Goal: Transaction & Acquisition: Purchase product/service

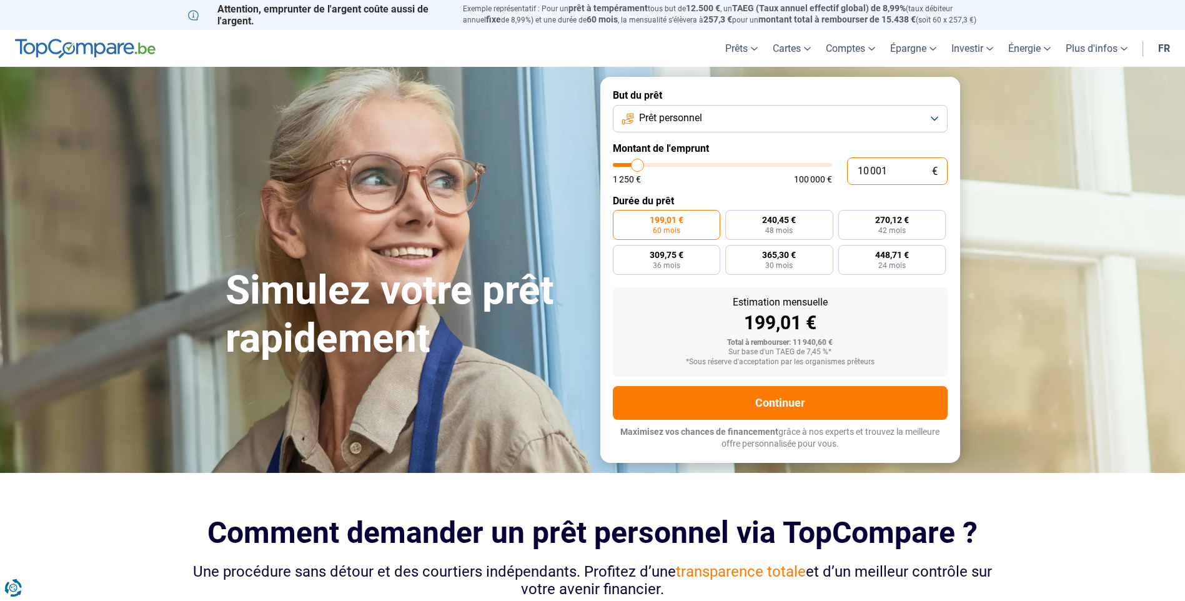
click at [901, 174] on input "10 001" at bounding box center [897, 170] width 101 height 27
type input "1 000"
type input "1250"
type input "100"
type input "1250"
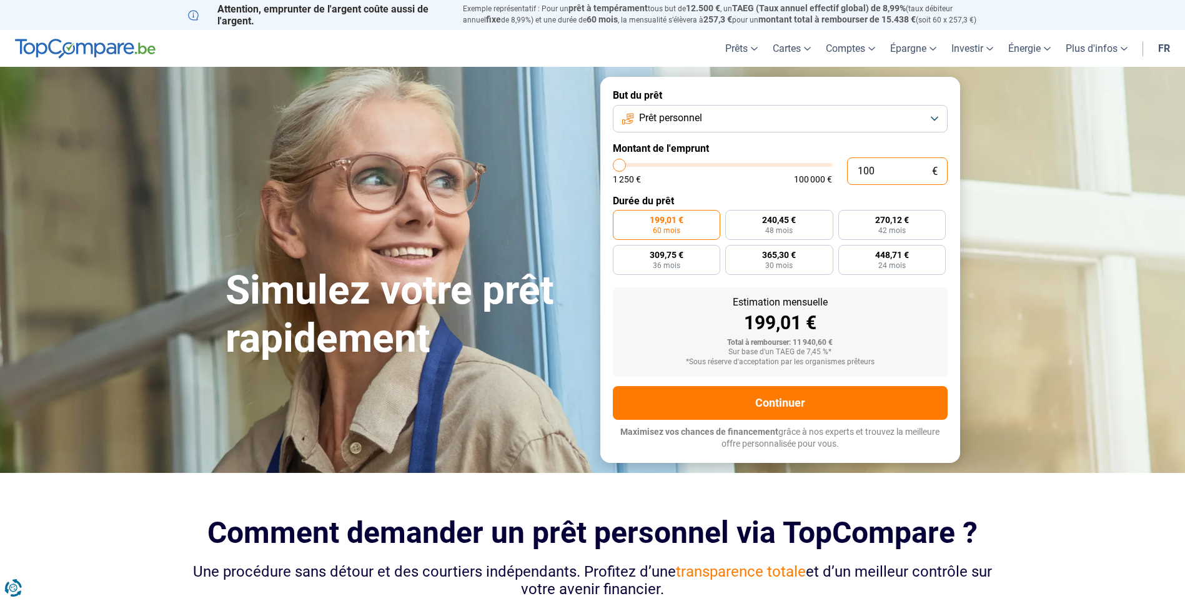
type input "10"
type input "1250"
type input "1"
type input "1250"
type input "0"
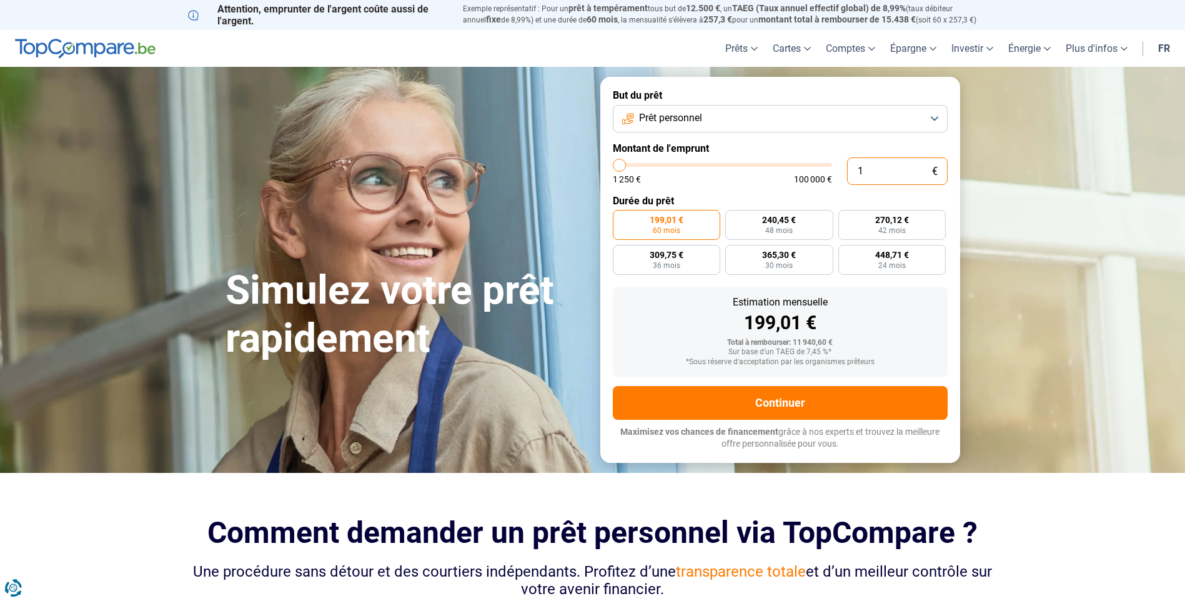
type input "1250"
type input "1 250"
type input "1250"
radio input "true"
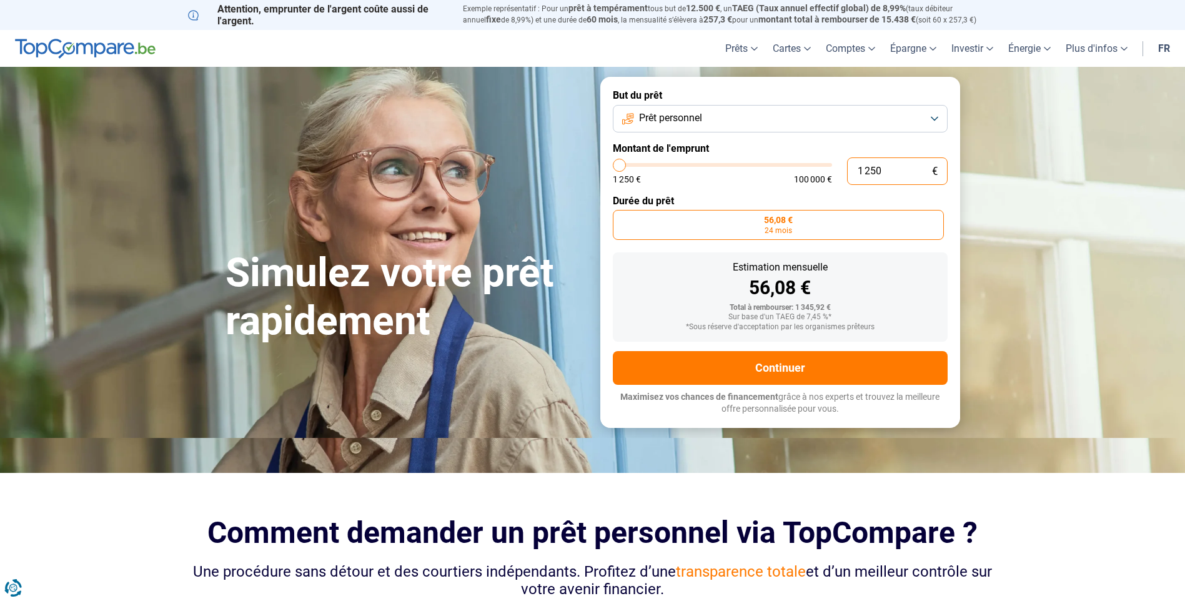
type input "12 505"
type input "12500"
type input "125 057"
type input "100000"
type input "100 000"
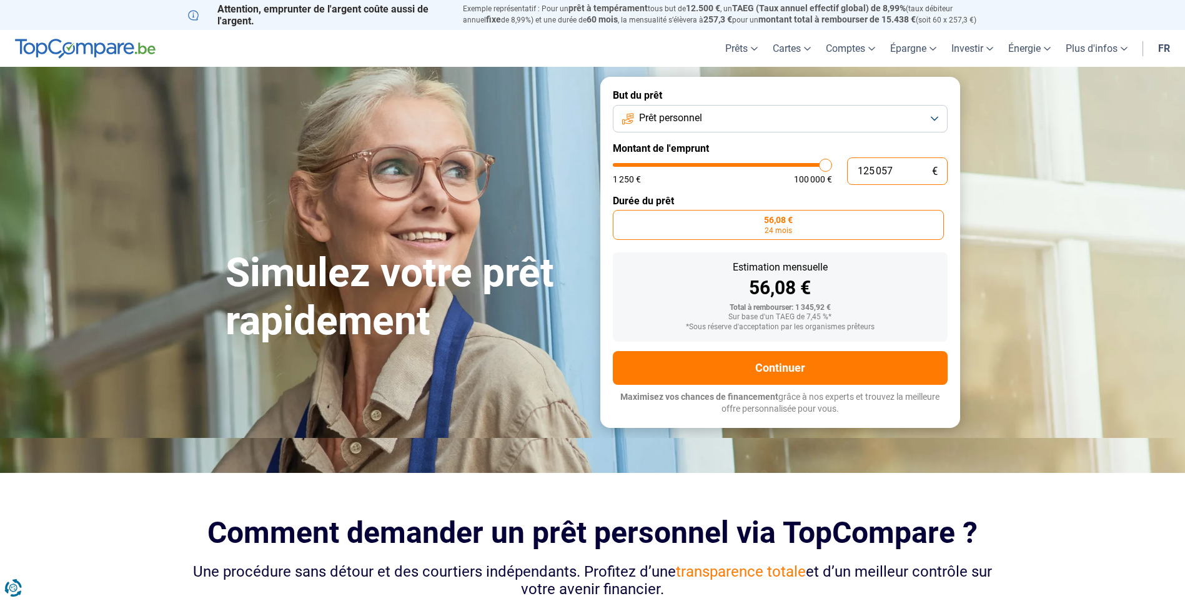
type input "100000"
radio input "false"
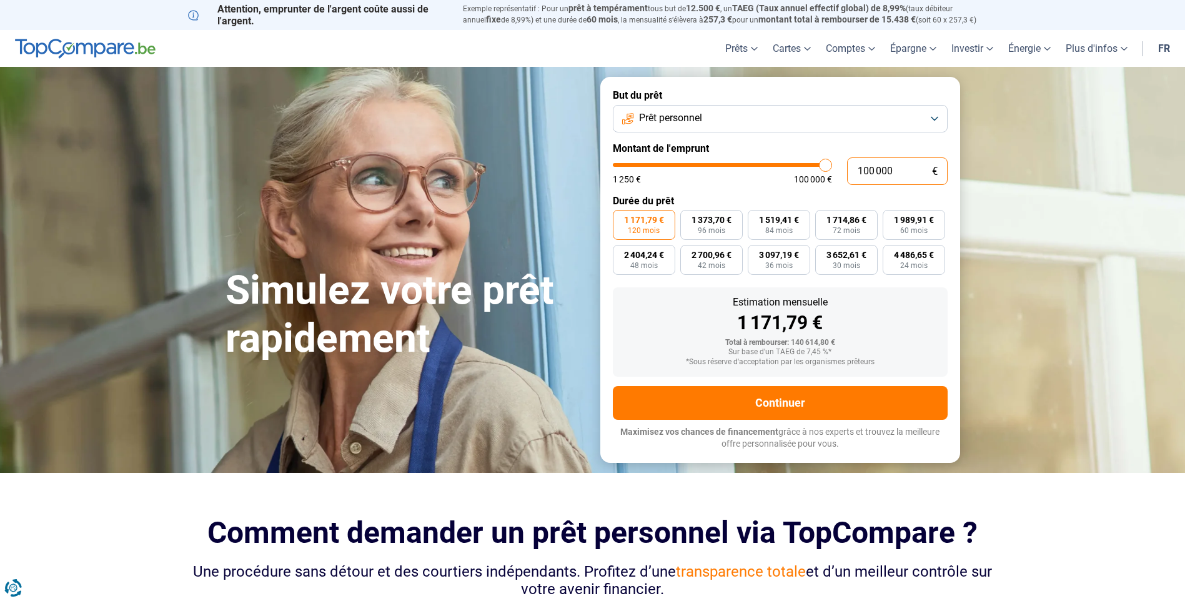
type input "10 000"
type input "10000"
type input "1 000"
type input "1250"
type input "100"
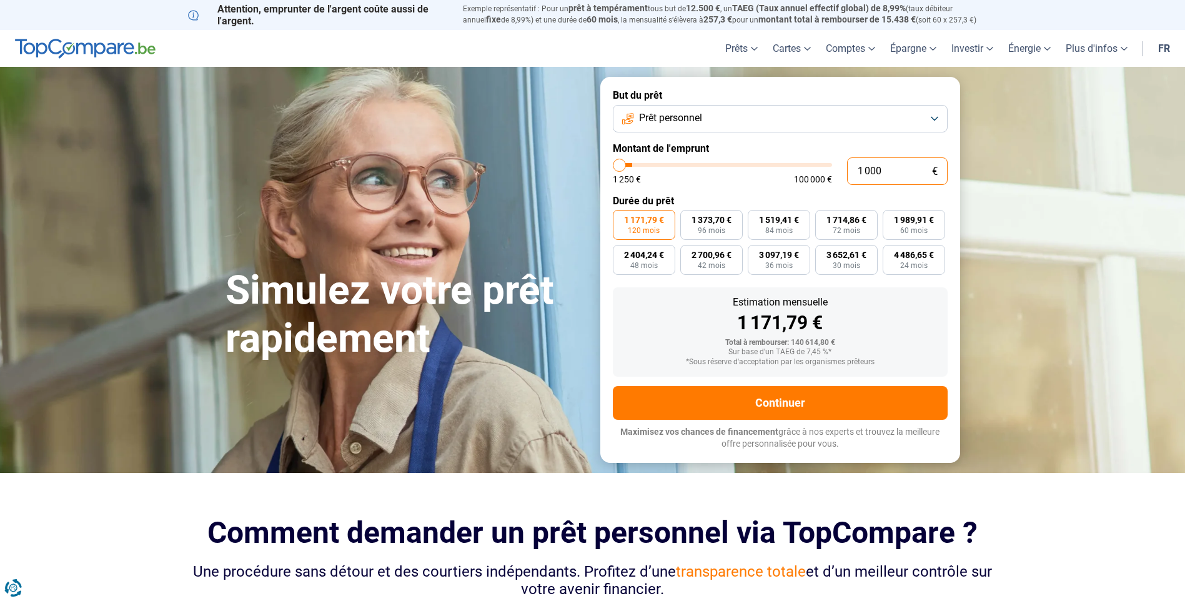
type input "1250"
type input "10"
type input "1250"
type input "1"
type input "1250"
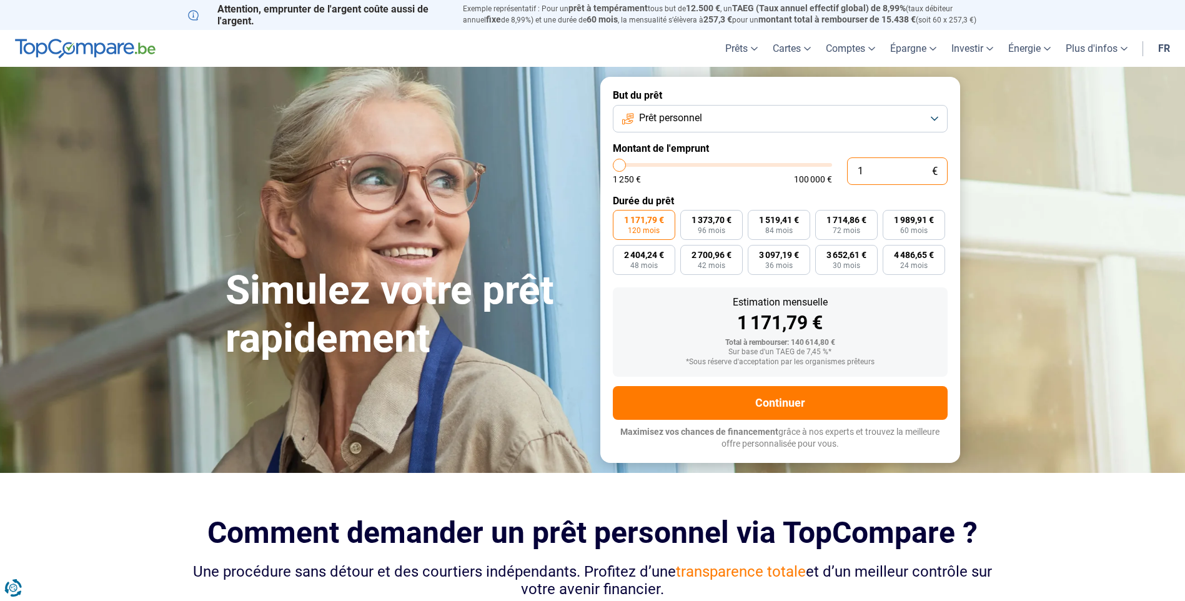
type input "0"
type input "1250"
type input "5"
type input "1250"
type input "57"
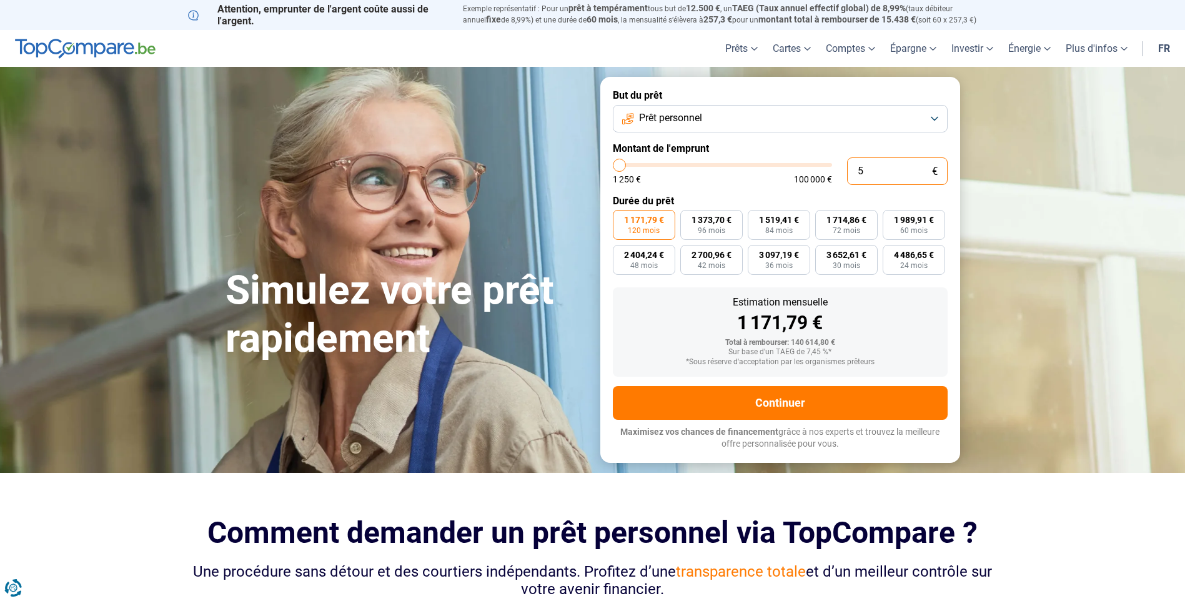
type input "1250"
type input "575"
type input "1250"
type input "5 750"
type input "5750"
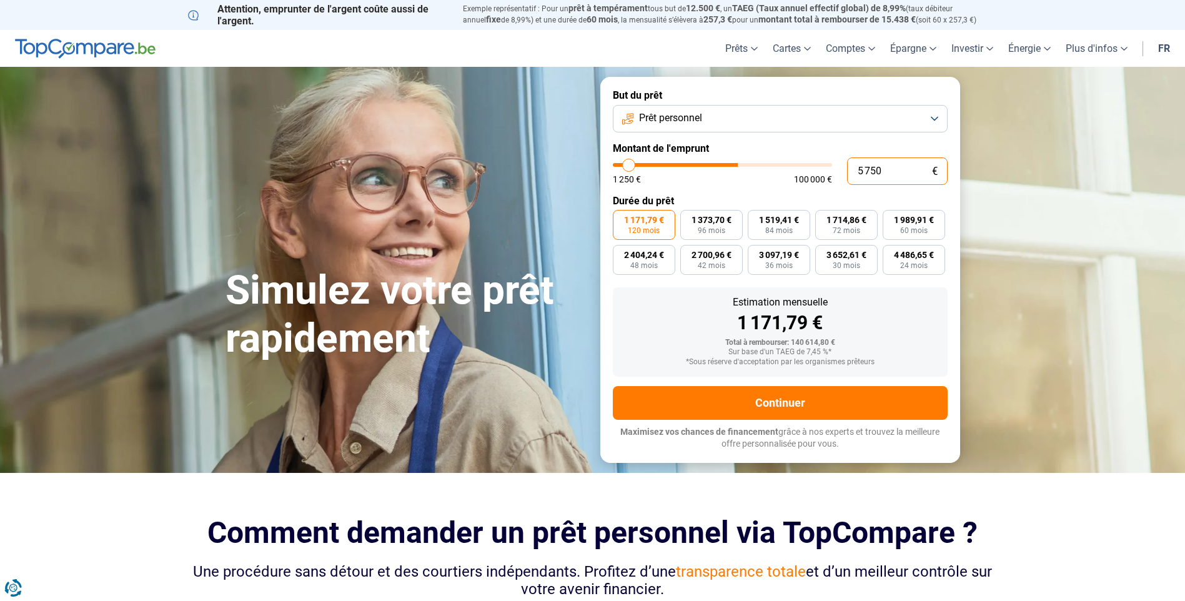
type input "57 500"
type input "57500"
type input "57 500"
click at [655, 231] on span "120 mois" at bounding box center [644, 230] width 32 height 7
click at [621, 218] on input "673,78 € 120 mois" at bounding box center [617, 214] width 8 height 8
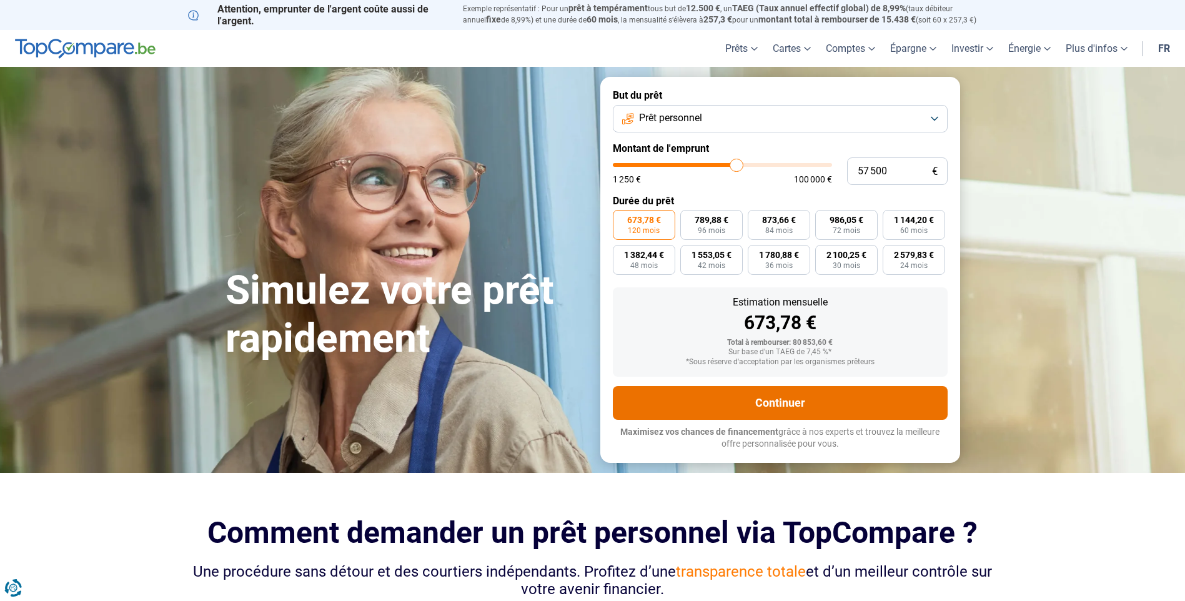
click at [779, 419] on button "Continuer" at bounding box center [780, 403] width 335 height 34
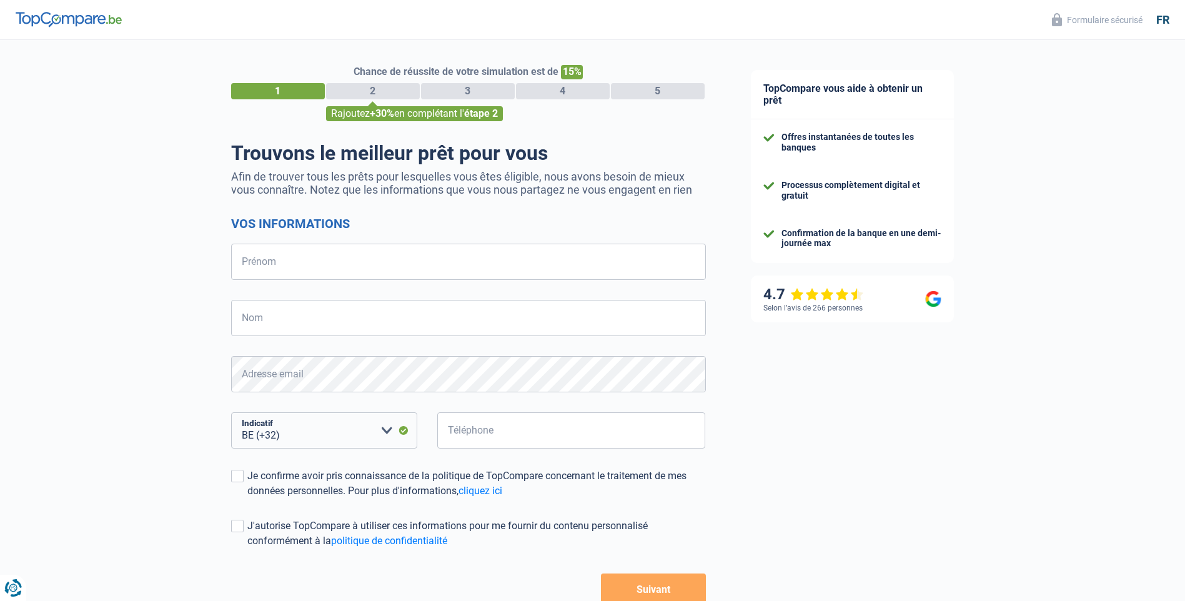
select select "32"
click at [479, 269] on input "Prénom" at bounding box center [468, 262] width 475 height 36
type input "[PERSON_NAME]"
type input "mattez"
type input "479213192"
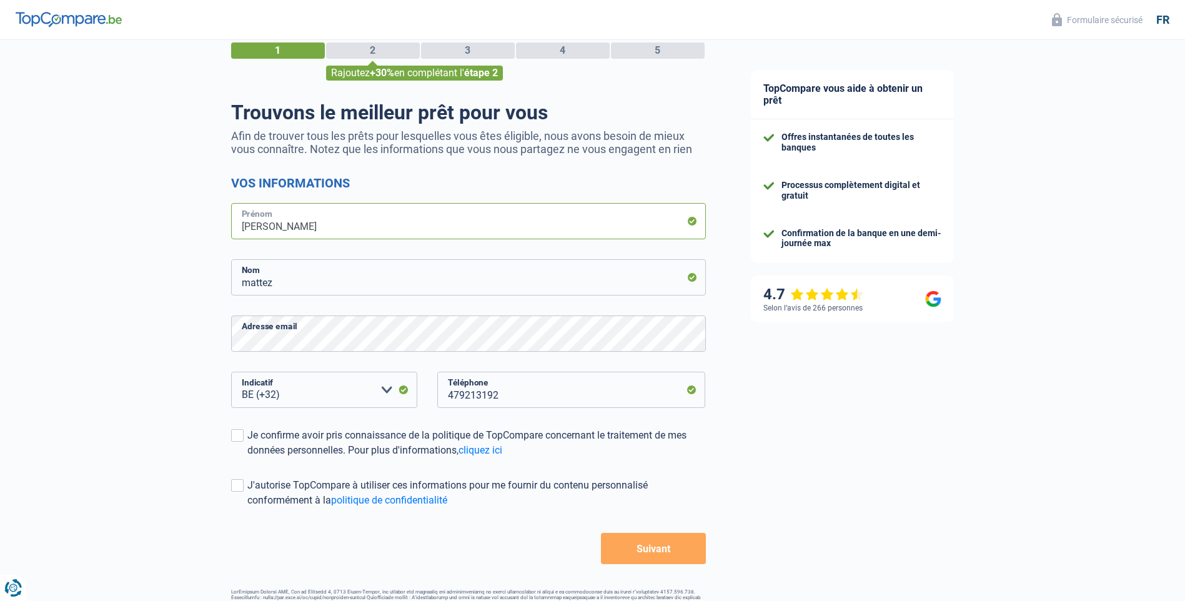
scroll to position [62, 0]
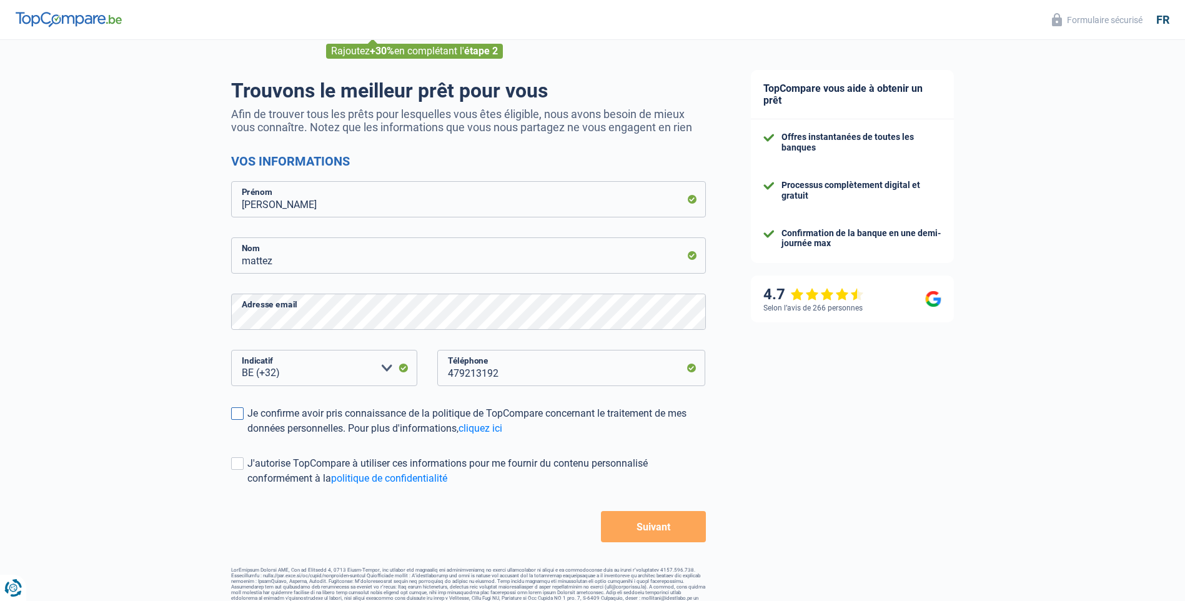
click at [237, 414] on span at bounding box center [237, 413] width 12 height 12
click at [247, 436] on input "Je confirme avoir pris connaissance de la politique de TopCompare concernant le…" at bounding box center [247, 436] width 0 height 0
click at [645, 535] on button "Suivant" at bounding box center [653, 526] width 104 height 31
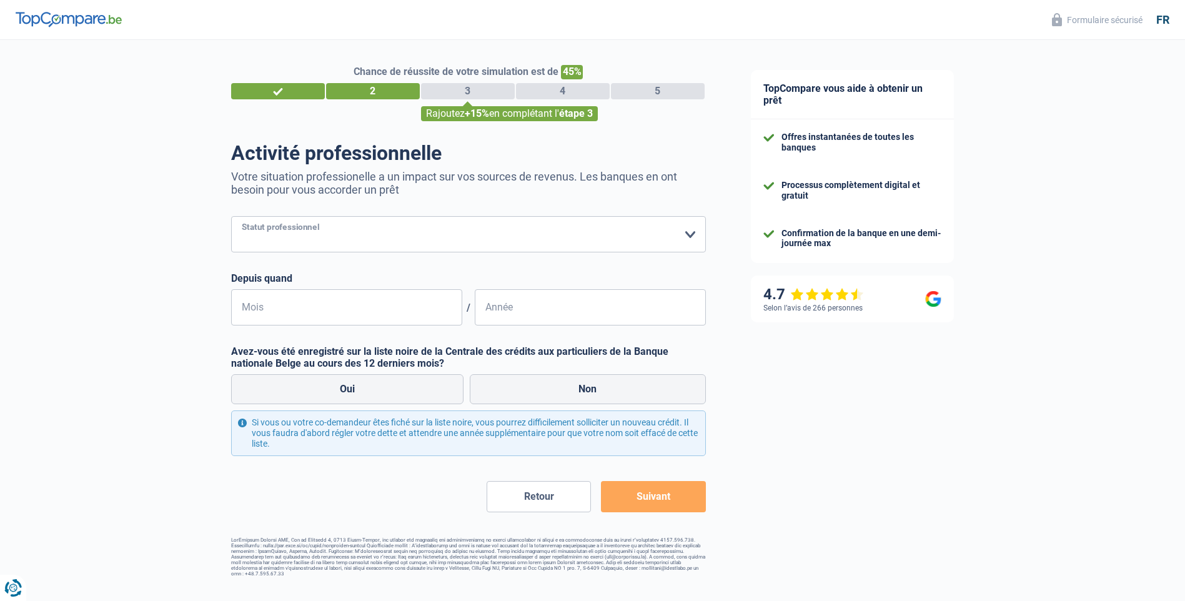
click at [682, 231] on select "Ouvrier Employé privé Employé public Invalide Indépendant Pensionné Chômeur Mut…" at bounding box center [468, 234] width 475 height 36
select select "publicEmployee"
click at [231, 217] on select "Ouvrier Employé privé Employé public Invalide Indépendant Pensionné Chômeur Mut…" at bounding box center [468, 234] width 475 height 36
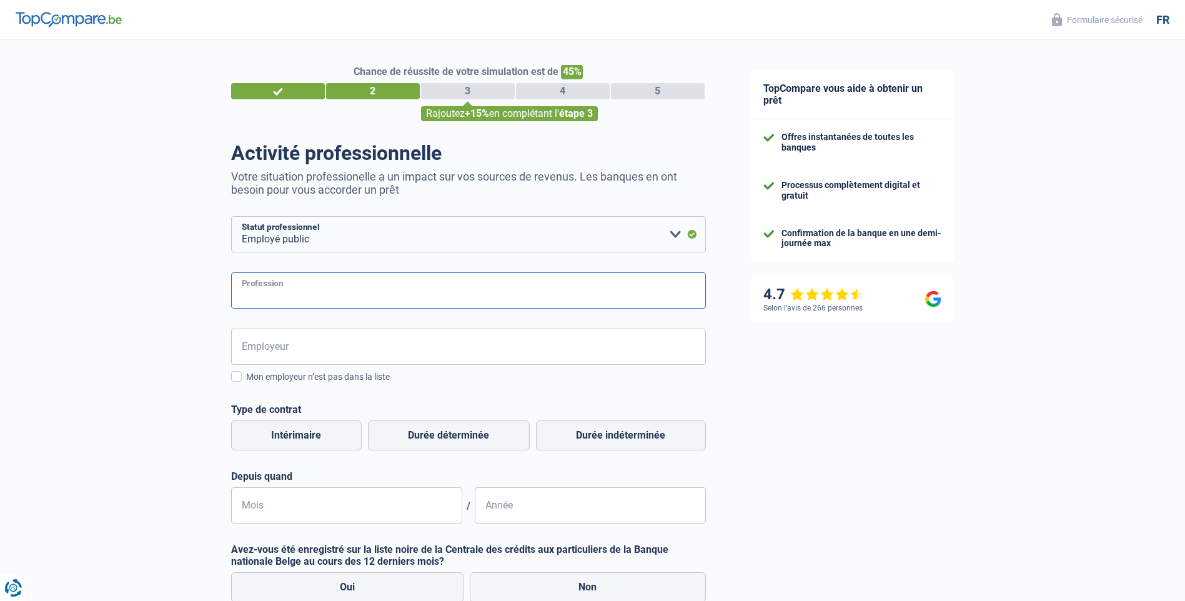
click at [614, 291] on input "Profession" at bounding box center [468, 290] width 475 height 36
type input "enseignante"
click at [589, 345] on input "Employeur" at bounding box center [468, 347] width 475 height 36
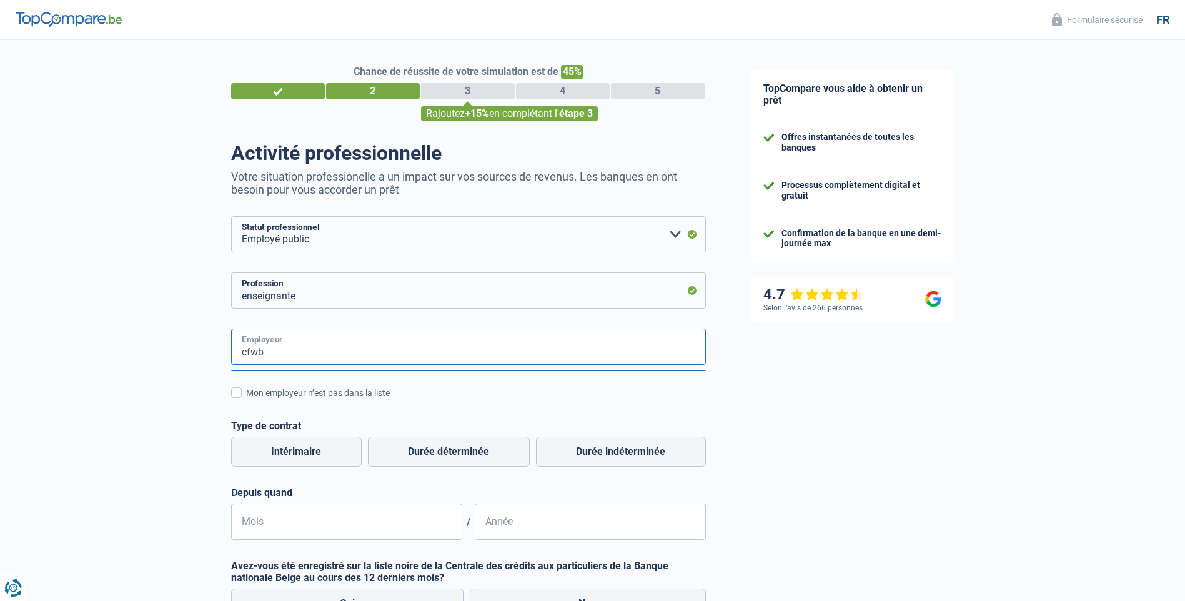
type input "cfwb"
click at [840, 438] on div "TopCompare vous aide à obtenir un prêt Offres instantanées de toutes les banque…" at bounding box center [957, 420] width 457 height 761
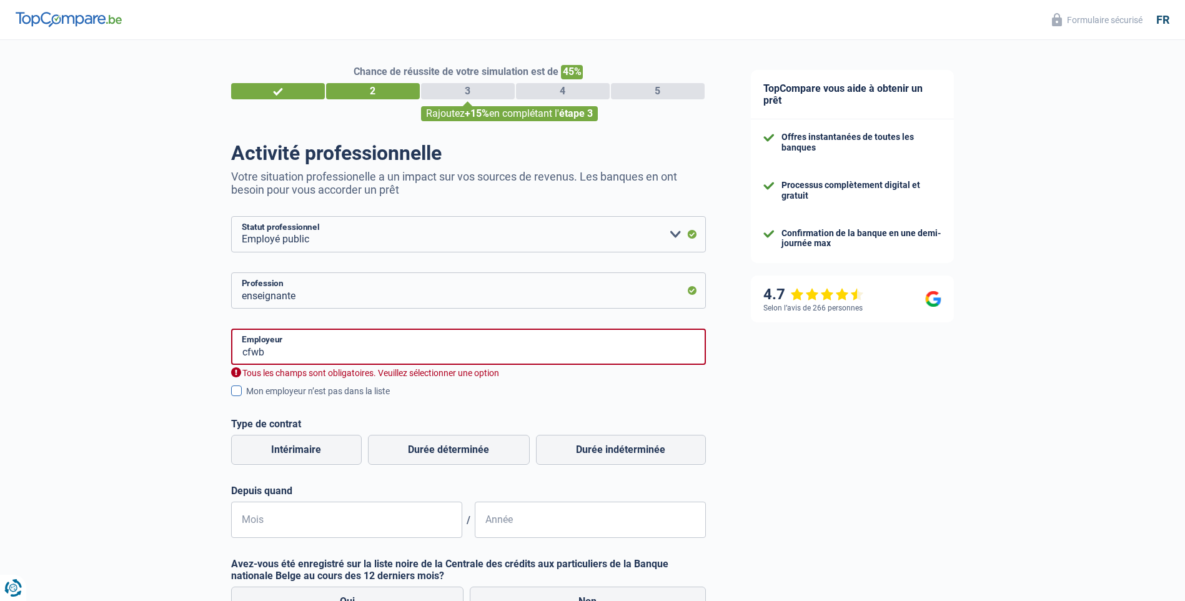
click at [239, 392] on span at bounding box center [236, 391] width 11 height 11
click at [246, 398] on input "Mon employeur n’est pas dans la liste" at bounding box center [246, 398] width 0 height 0
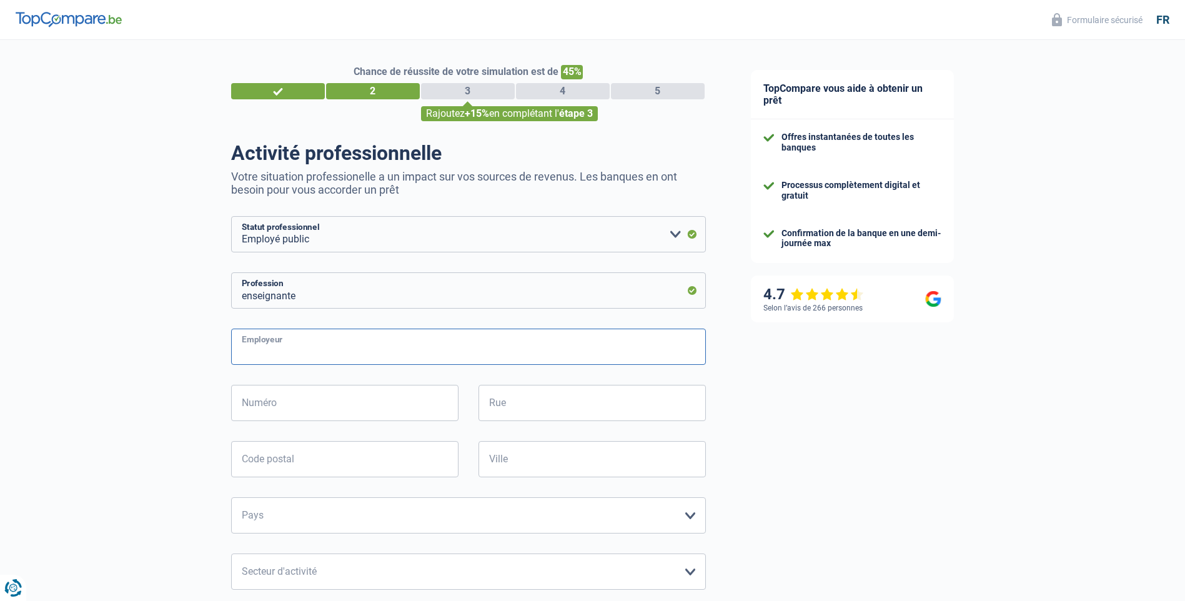
click at [369, 349] on input "Employeur" at bounding box center [468, 347] width 475 height 36
click at [434, 402] on input "Numéro" at bounding box center [344, 403] width 227 height 36
type input "44"
click at [562, 403] on input "Rue" at bounding box center [592, 403] width 227 height 36
click at [607, 409] on input "boulevard leopoldII" at bounding box center [592, 403] width 227 height 36
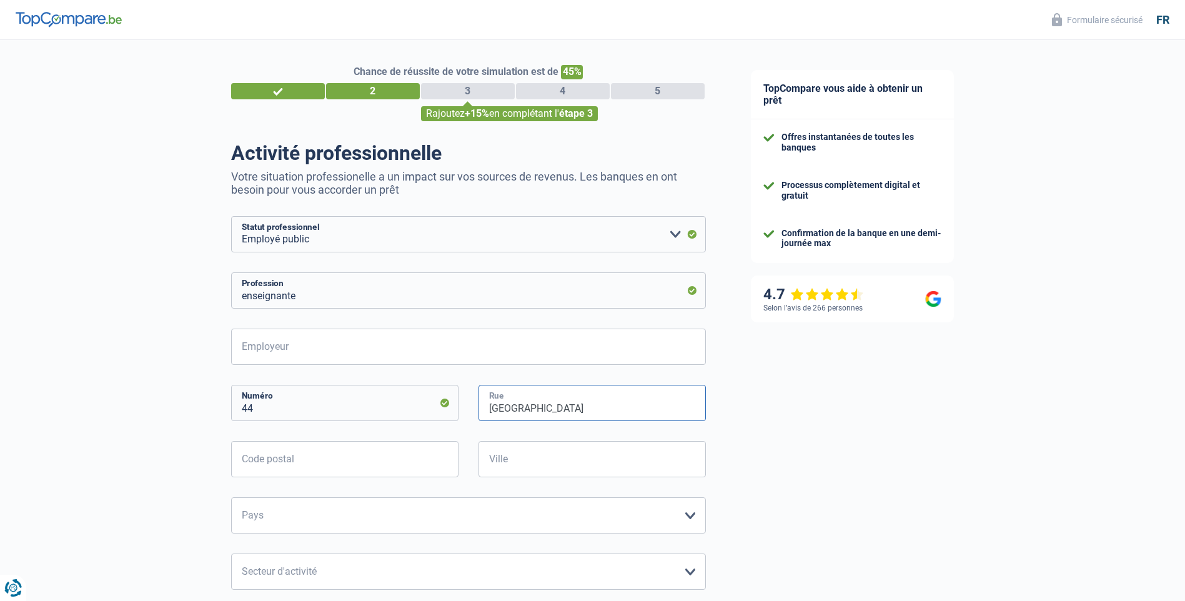
click at [566, 407] on input "boulevard leopoldII" at bounding box center [592, 403] width 227 height 36
click at [610, 412] on input "boulevard leopold II" at bounding box center [592, 403] width 227 height 36
type input "[GEOGRAPHIC_DATA][PERSON_NAME]"
click at [411, 453] on input "Code postal" at bounding box center [344, 459] width 227 height 36
type input "1080"
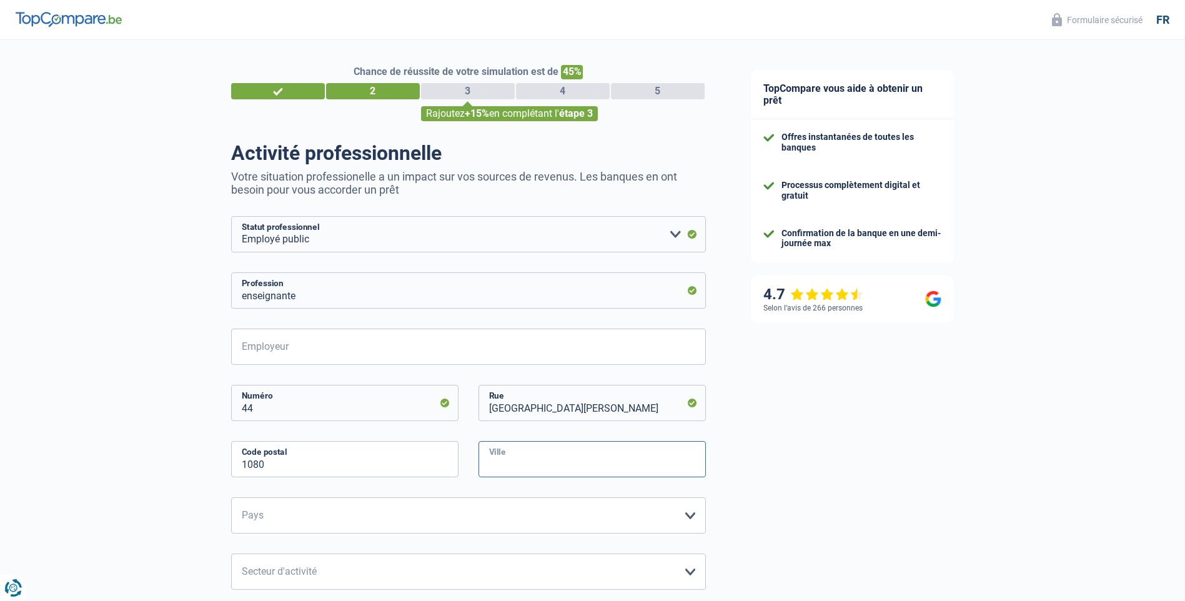
click at [517, 463] on input "Ville" at bounding box center [592, 459] width 227 height 36
type input "[GEOGRAPHIC_DATA]"
click at [401, 350] on input "Employeur" at bounding box center [468, 347] width 475 height 36
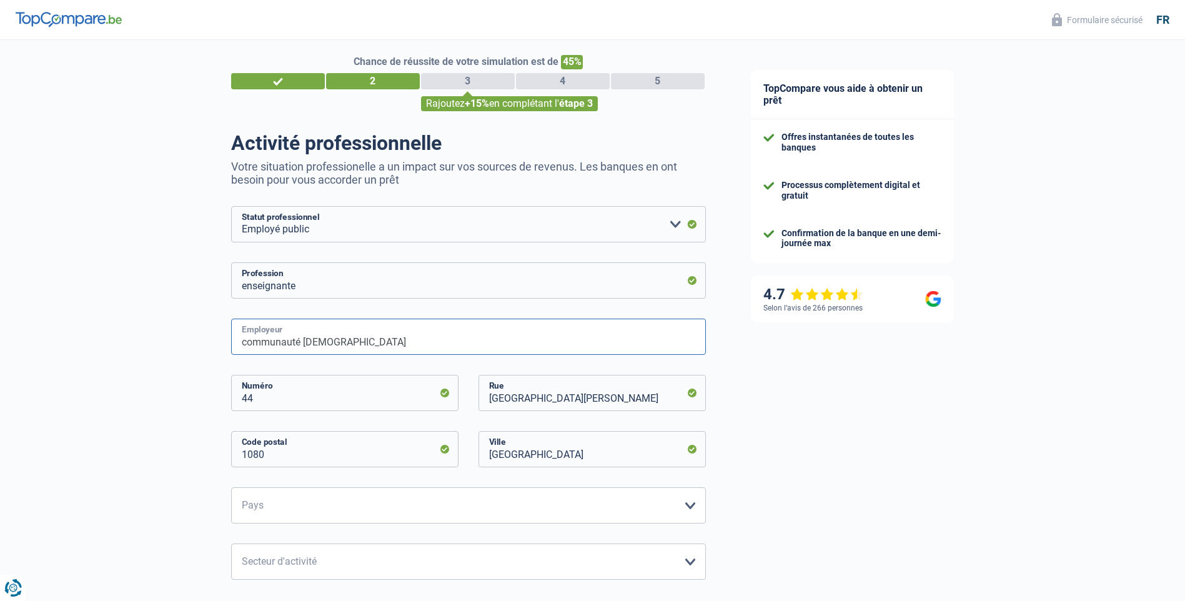
scroll to position [125, 0]
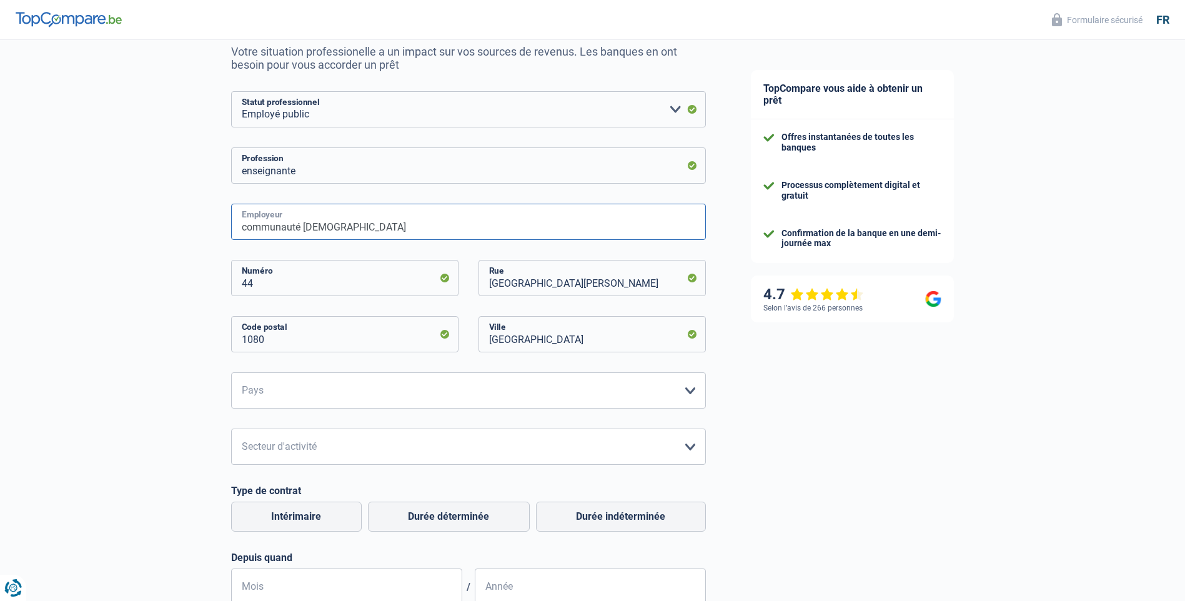
type input "communauté [DEMOGRAPHIC_DATA]"
click at [667, 386] on select "[GEOGRAPHIC_DATA] [GEOGRAPHIC_DATA] [GEOGRAPHIC_DATA] [GEOGRAPHIC_DATA] [GEOGRA…" at bounding box center [468, 390] width 475 height 36
click at [231, 374] on select "[GEOGRAPHIC_DATA] [GEOGRAPHIC_DATA] [GEOGRAPHIC_DATA] [GEOGRAPHIC_DATA] [GEOGRA…" at bounding box center [468, 390] width 475 height 36
click at [668, 386] on select "[GEOGRAPHIC_DATA] [GEOGRAPHIC_DATA] [GEOGRAPHIC_DATA] [GEOGRAPHIC_DATA] [GEOGRA…" at bounding box center [468, 390] width 475 height 36
select select "BE"
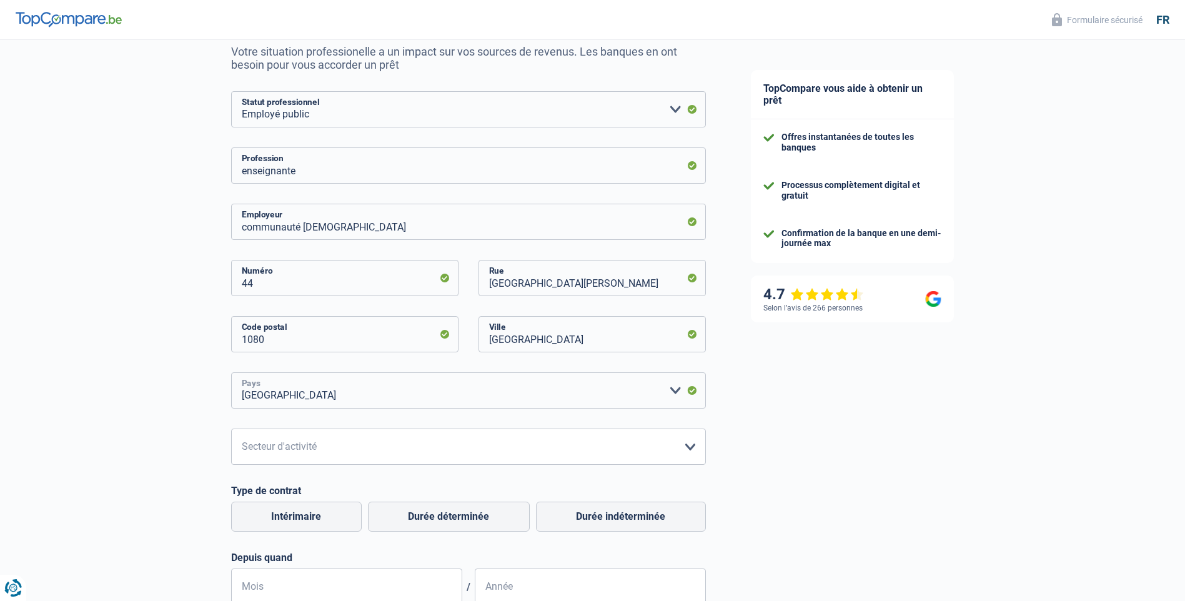
click at [231, 374] on select "[GEOGRAPHIC_DATA] [GEOGRAPHIC_DATA] [GEOGRAPHIC_DATA] [GEOGRAPHIC_DATA] [GEOGRA…" at bounding box center [468, 390] width 475 height 36
click at [684, 442] on select "Agriculture/Pêche Industrie Horeca Courier/Fitness/Taxi Construction Banques/As…" at bounding box center [468, 447] width 475 height 36
click at [231, 430] on select "Agriculture/Pêche Industrie Horeca Courier/Fitness/Taxi Construction Banques/As…" at bounding box center [468, 447] width 475 height 36
click at [670, 447] on select "Agriculture/Pêche Industrie Horeca Courier/Fitness/Taxi Construction Banques/As…" at bounding box center [468, 447] width 475 height 36
click at [480, 459] on select "Agriculture/Pêche Industrie Horeca Courier/Fitness/Taxi Construction Banques/As…" at bounding box center [468, 447] width 475 height 36
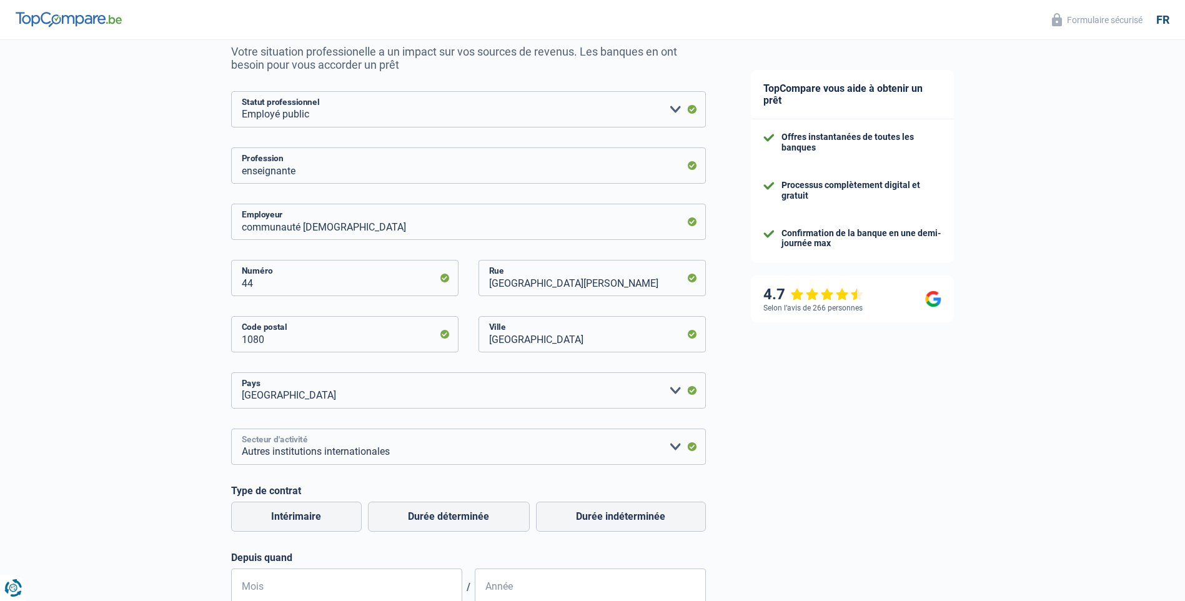
click at [478, 459] on select "Agriculture/Pêche Industrie Horeca Courier/Fitness/Taxi Construction Banques/As…" at bounding box center [468, 447] width 475 height 36
select select "stateUniversityEu"
click at [231, 430] on select "Agriculture/Pêche Industrie Horeca Courier/Fitness/Taxi Construction Banques/As…" at bounding box center [468, 447] width 475 height 36
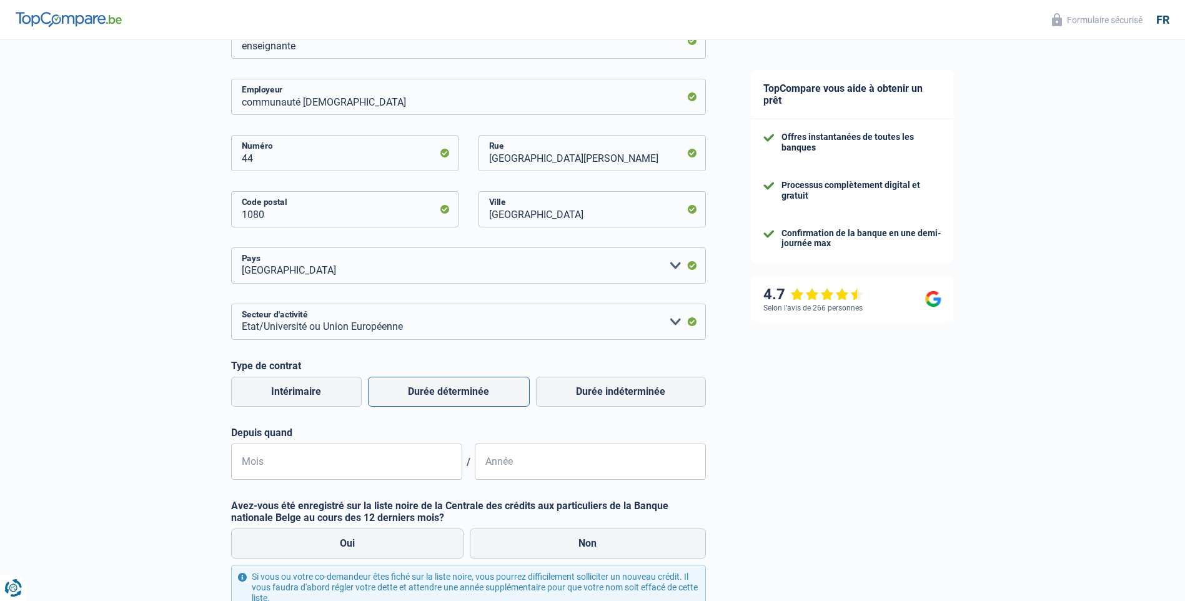
click at [450, 403] on label "Durée déterminée" at bounding box center [449, 392] width 162 height 30
click at [450, 403] on input "Durée déterminée" at bounding box center [449, 392] width 162 height 30
radio input "true"
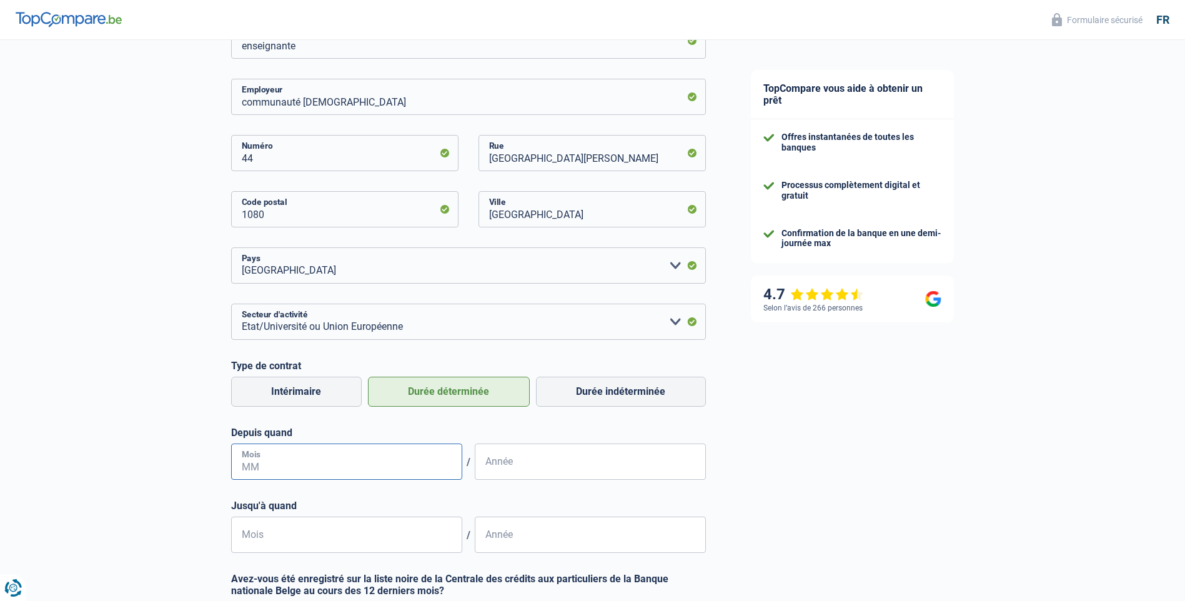
click at [440, 452] on input "Mois" at bounding box center [346, 462] width 231 height 36
click at [421, 462] on input "Mois" at bounding box center [346, 462] width 231 height 36
type input "01"
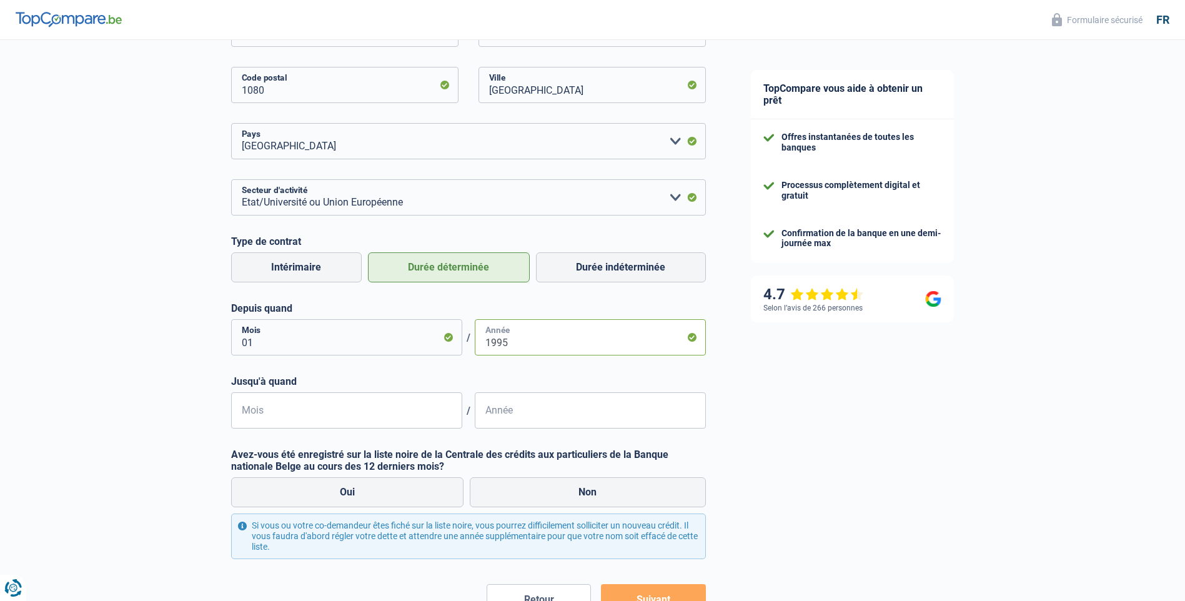
scroll to position [375, 0]
type input "1995"
click at [499, 497] on label "Non" at bounding box center [588, 492] width 236 height 30
click at [499, 497] on input "Non" at bounding box center [588, 492] width 236 height 30
radio input "true"
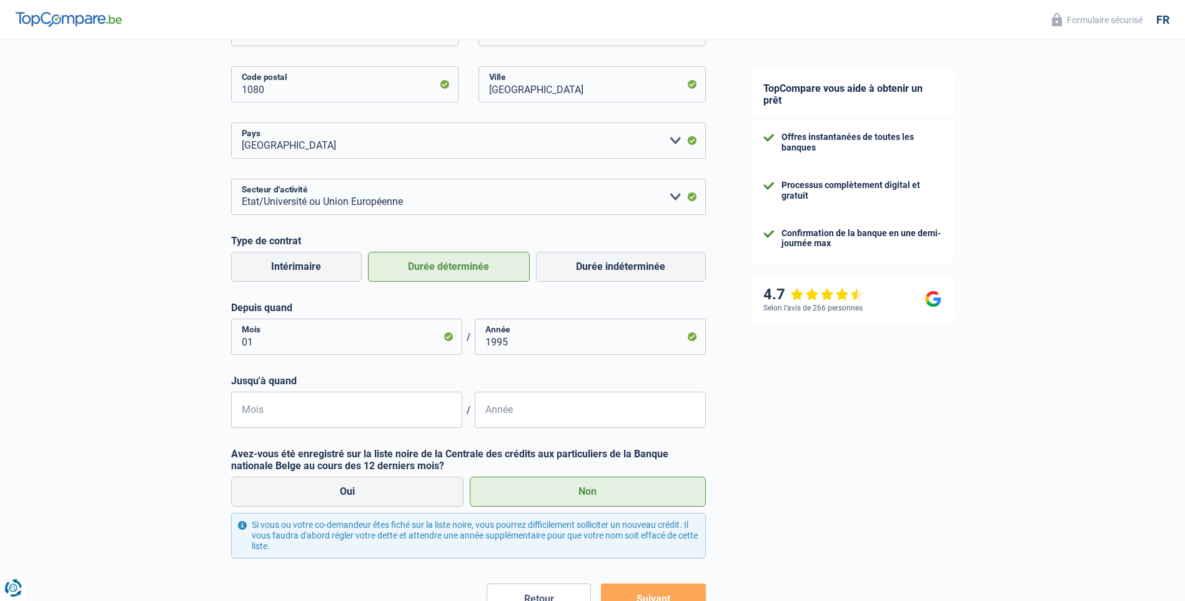
click at [589, 497] on label "Non" at bounding box center [588, 492] width 236 height 30
click at [589, 497] on input "Non" at bounding box center [588, 492] width 236 height 30
click at [550, 267] on label "Durée indéterminée" at bounding box center [621, 267] width 170 height 30
click at [550, 267] on input "Durée indéterminée" at bounding box center [621, 267] width 170 height 30
radio input "true"
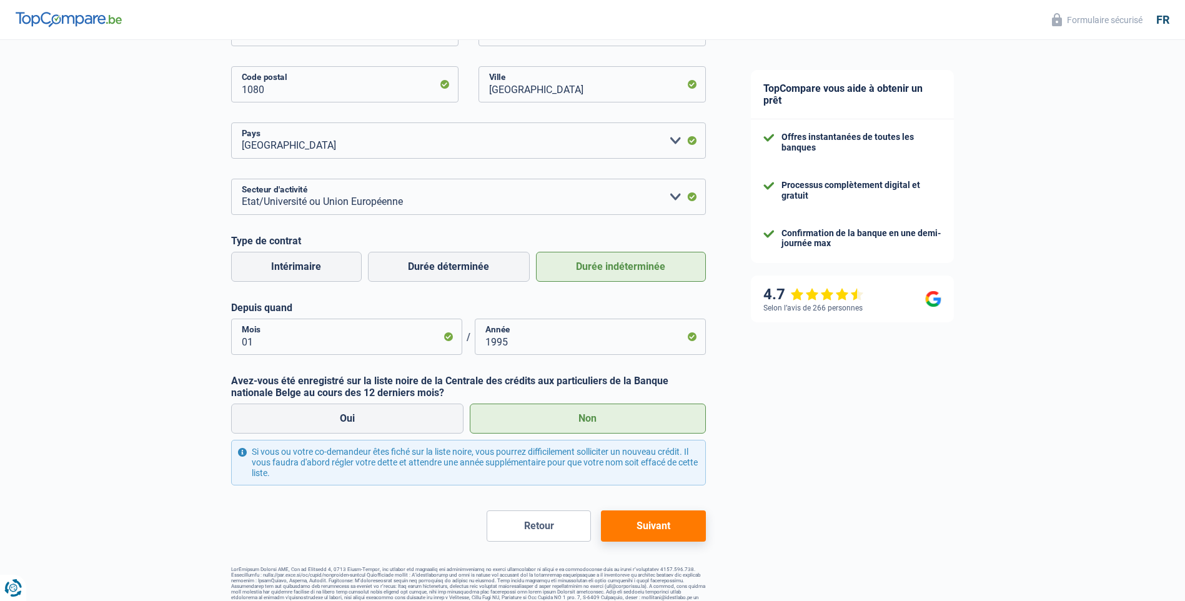
click at [607, 421] on label "Non" at bounding box center [588, 419] width 236 height 30
click at [607, 421] on input "Non" at bounding box center [588, 419] width 236 height 30
click at [649, 522] on button "Suivant" at bounding box center [653, 525] width 104 height 31
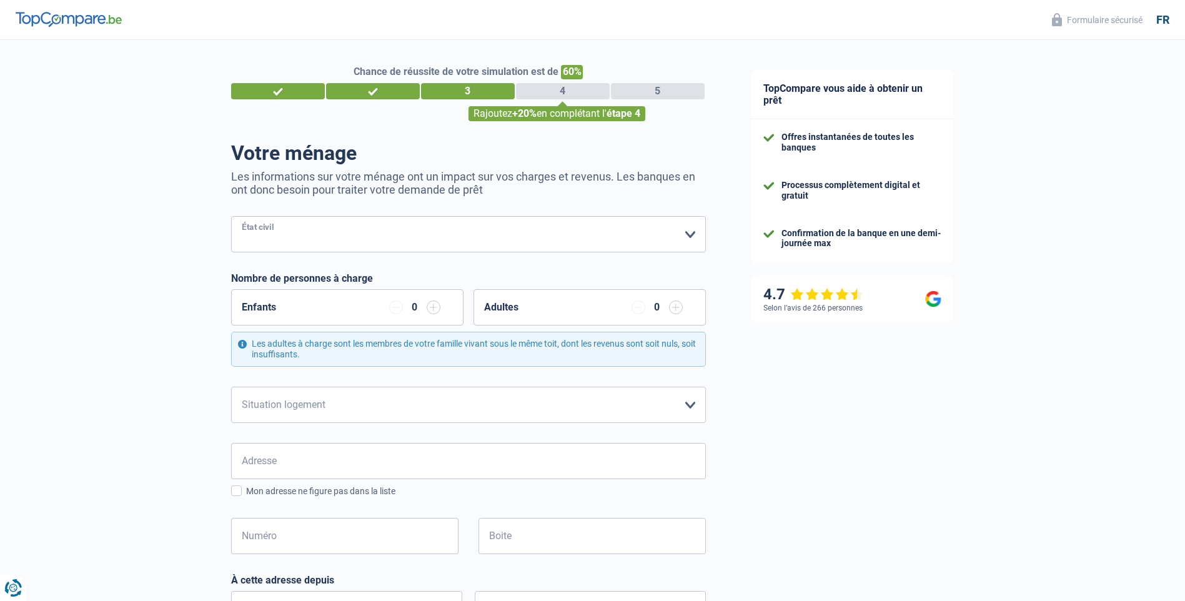
click at [686, 237] on select "Célibataire Marié(e) Cohabitant(e) légal(e) Divorcé(e) Veuf(ve) Séparé (de fait…" at bounding box center [468, 234] width 475 height 36
select select "divorced"
click at [231, 217] on select "Célibataire Marié(e) Cohabitant(e) légal(e) Divorcé(e) Veuf(ve) Séparé (de fait…" at bounding box center [468, 234] width 475 height 36
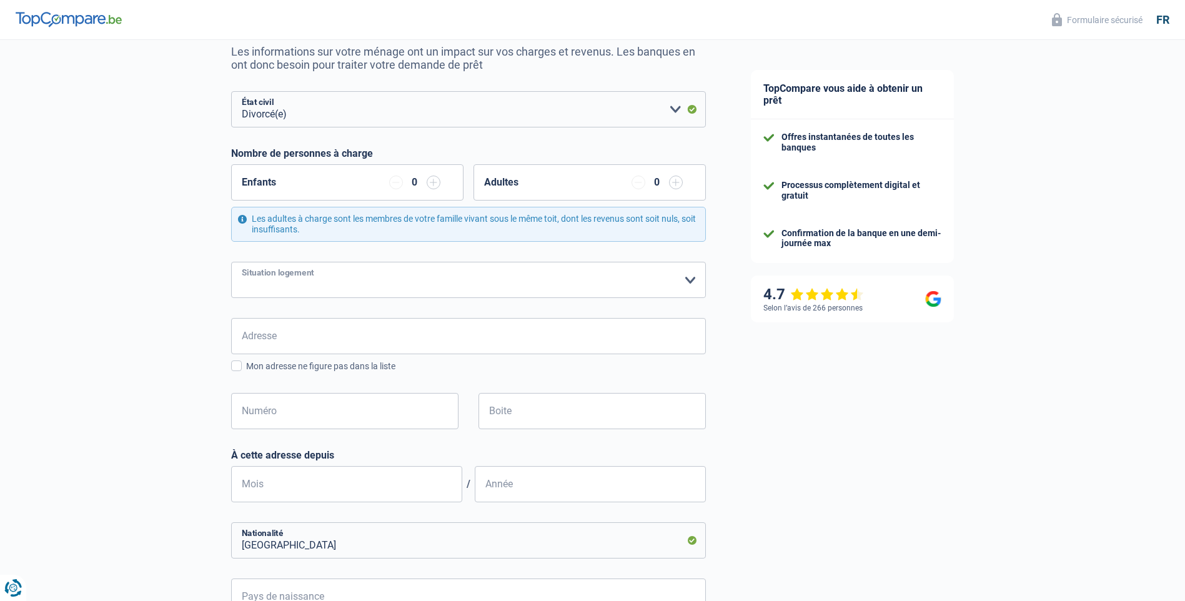
click at [692, 279] on select "Locataire Propriétaire avec prêt hypothécaire Propriétaire sans prêt hypothécai…" at bounding box center [468, 280] width 475 height 36
select select "rents"
click at [231, 262] on select "Locataire Propriétaire avec prêt hypothécaire Propriétaire sans prêt hypothécai…" at bounding box center [468, 280] width 475 height 36
click at [669, 341] on input "Adresse" at bounding box center [468, 336] width 475 height 36
type input "vieux fours 61 blaton"
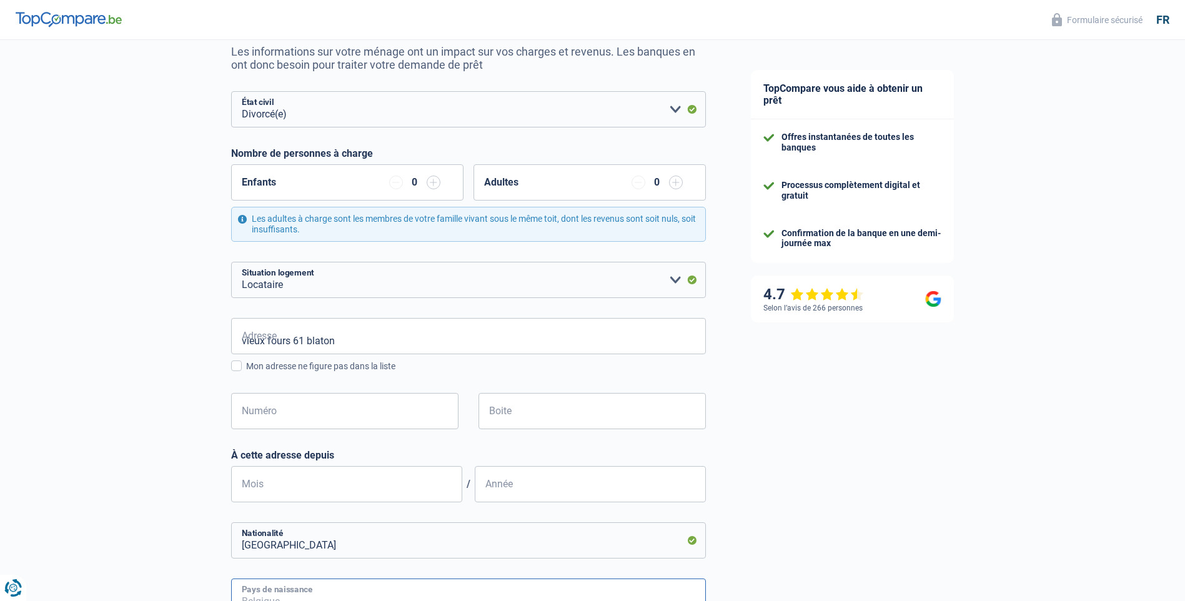
type input "Belgique"
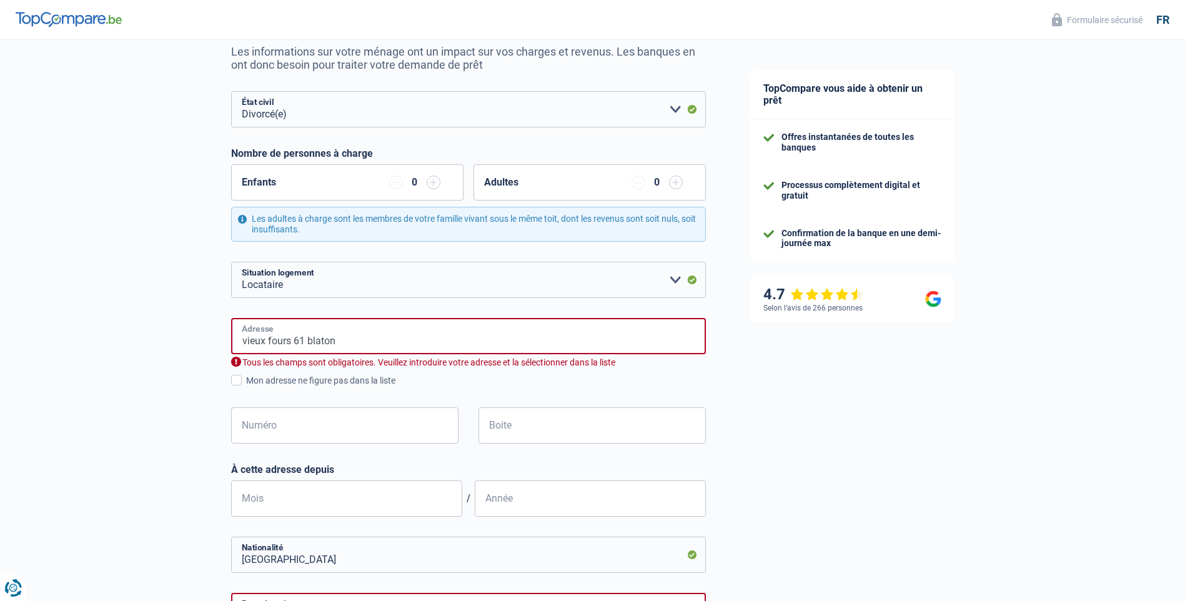
type input "Clos des hauts trieux 1/2.3"
type input "Belgique"
click at [387, 428] on input "Numéro" at bounding box center [344, 425] width 227 height 36
type input "61"
click at [421, 340] on input "Clos des hauts trieux 1/2.3" at bounding box center [468, 336] width 475 height 36
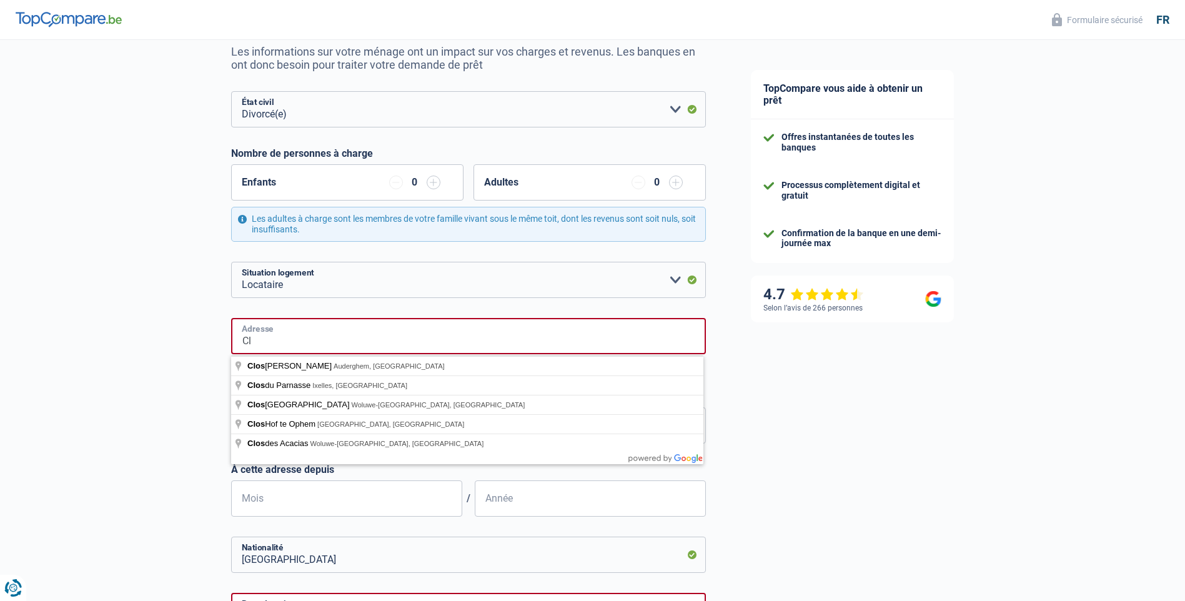
type input "C"
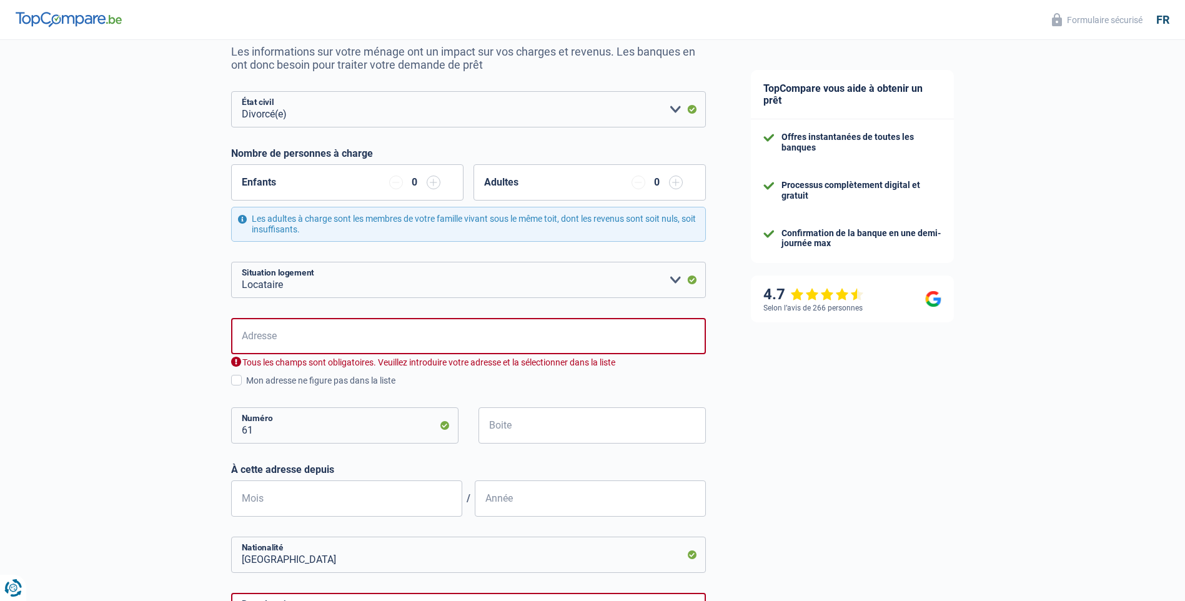
click at [462, 390] on div "Adresse Tous les champs sont obligatoires. Veuillez introduire votre adresse et…" at bounding box center [468, 391] width 475 height 146
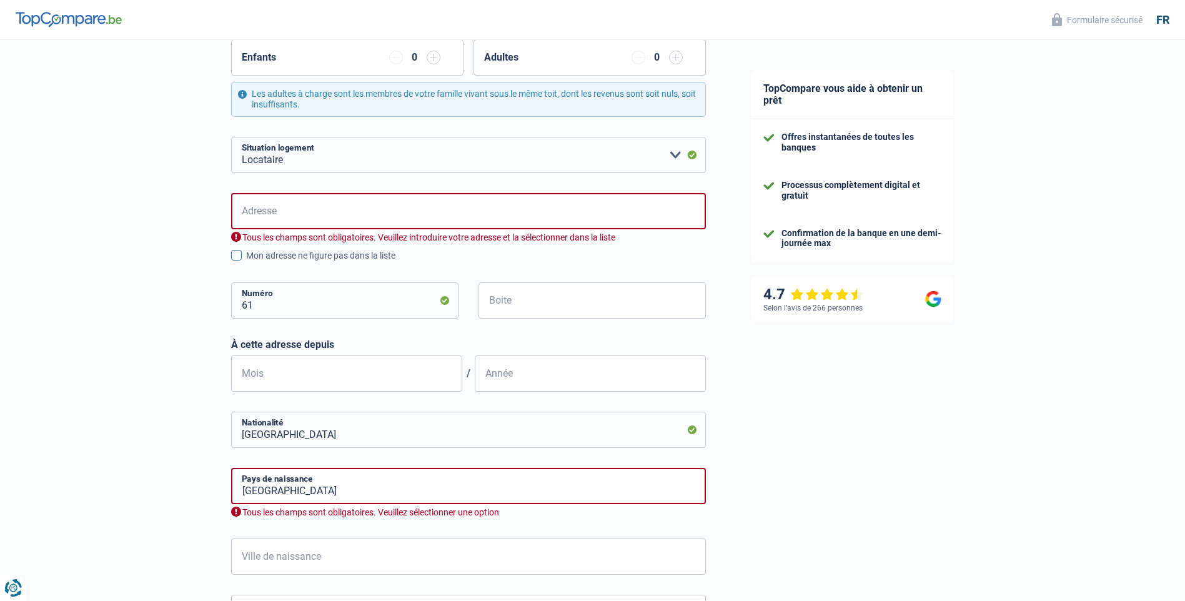
click at [240, 256] on span at bounding box center [236, 255] width 11 height 11
click at [246, 262] on input "Mon adresse ne figure pas dans la liste" at bounding box center [246, 262] width 0 height 0
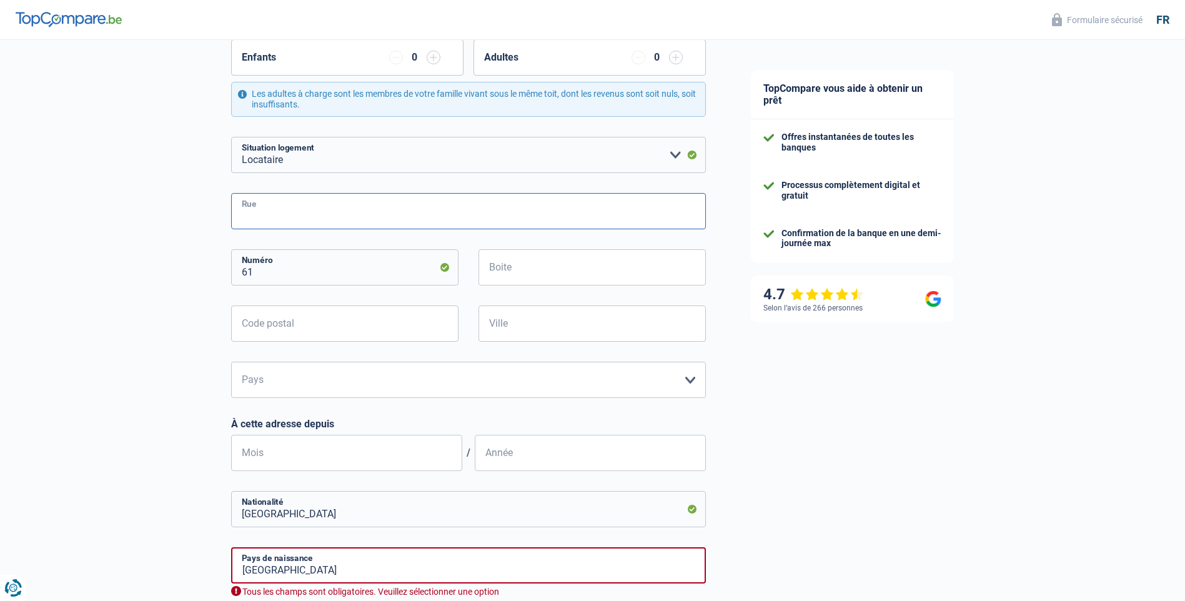
click at [342, 223] on input "Rue" at bounding box center [468, 211] width 475 height 36
type input "des vieux fours"
type input "7321"
type input "BERNISSART"
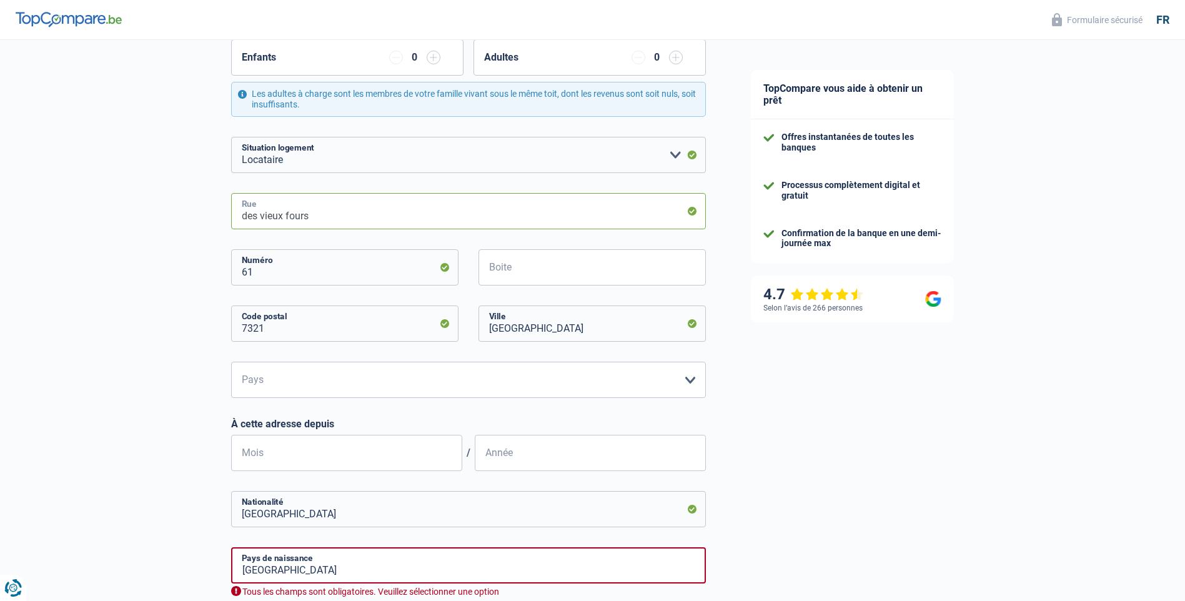
type input "Clos des hauts trieux 1/2.3"
click at [674, 377] on select "Belgique Luxembourg Veuillez sélectionner une option" at bounding box center [468, 380] width 475 height 36
select select "BE"
click at [231, 362] on select "Belgique Luxembourg Veuillez sélectionner une option" at bounding box center [468, 380] width 475 height 36
click at [450, 450] on input "Mois" at bounding box center [346, 453] width 231 height 36
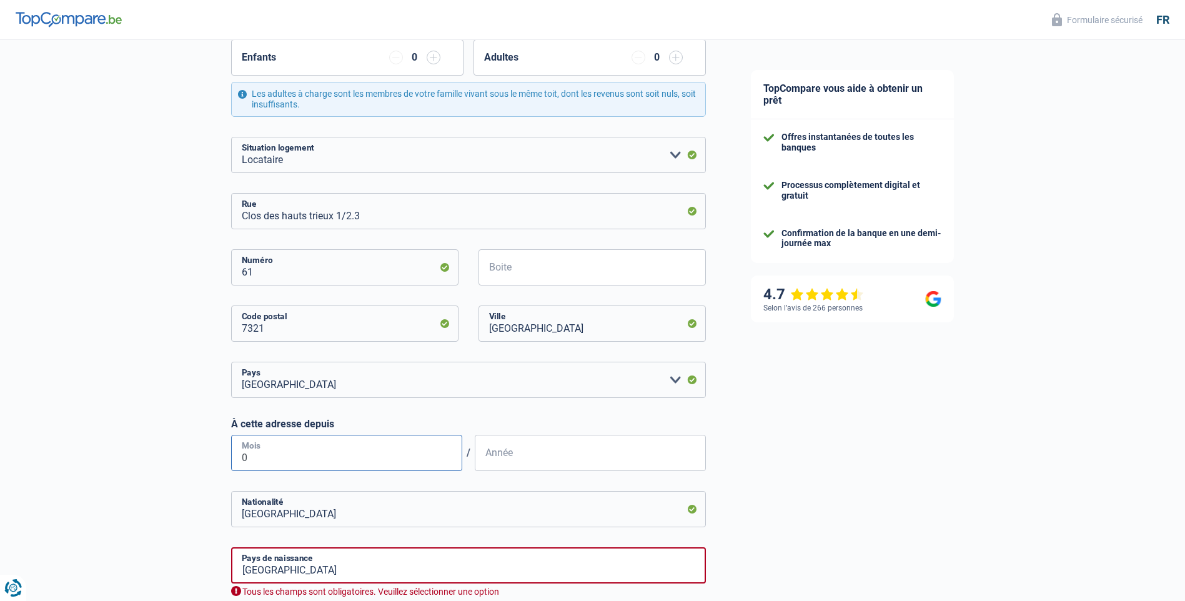
type input "08"
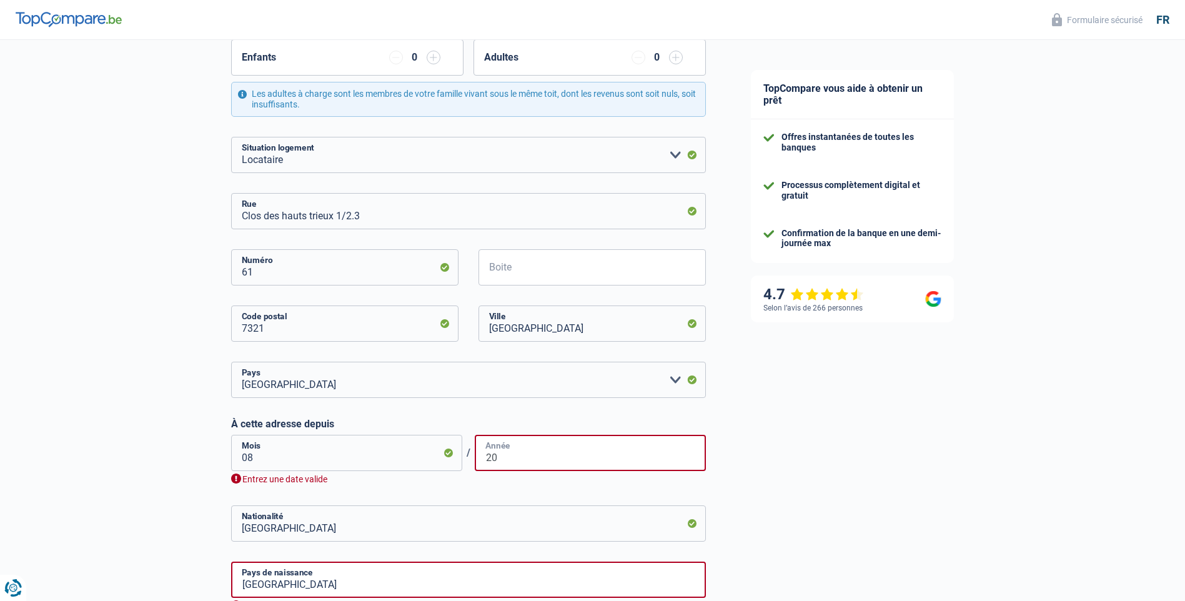
type input "2"
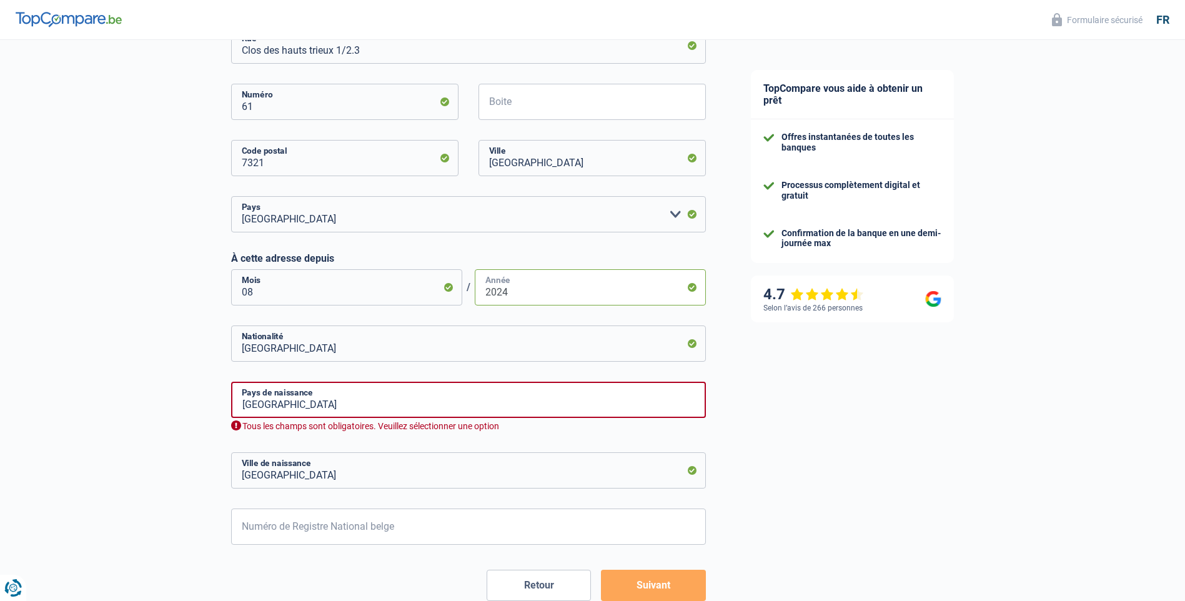
scroll to position [437, 0]
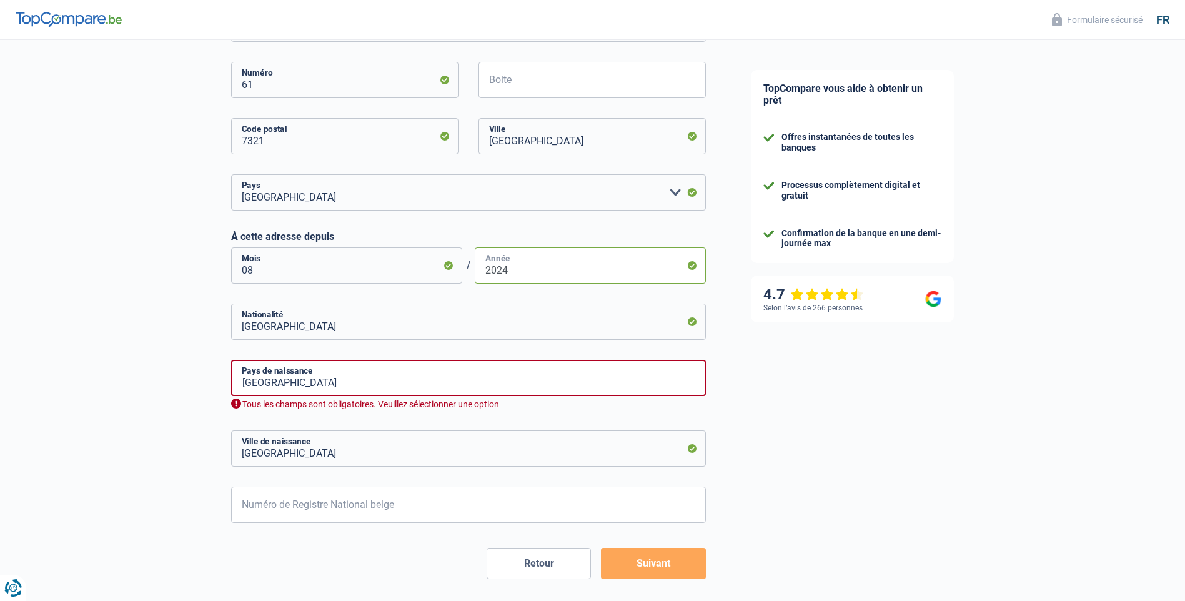
type input "2024"
click at [569, 457] on input "BERNISSART" at bounding box center [468, 448] width 475 height 36
type input "B"
type input "tournai"
click at [541, 511] on input "Numéro de Registre National belge" at bounding box center [468, 505] width 475 height 36
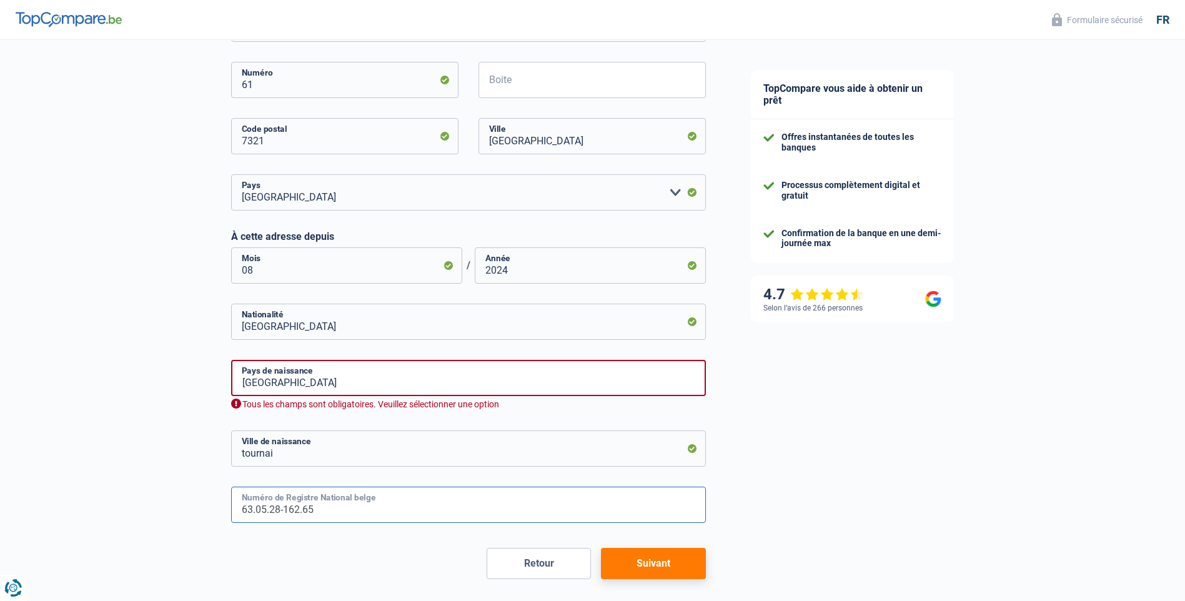
type input "63.05.28-162.65"
click at [637, 571] on button "Suivant" at bounding box center [653, 563] width 104 height 31
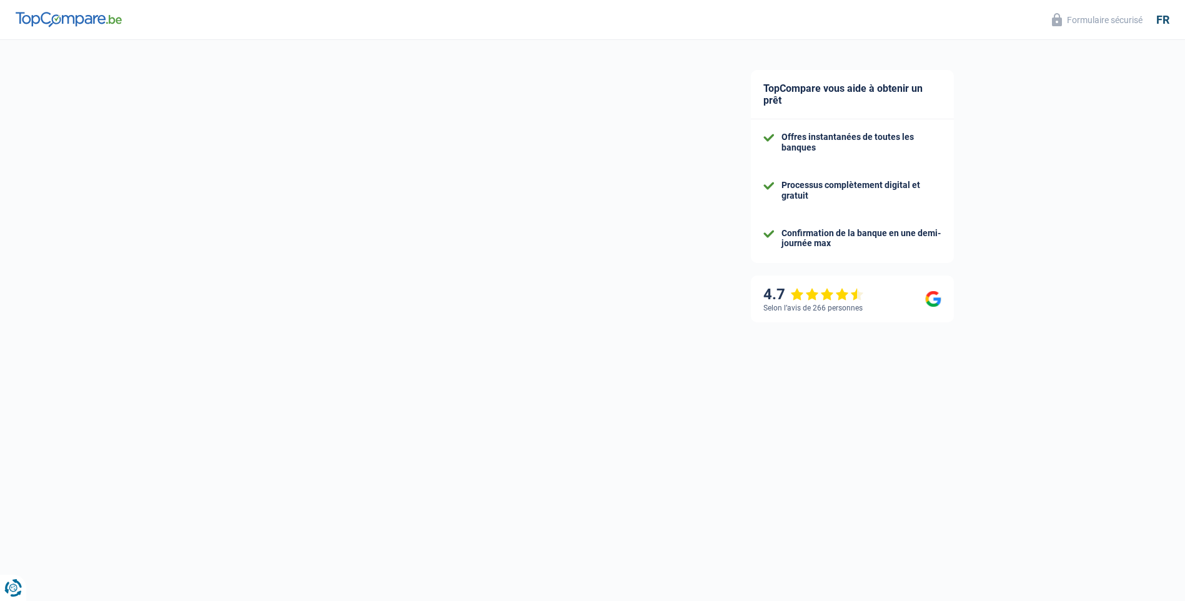
select select "netSalary"
select select "mealVouchers"
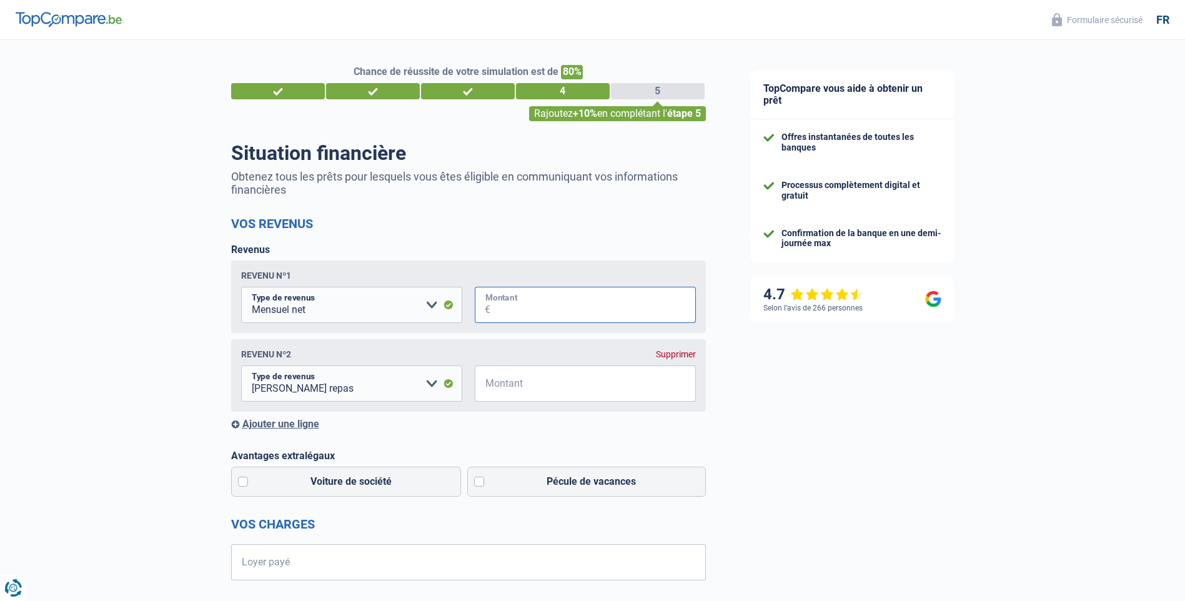
click at [522, 300] on input "Montant" at bounding box center [593, 305] width 206 height 36
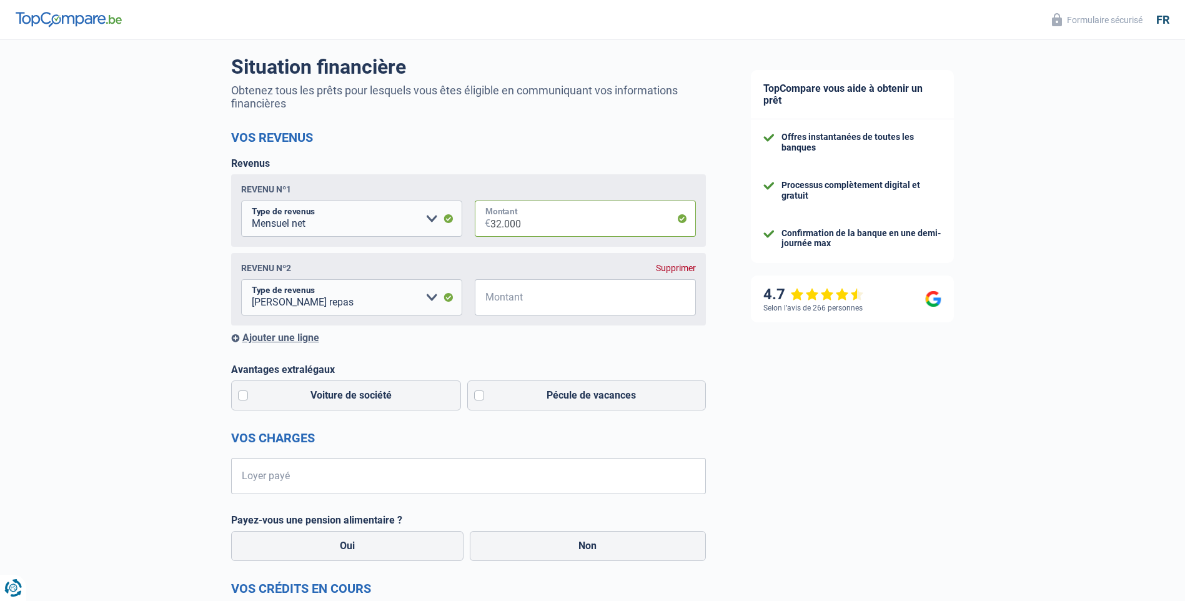
scroll to position [187, 0]
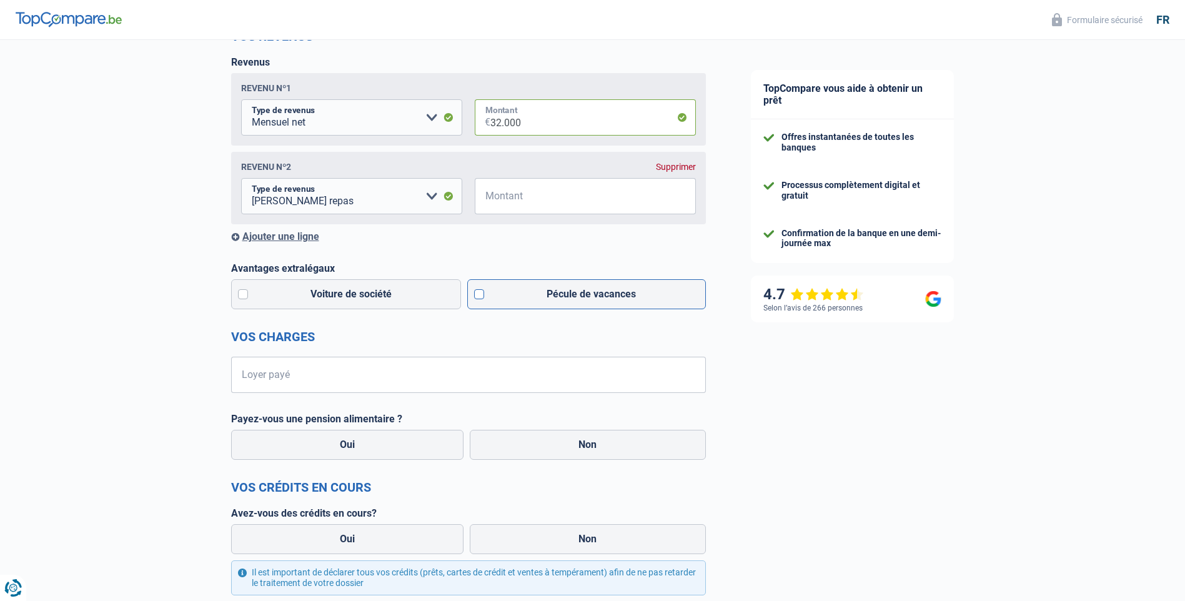
type input "32.000"
click at [482, 294] on label "Pécule de vacances" at bounding box center [586, 294] width 239 height 30
click at [482, 294] on input "Pécule de vacances" at bounding box center [586, 294] width 239 height 30
checkbox input "true"
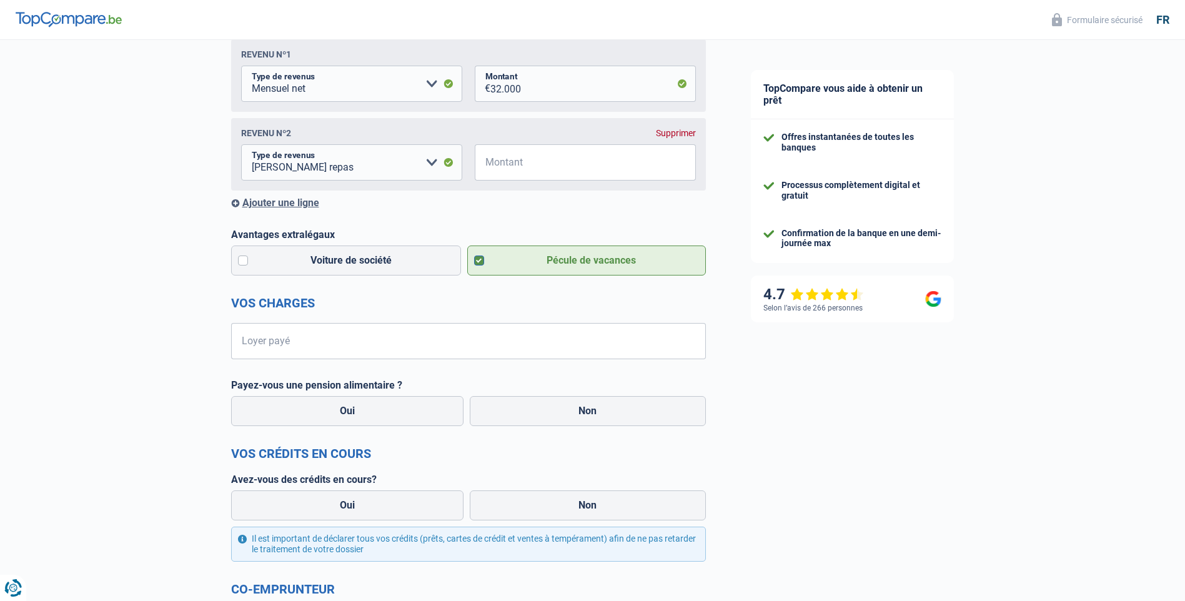
scroll to position [250, 0]
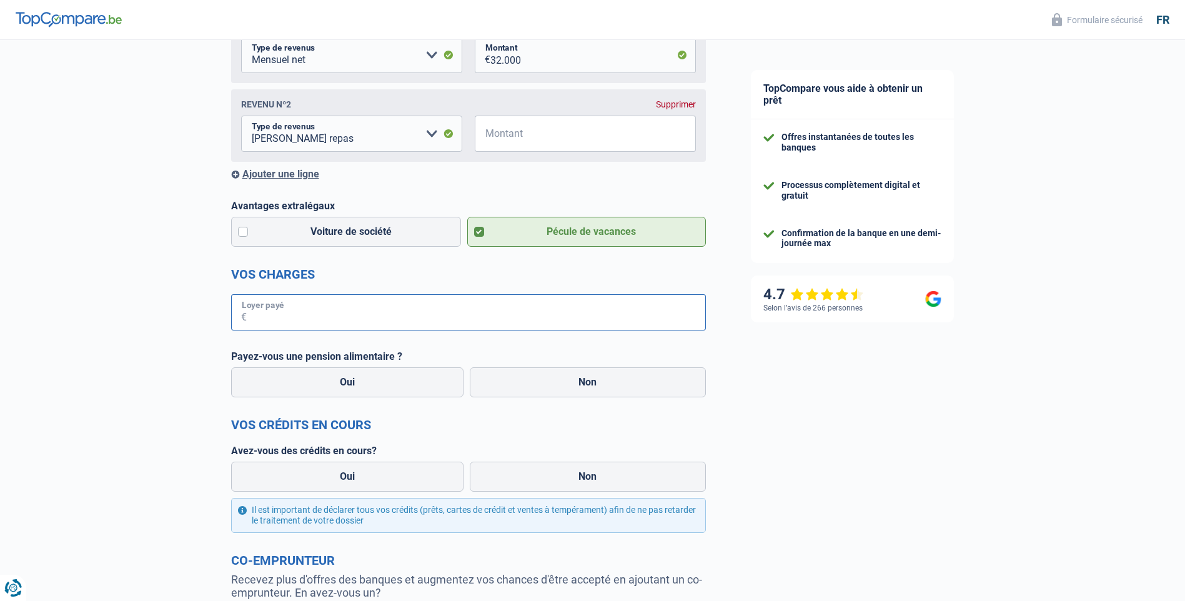
click at [469, 315] on input "Loyer payé" at bounding box center [476, 312] width 459 height 36
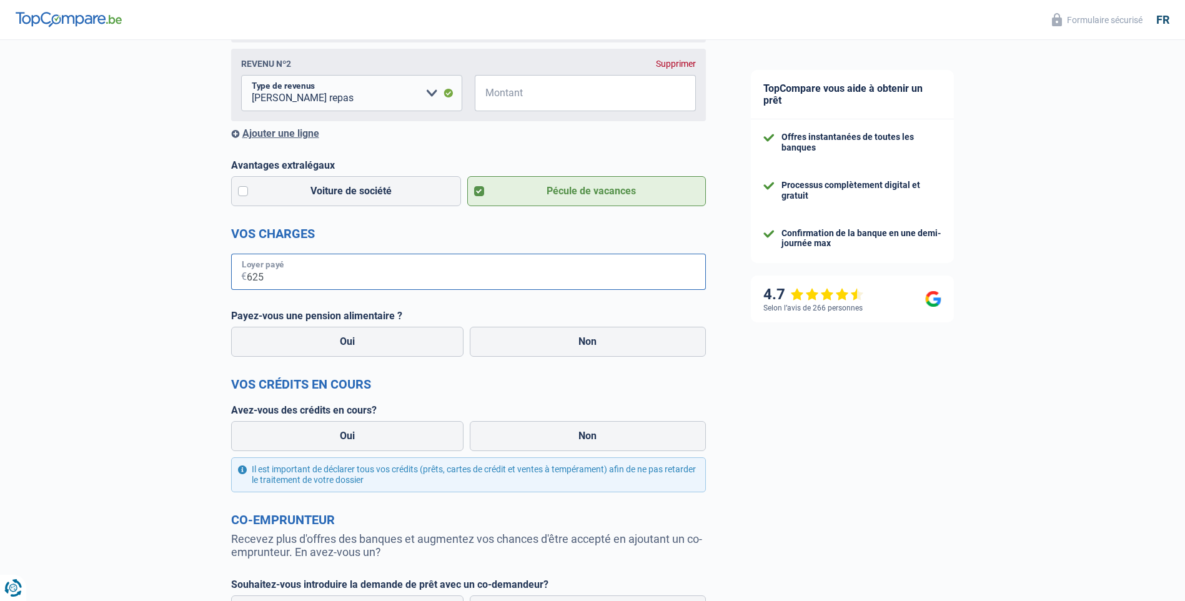
scroll to position [312, 0]
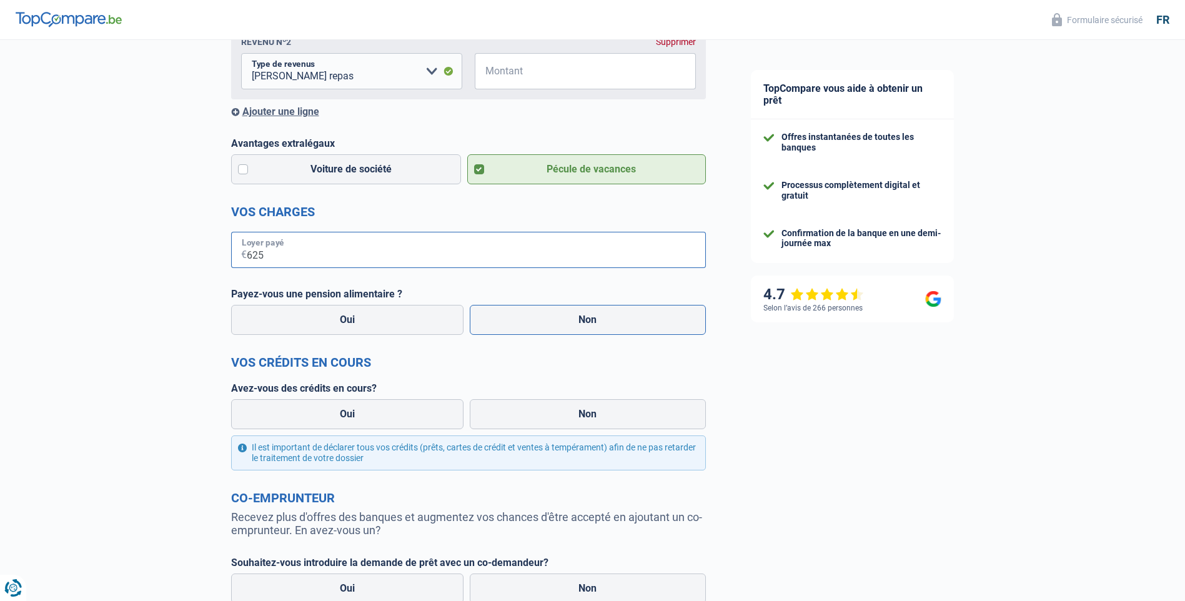
type input "625"
click at [531, 329] on label "Non" at bounding box center [588, 320] width 236 height 30
click at [531, 329] on input "Non" at bounding box center [588, 320] width 236 height 30
radio input "true"
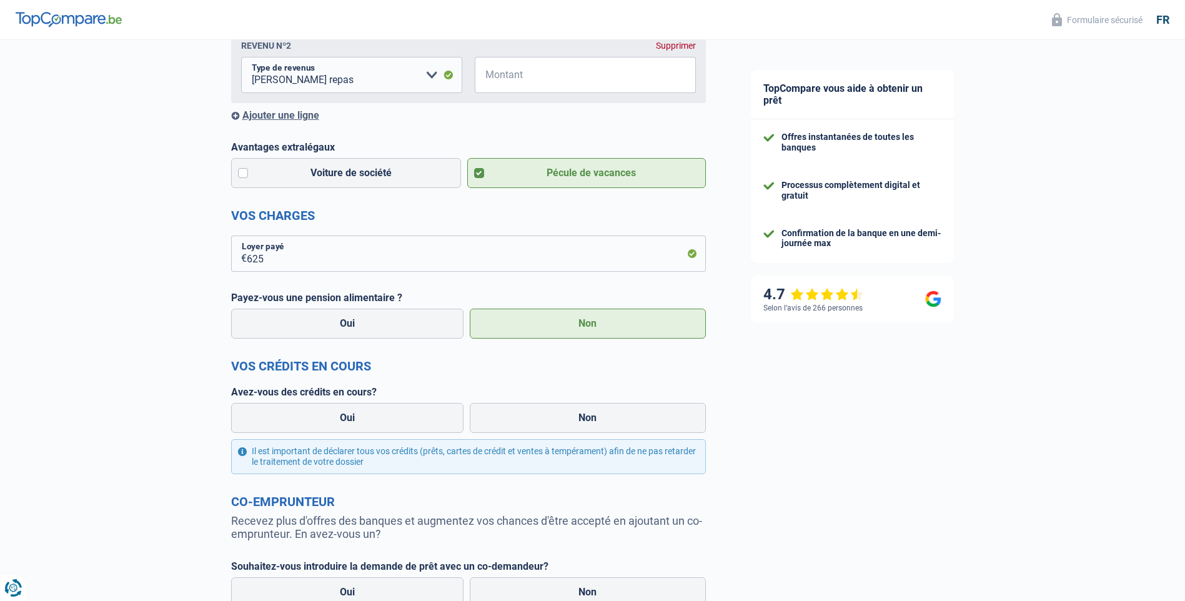
scroll to position [375, 0]
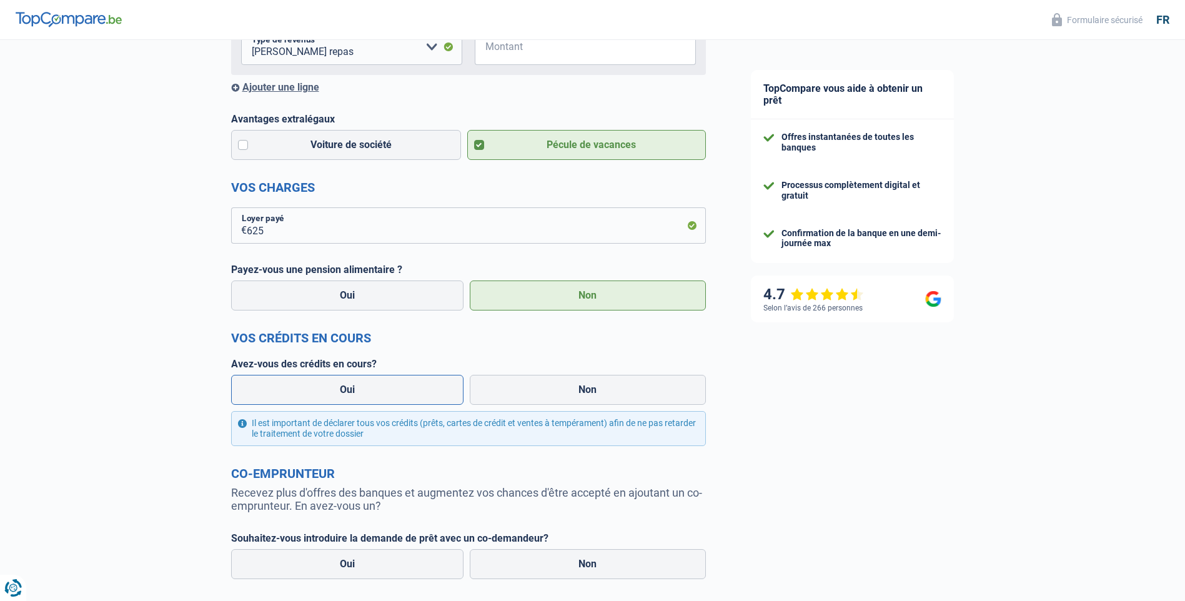
click at [351, 390] on label "Oui" at bounding box center [347, 390] width 233 height 30
click at [351, 390] on input "Oui" at bounding box center [347, 390] width 233 height 30
radio input "true"
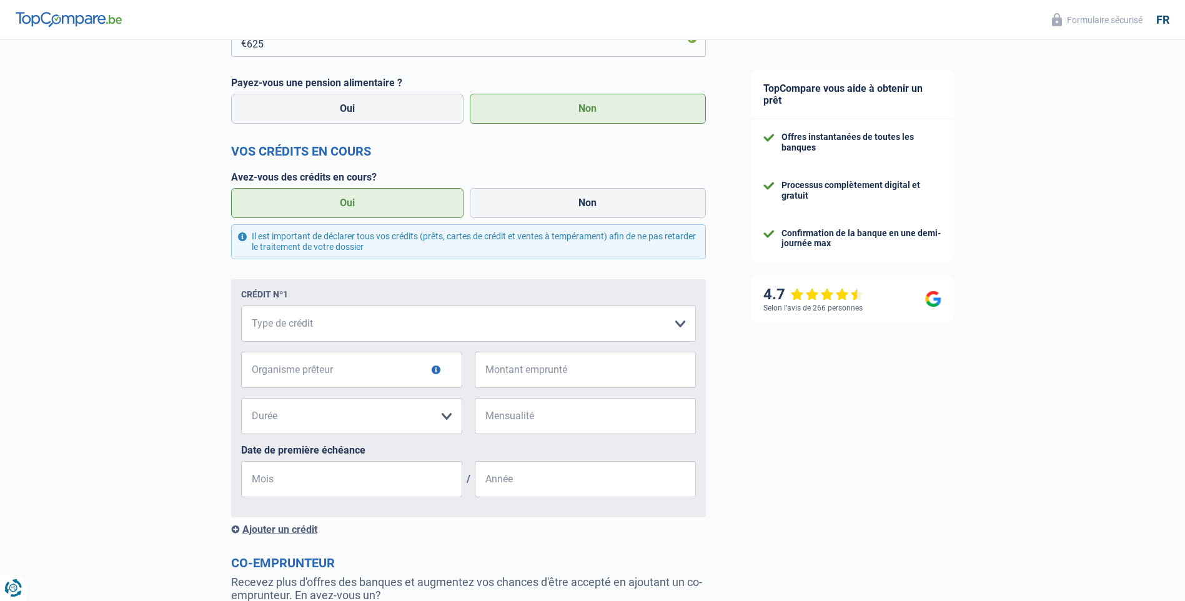
scroll to position [562, 0]
click at [689, 325] on select "Carte ou ouverture de crédit Prêt hypothécaire Vente à tempérament Prêt à tempé…" at bounding box center [468, 323] width 455 height 36
select select "personalLoan"
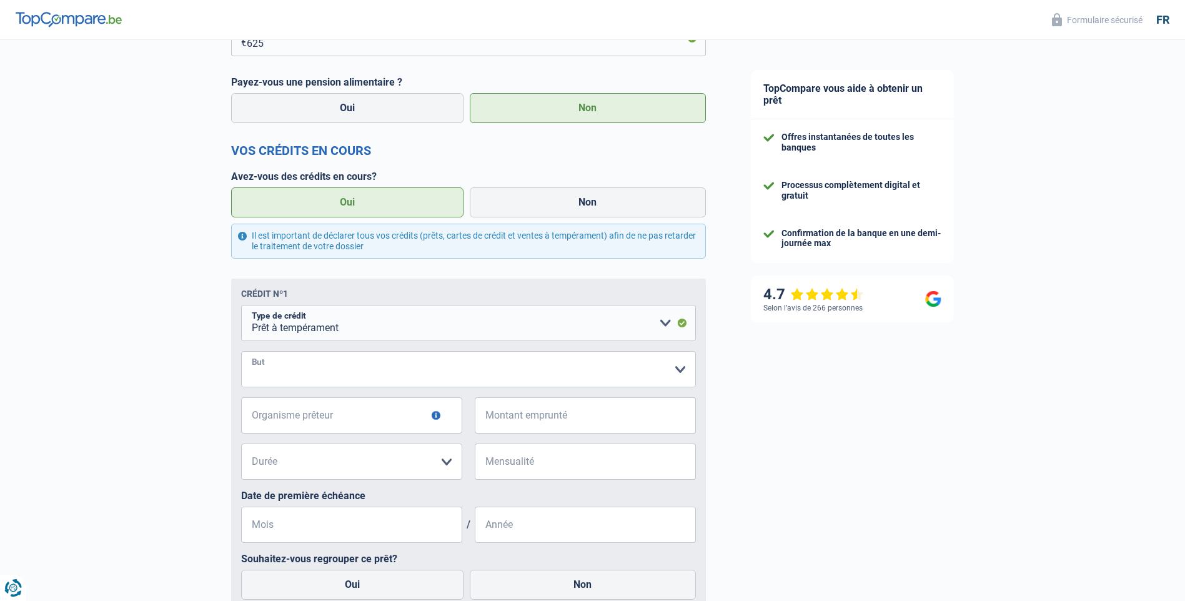
click at [685, 373] on select "Confort maison: meubles, textile, peinture, électroménager, outillage non-profe…" at bounding box center [468, 369] width 455 height 36
select select "familyEvent"
click at [241, 354] on select "Confort maison: meubles, textile, peinture, électroménager, outillage non-profe…" at bounding box center [468, 369] width 455 height 36
click at [384, 419] on input "Organisme prêteur" at bounding box center [351, 415] width 221 height 36
type input "cofidis"
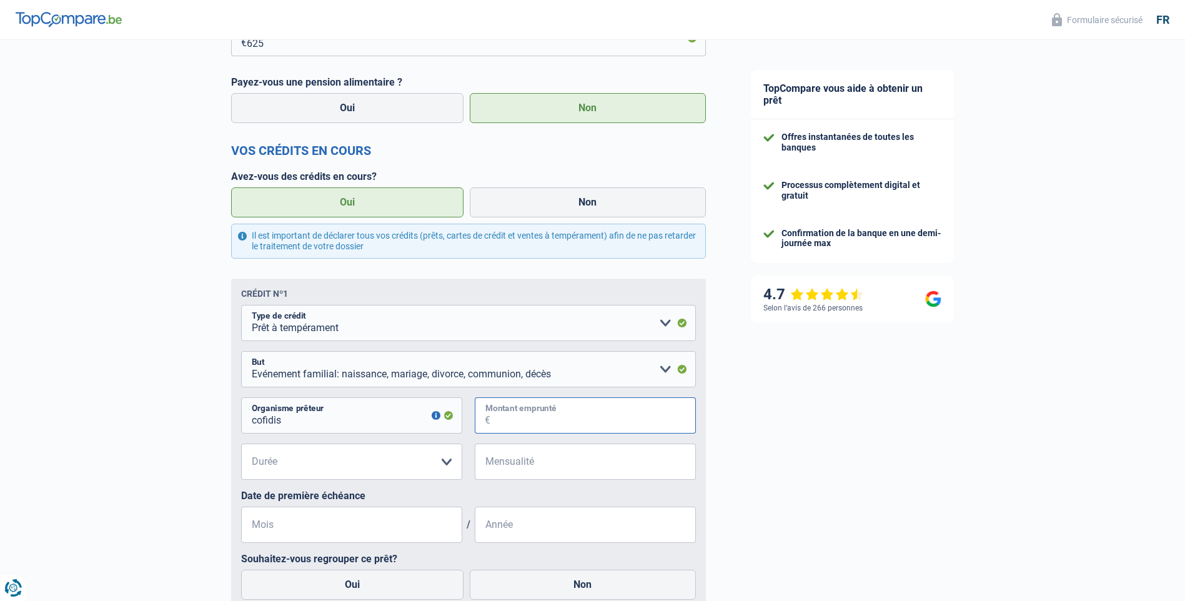
click at [535, 414] on input "Montant emprunté" at bounding box center [593, 415] width 206 height 36
click at [545, 431] on input "Montant emprunté" at bounding box center [593, 415] width 206 height 36
type input "41.556"
click at [442, 465] on select "12 mois 18 mois 24 mois 30 mois 36 mois 42 mois 48 mois 60 mois 72 mois 84 mois…" at bounding box center [351, 462] width 221 height 36
click at [447, 465] on select "12 mois 18 mois 24 mois 30 mois 36 mois 42 mois 48 mois 60 mois 72 mois 84 mois…" at bounding box center [351, 462] width 221 height 36
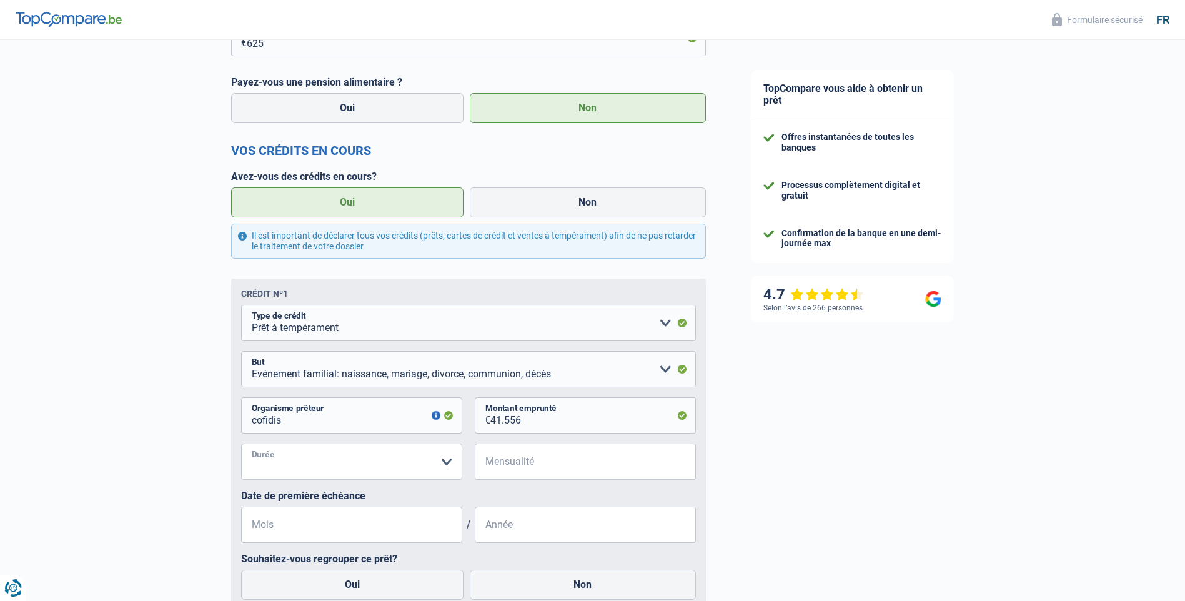
click at [403, 468] on select "12 mois 18 mois 24 mois 30 mois 36 mois 42 mois 48 mois 60 mois 72 mois 84 mois…" at bounding box center [351, 462] width 221 height 36
click at [444, 462] on select "12 mois 18 mois 24 mois 30 mois 36 mois 42 mois 48 mois 60 mois 72 mois 84 mois…" at bounding box center [351, 462] width 221 height 36
select select "120"
click at [241, 446] on select "12 mois 18 mois 24 mois 30 mois 36 mois 42 mois 48 mois 60 mois 72 mois 84 mois…" at bounding box center [351, 462] width 221 height 36
click at [566, 455] on input "Mensualité" at bounding box center [593, 462] width 206 height 36
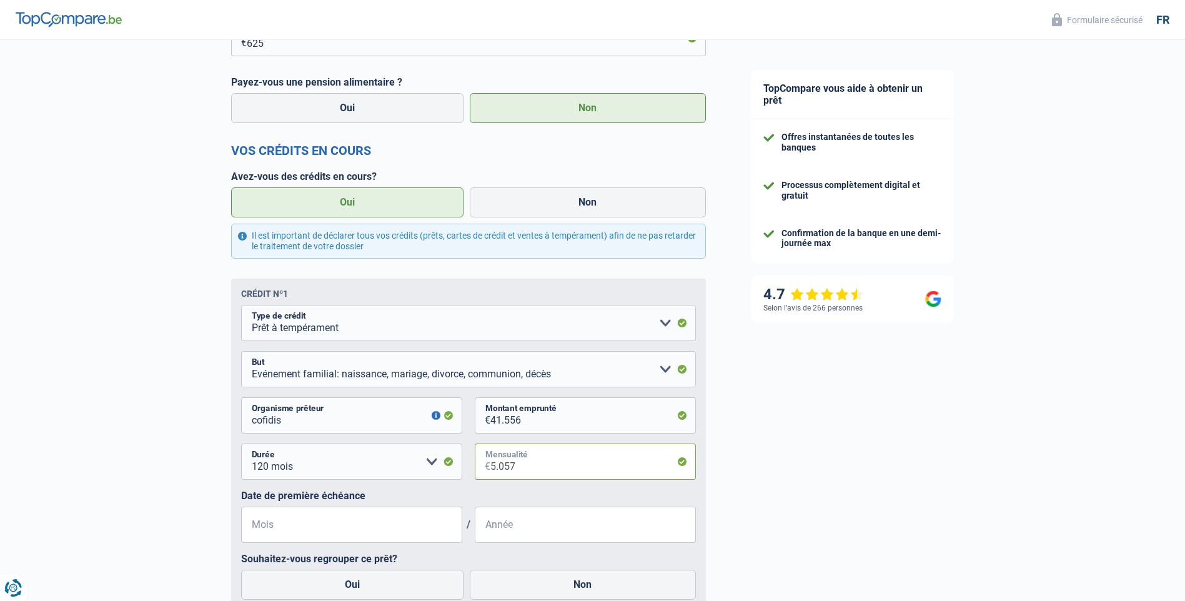
click at [500, 469] on input "5.057" at bounding box center [593, 462] width 206 height 36
click at [509, 467] on input "5.057" at bounding box center [593, 462] width 206 height 36
click at [523, 474] on input "5.057" at bounding box center [593, 462] width 206 height 36
type input "5"
type input "505"
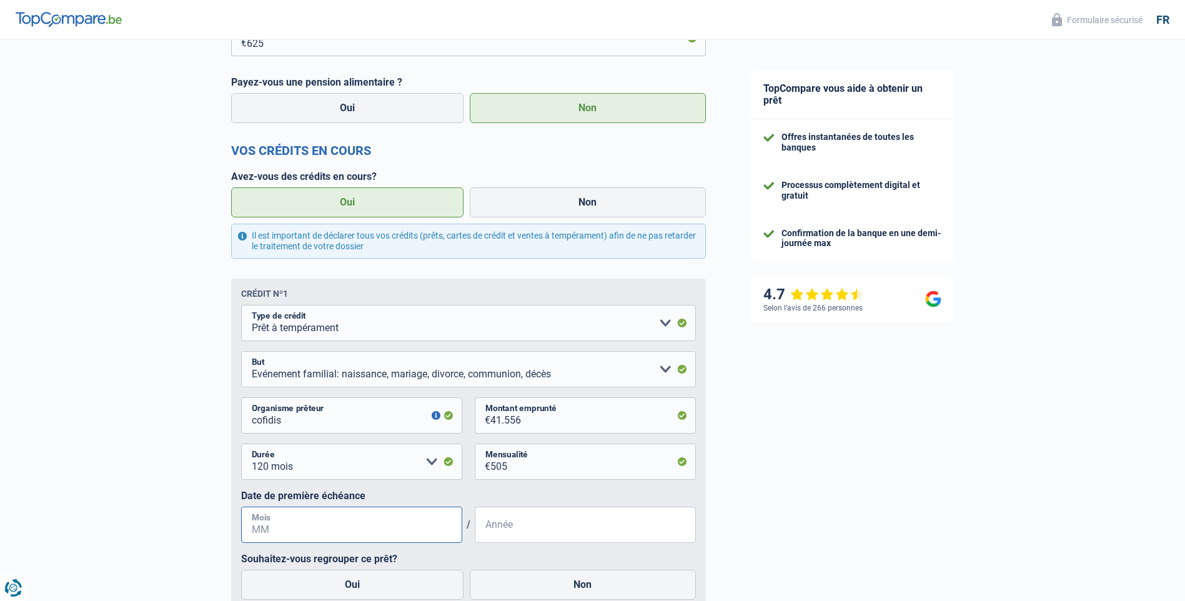
click at [404, 536] on input "Mois" at bounding box center [351, 525] width 221 height 36
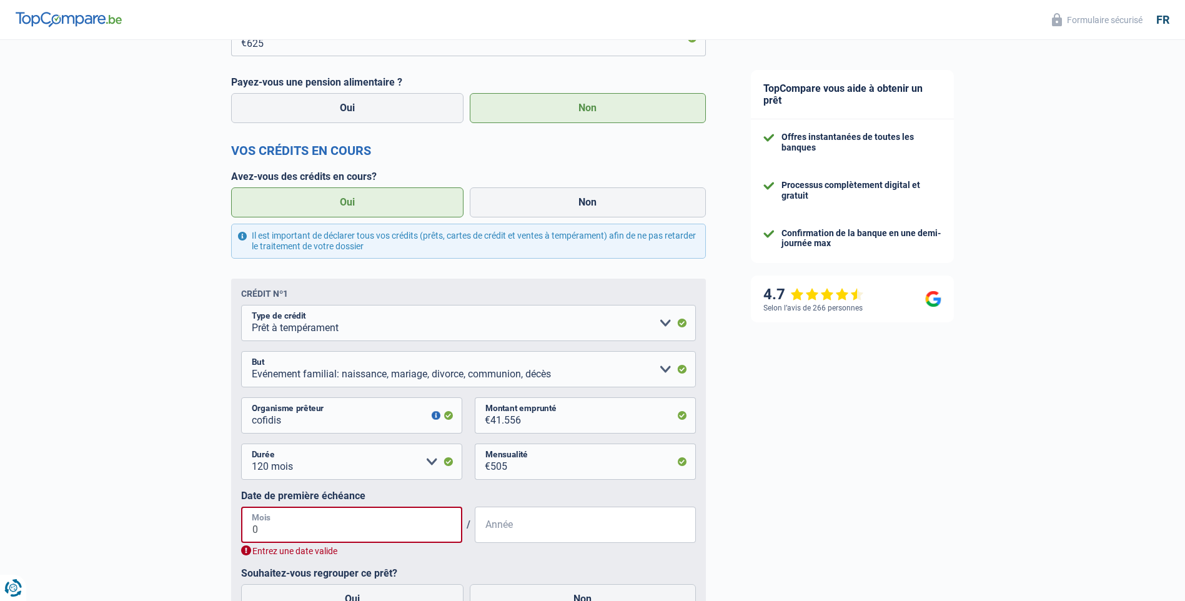
type input "09"
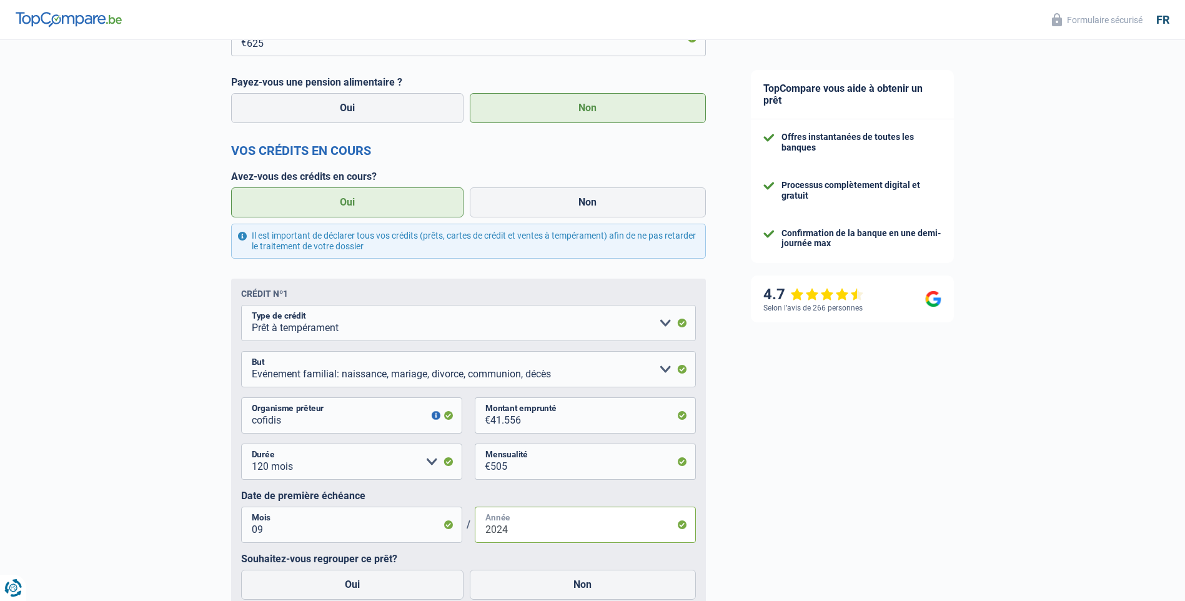
scroll to position [687, 0]
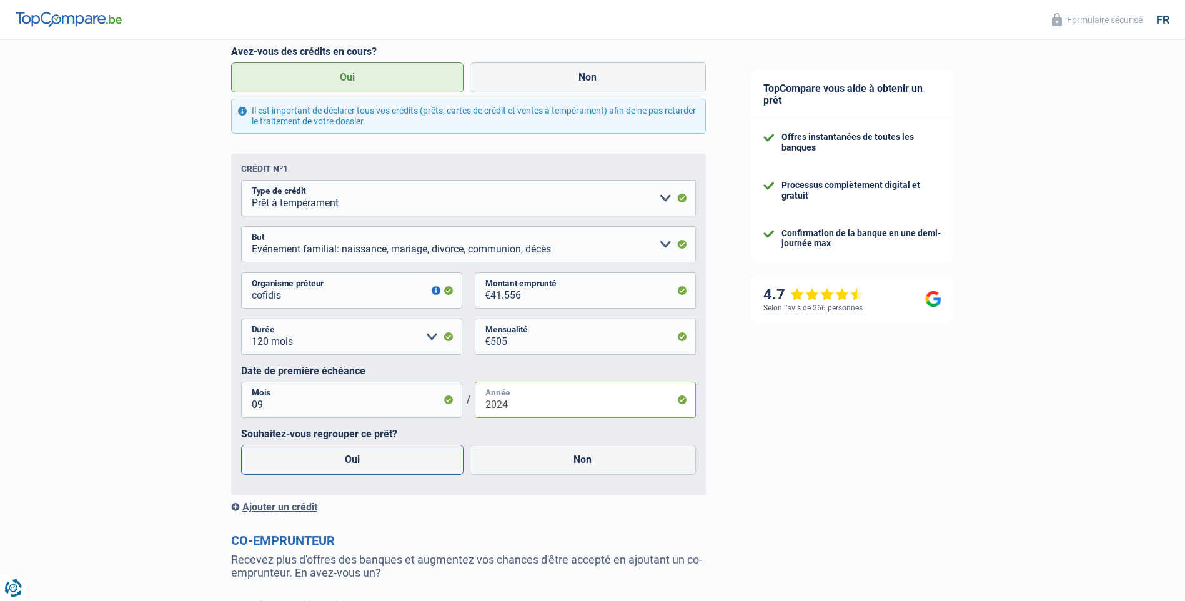
type input "2024"
click at [412, 460] on label "Oui" at bounding box center [352, 460] width 223 height 30
click at [412, 460] on input "Oui" at bounding box center [352, 460] width 223 height 30
radio input "true"
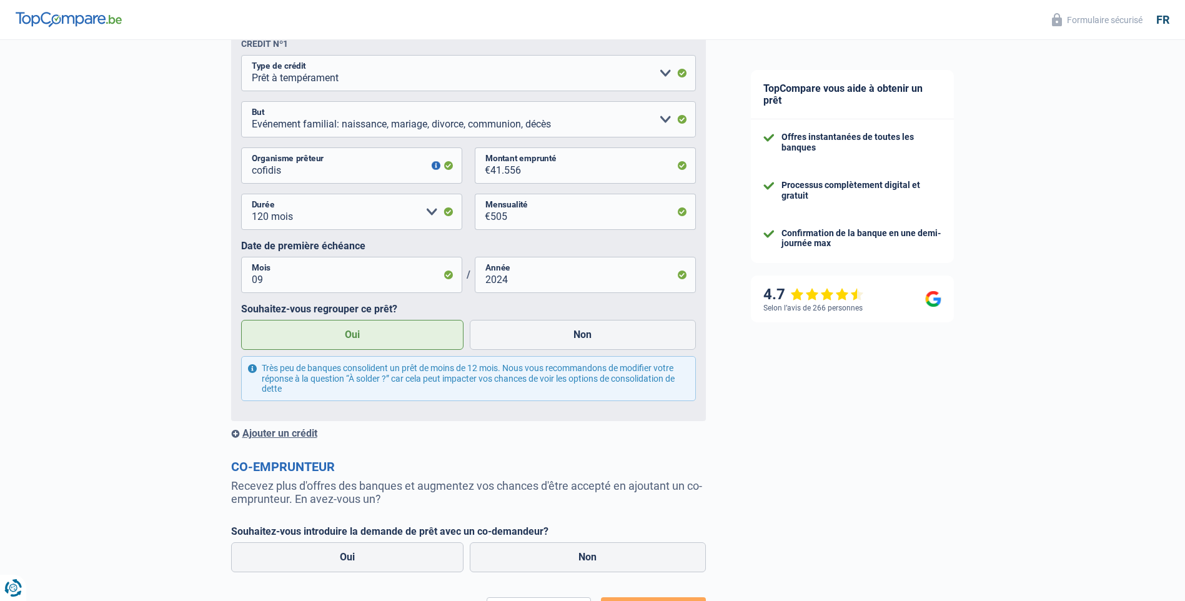
scroll to position [917, 0]
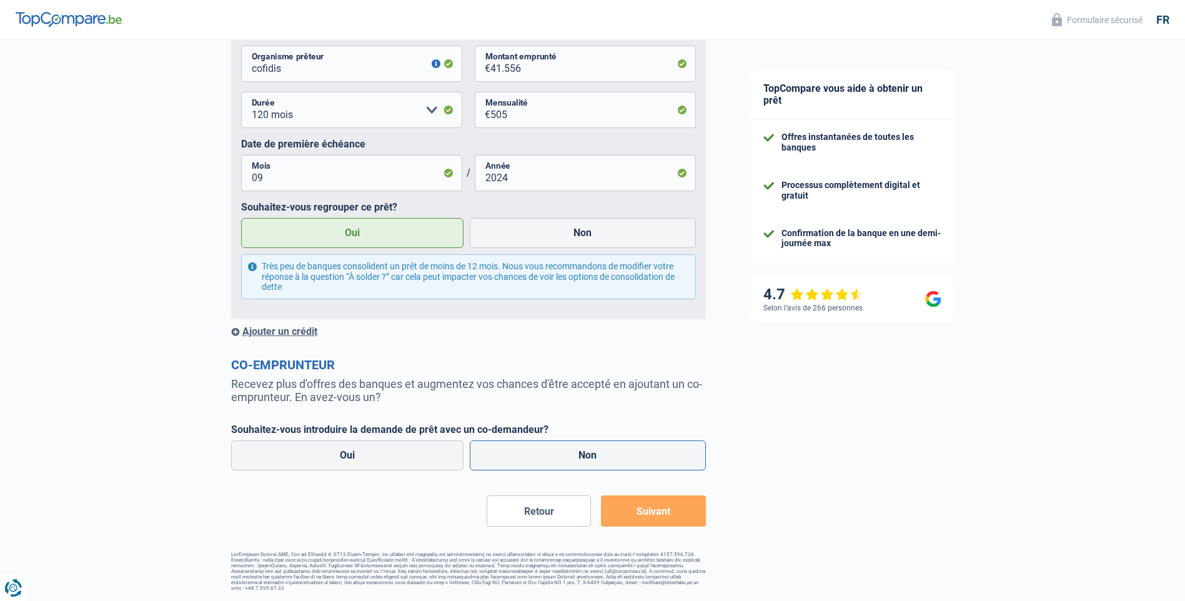
click at [507, 452] on label "Non" at bounding box center [588, 455] width 236 height 30
click at [507, 452] on input "Non" at bounding box center [588, 455] width 236 height 30
radio input "true"
click at [637, 513] on button "Suivant" at bounding box center [653, 510] width 104 height 31
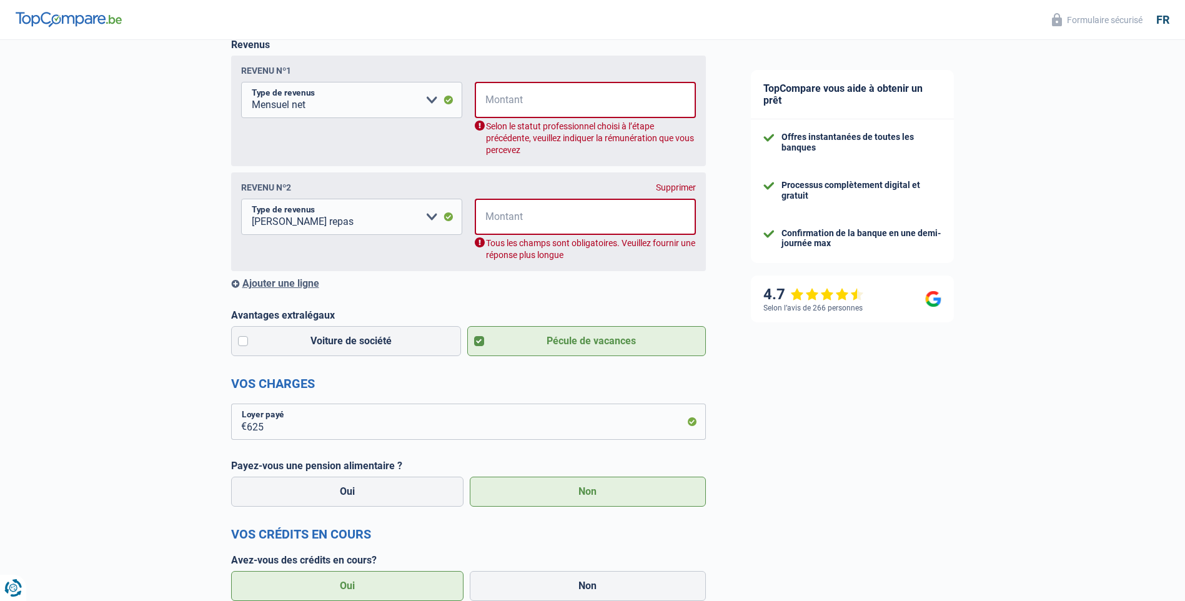
scroll to position [202, 0]
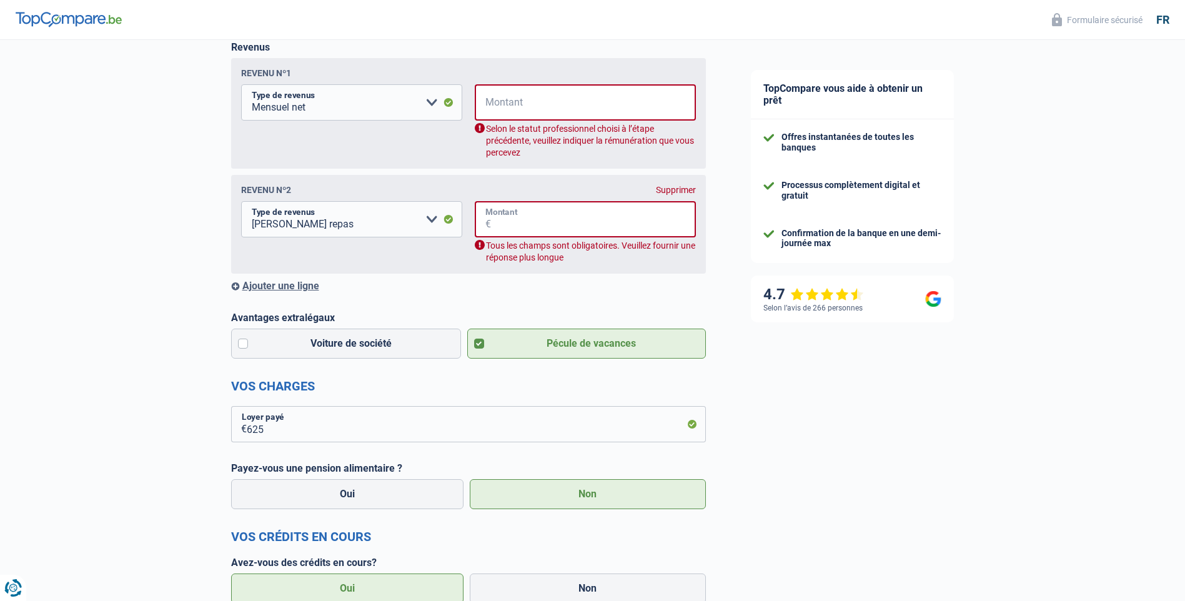
click at [581, 229] on input "Montant" at bounding box center [593, 219] width 205 height 36
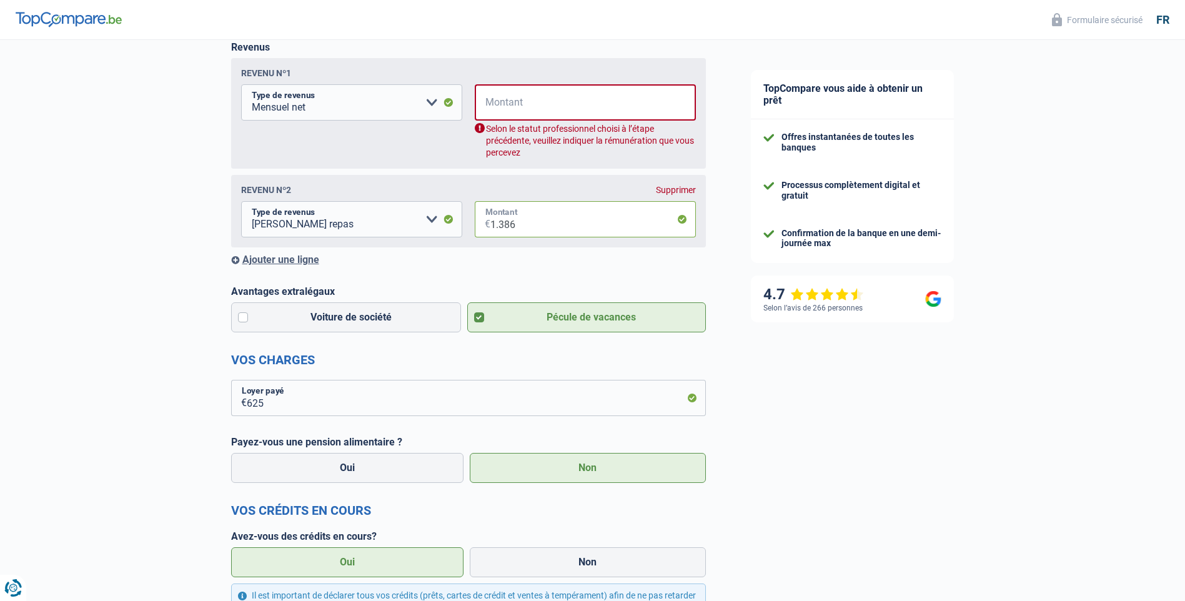
type input "1.386"
click at [566, 110] on input "Montant" at bounding box center [593, 102] width 205 height 36
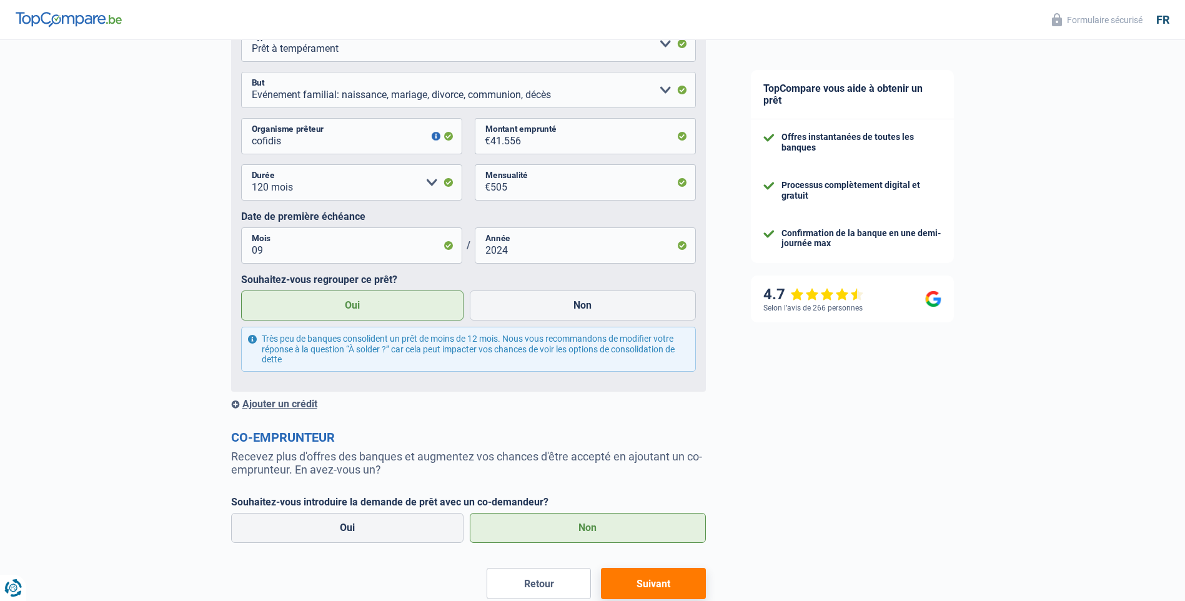
scroll to position [878, 0]
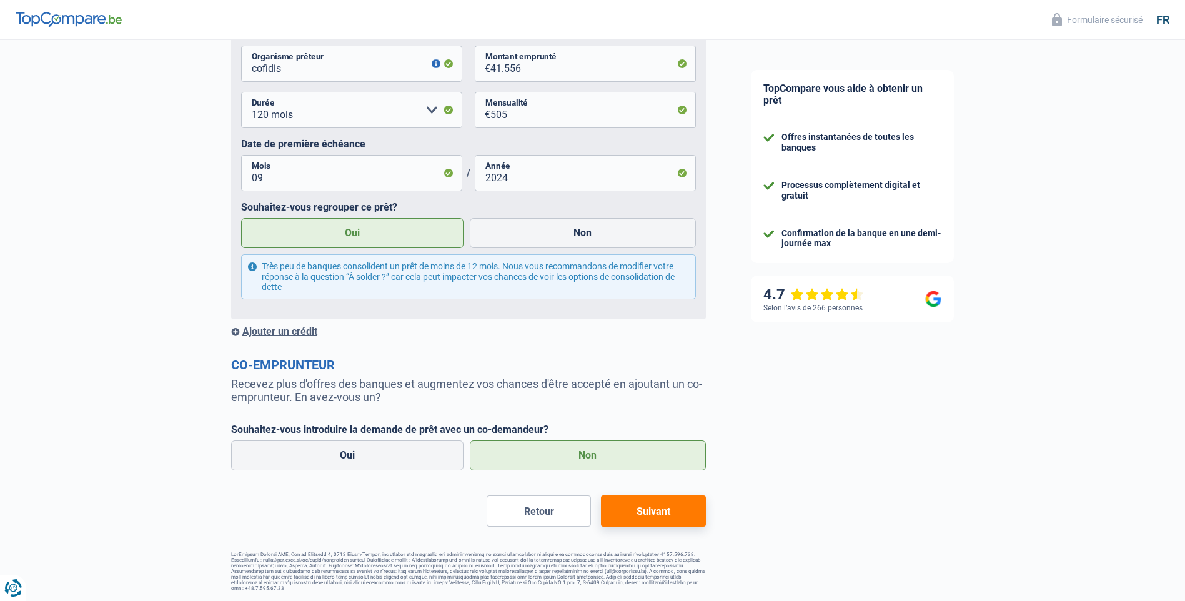
type input "3.200"
click at [631, 523] on button "Suivant" at bounding box center [653, 510] width 104 height 31
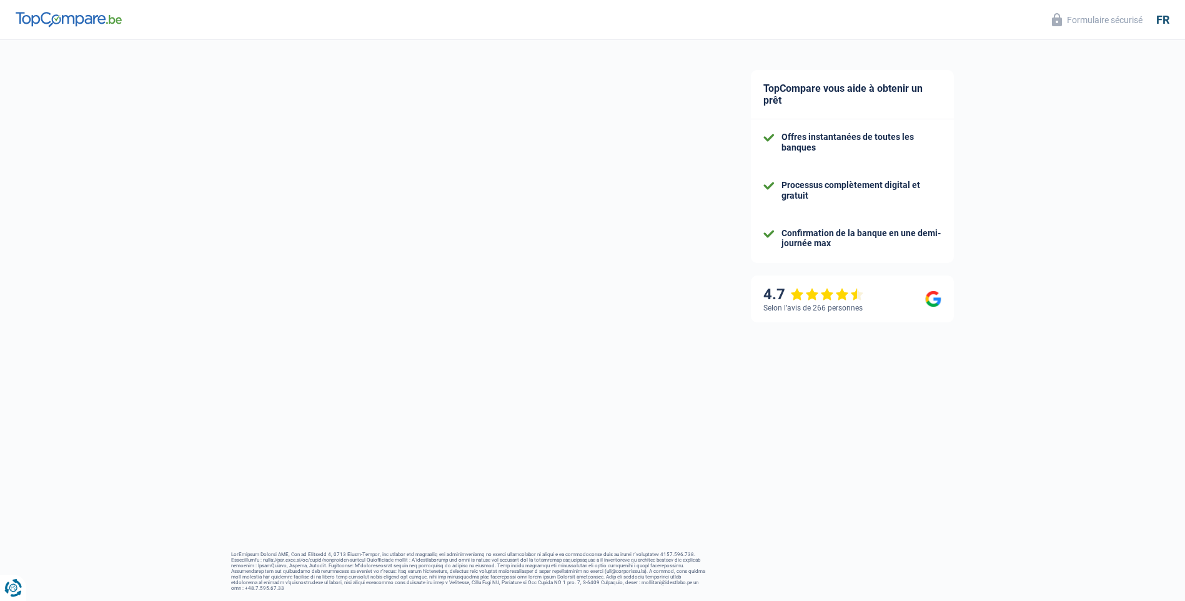
scroll to position [21, 0]
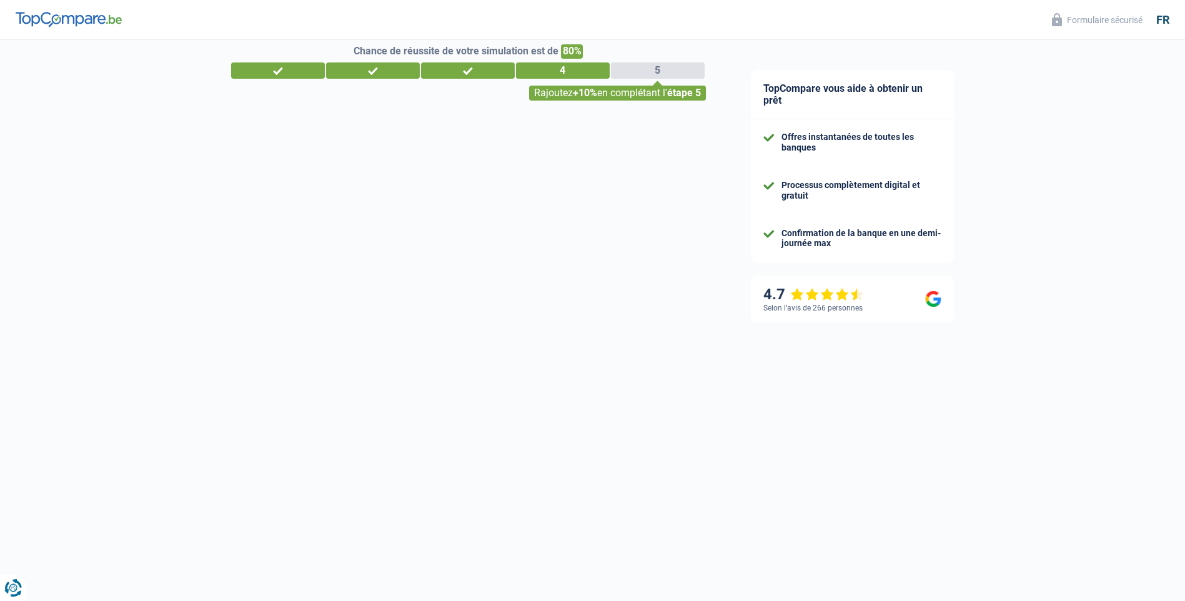
select select "refinancing"
select select "120"
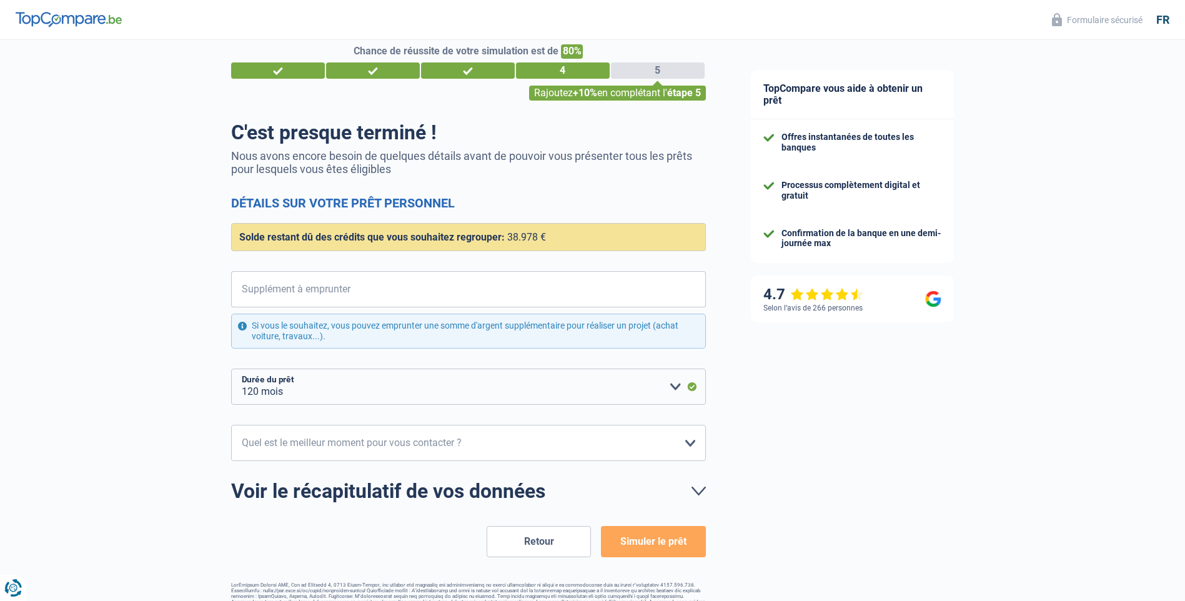
scroll to position [0, 0]
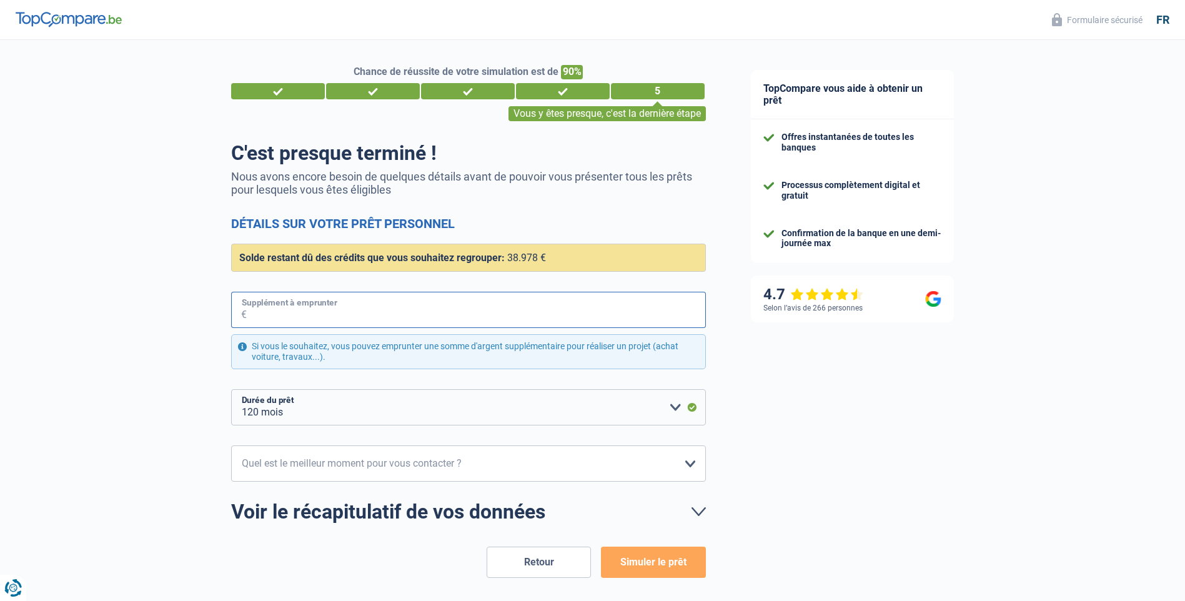
click at [443, 321] on input "Supplément à emprunter" at bounding box center [476, 310] width 459 height 36
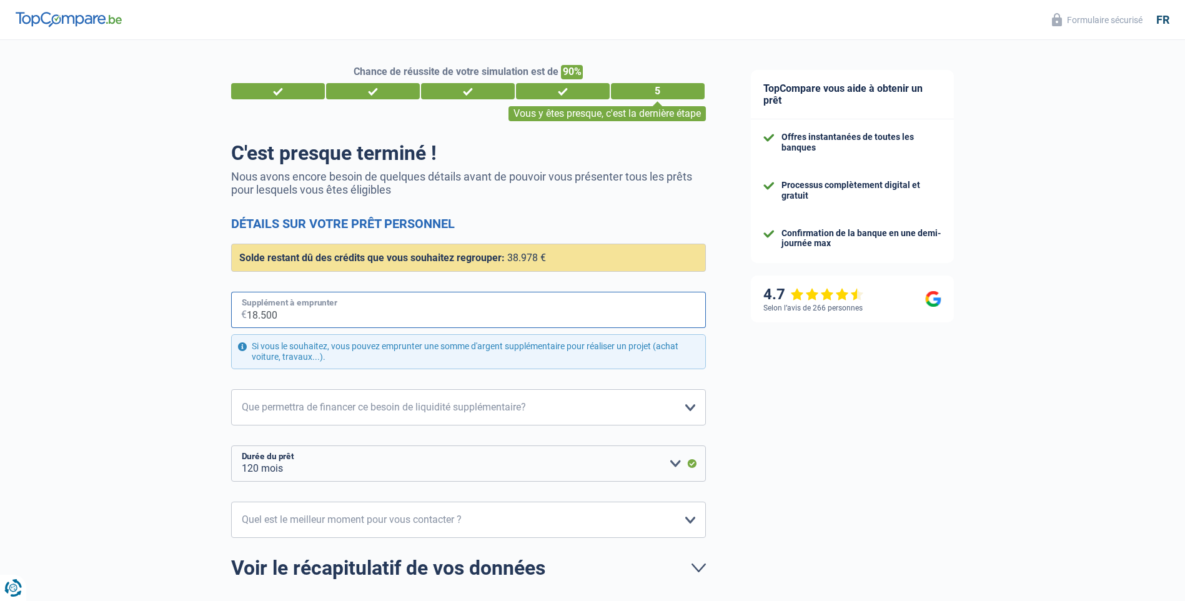
type input "18.500"
click at [688, 413] on select "Confort maison: meubles, textile, peinture, électroménager, outillage non-profe…" at bounding box center [468, 407] width 475 height 36
select select "other"
click at [231, 390] on select "Confort maison: meubles, textile, peinture, électroménager, outillage non-profe…" at bounding box center [468, 407] width 475 height 36
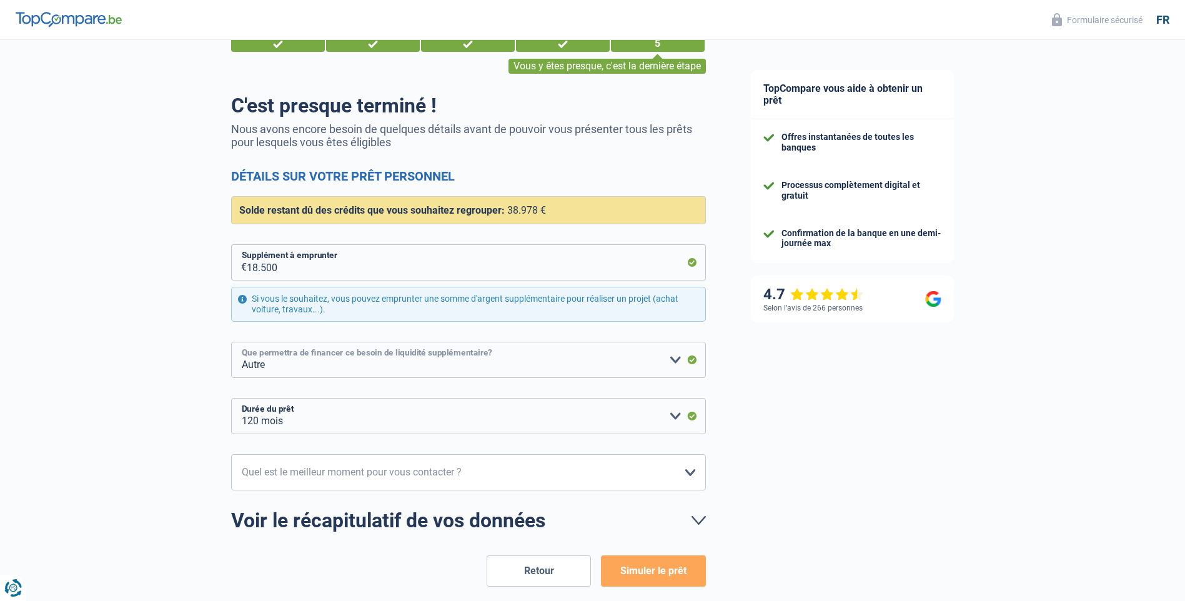
scroll to position [107, 0]
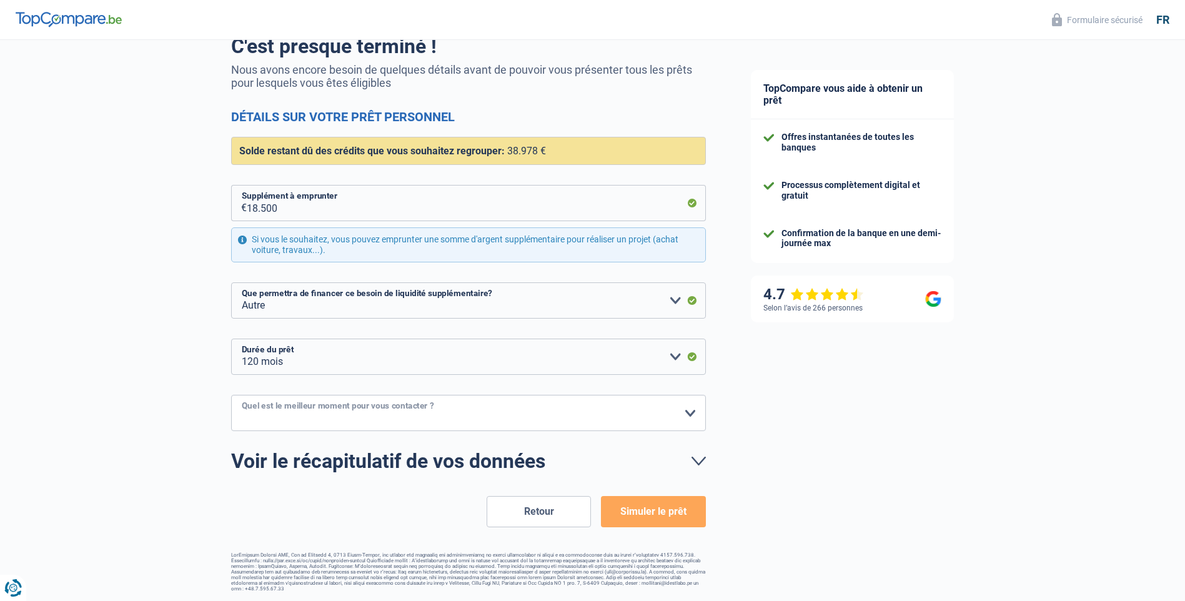
click at [692, 414] on select "10h-12h 12h-14h 14h-16h 16h-18h Veuillez sélectionner une option" at bounding box center [468, 413] width 475 height 36
select select "10-12"
click at [231, 396] on select "10h-12h 12h-14h 14h-16h 16h-18h Veuillez sélectionner une option" at bounding box center [468, 413] width 475 height 36
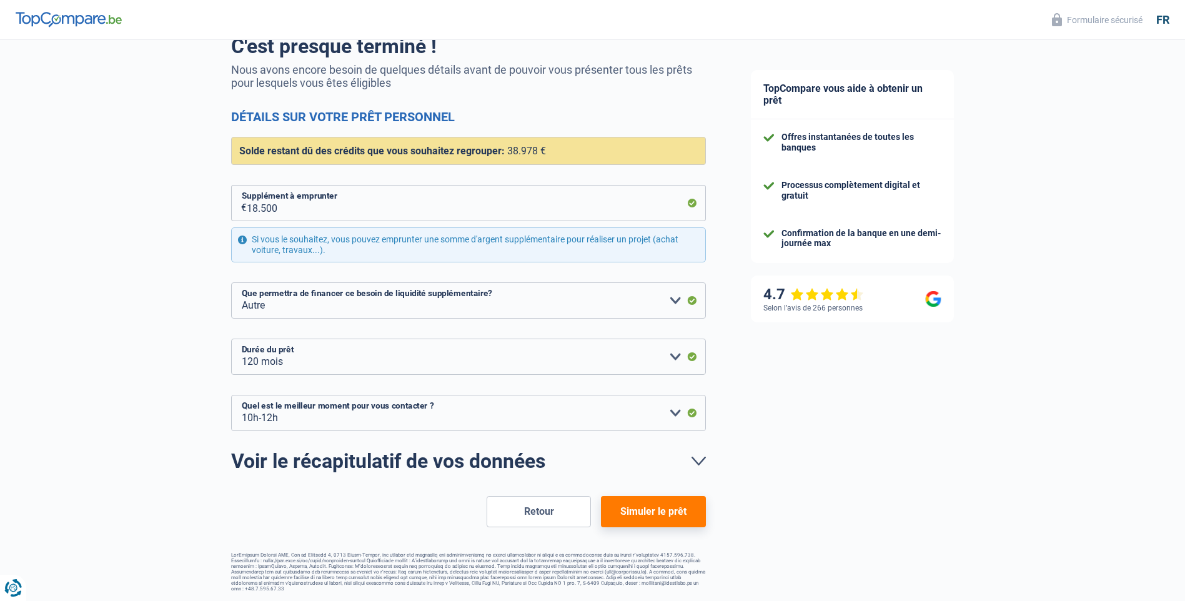
click at [648, 516] on button "Simuler le prêt" at bounding box center [653, 511] width 104 height 31
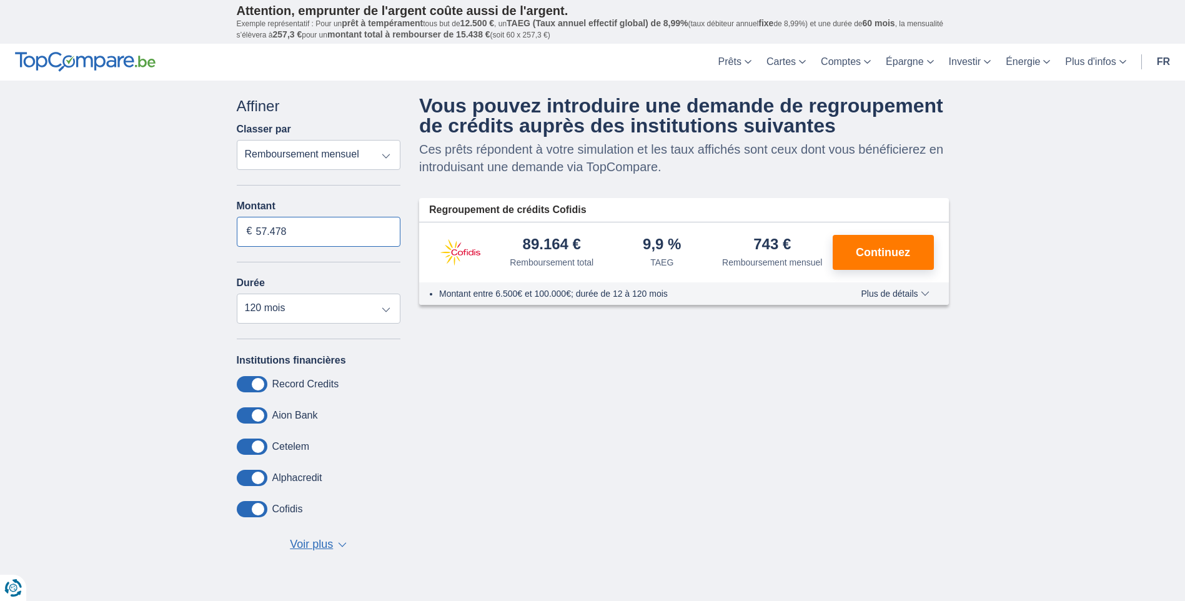
click at [291, 232] on input "57.478" at bounding box center [319, 232] width 164 height 30
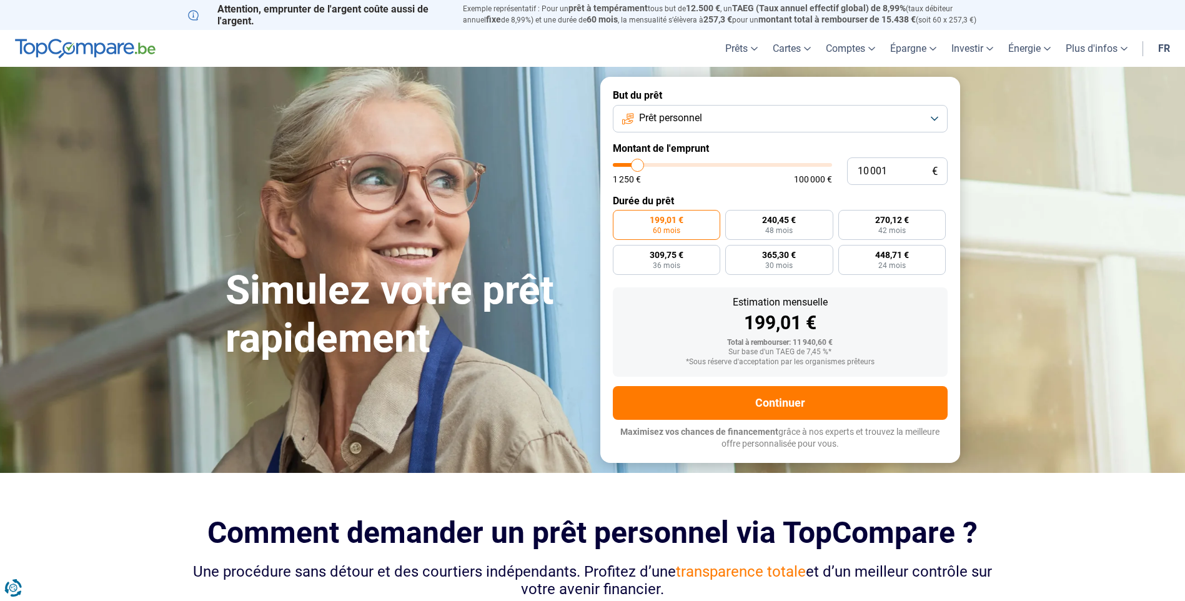
type input "10 500"
type input "10500"
type input "12 500"
type input "12500"
type input "14 250"
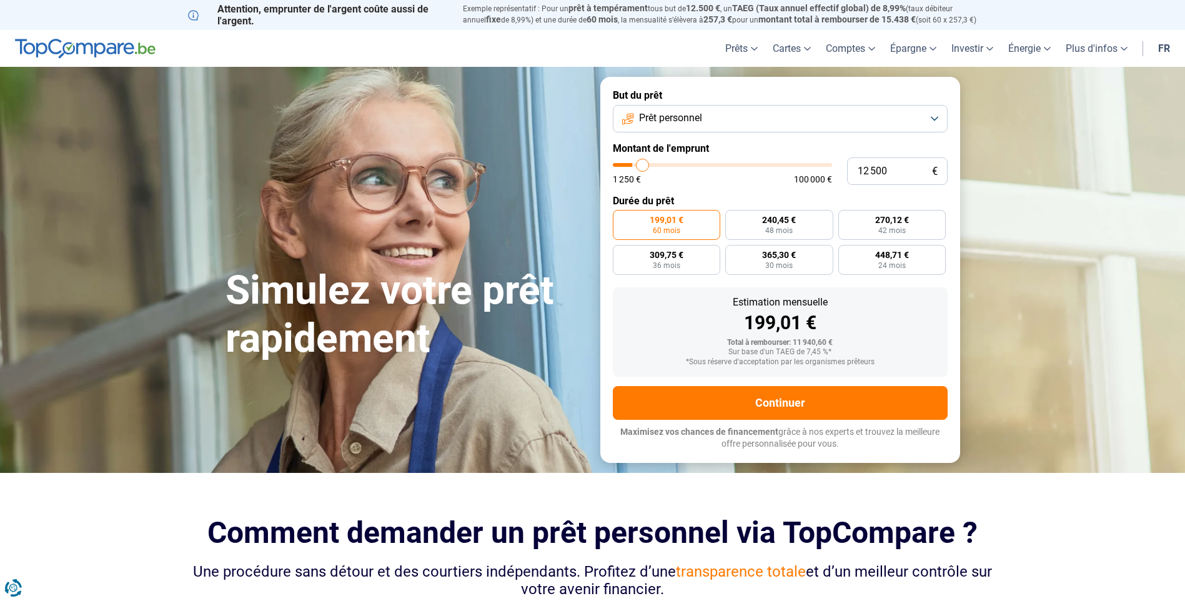
type input "14250"
type input "15 750"
type input "15750"
type input "17 250"
type input "17250"
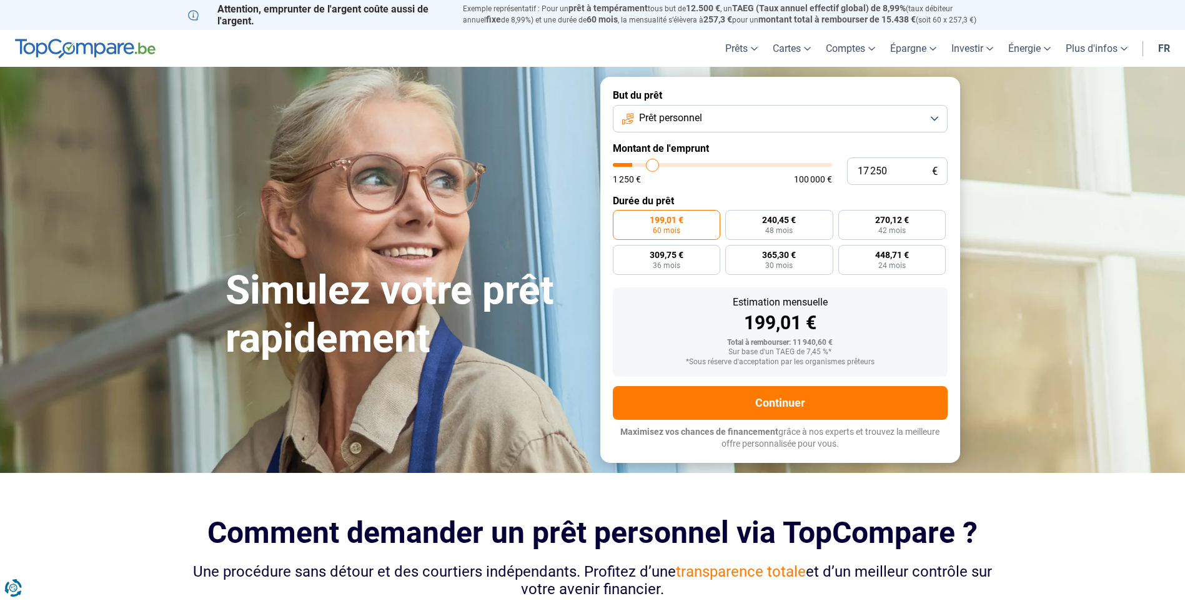
type input "17 750"
type input "17750"
type input "18 500"
type input "18500"
type input "18 750"
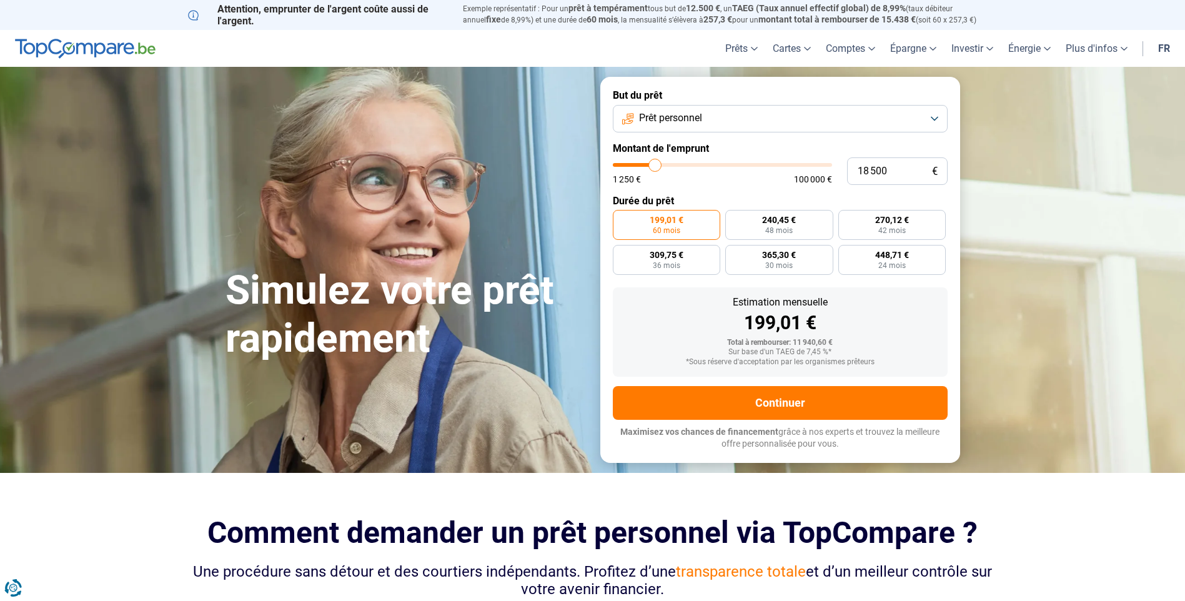
type input "18750"
type input "20 250"
type input "20250"
type input "22 250"
type input "22250"
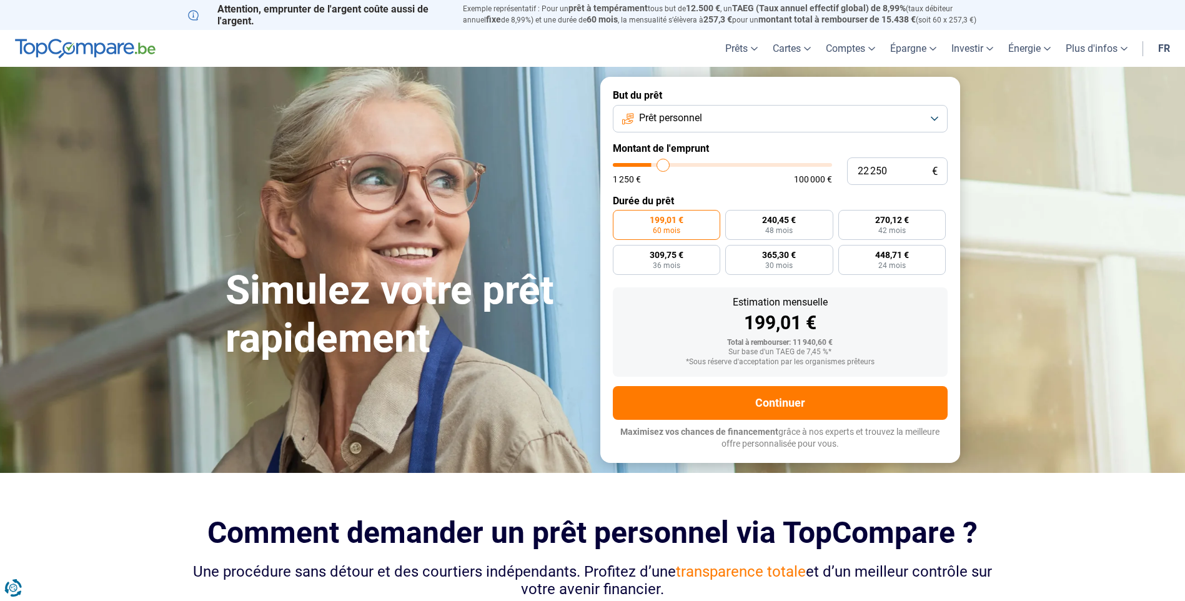
type input "24 250"
type input "24250"
type input "25 250"
type input "25250"
type input "26 500"
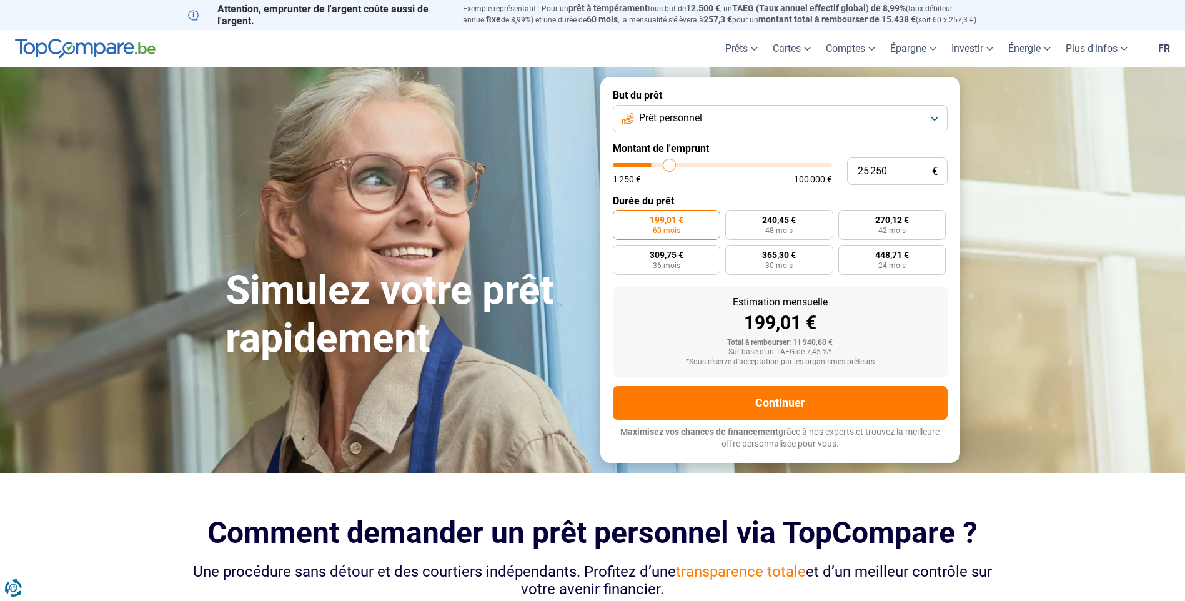
type input "26500"
type input "26 750"
type input "26750"
type input "27 500"
type input "27500"
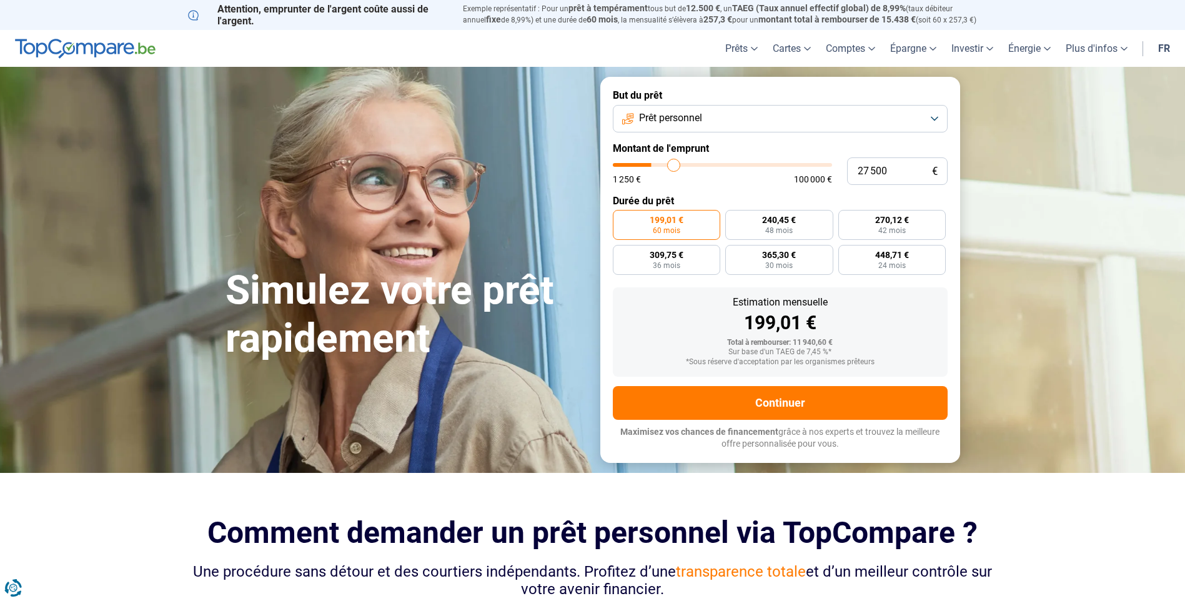
type input "28 000"
type input "28000"
type input "28 750"
type input "28750"
type input "30 250"
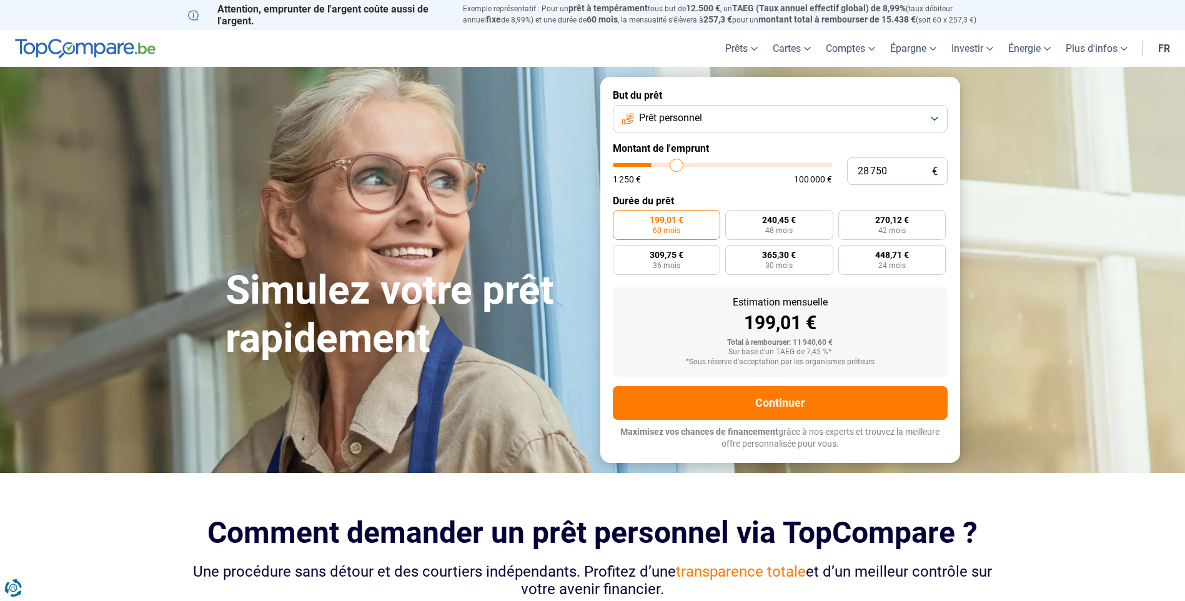
type input "30250"
type input "31 250"
type input "31250"
type input "32 250"
type input "32250"
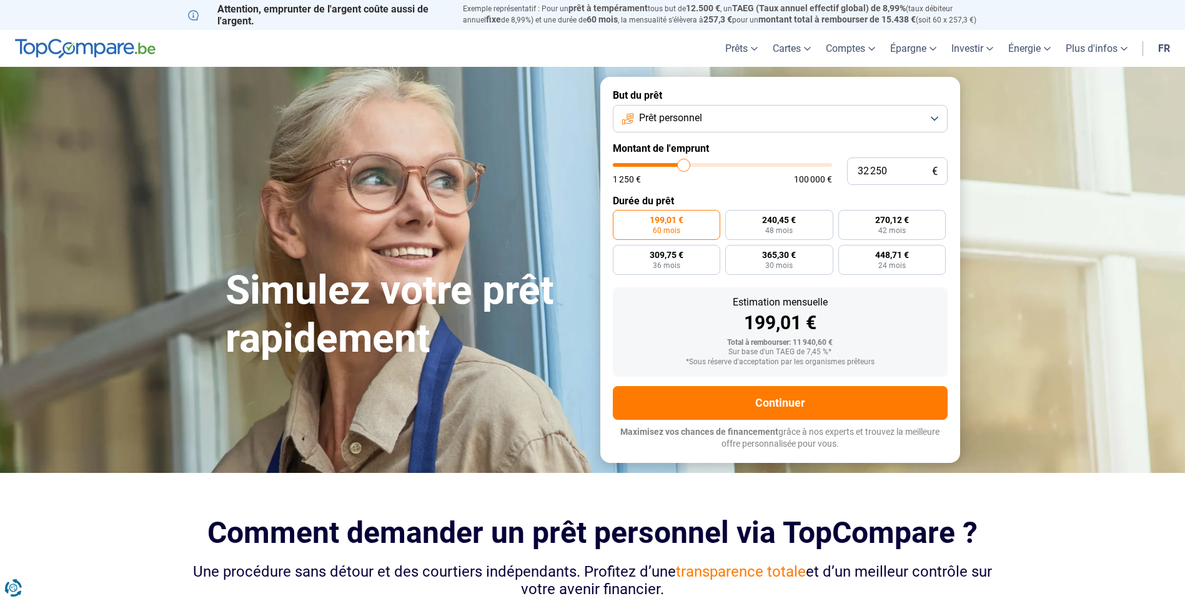
type input "32 750"
type input "32750"
type input "33 500"
type input "33500"
type input "35 250"
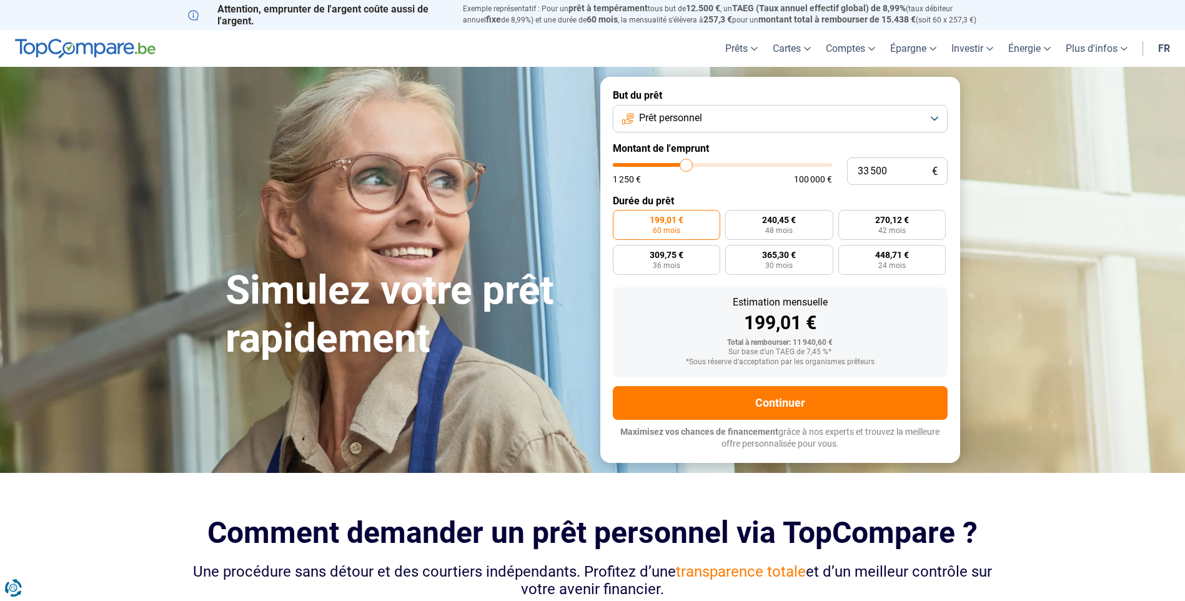
type input "35250"
type input "37 250"
type input "37250"
type input "39 750"
type input "39750"
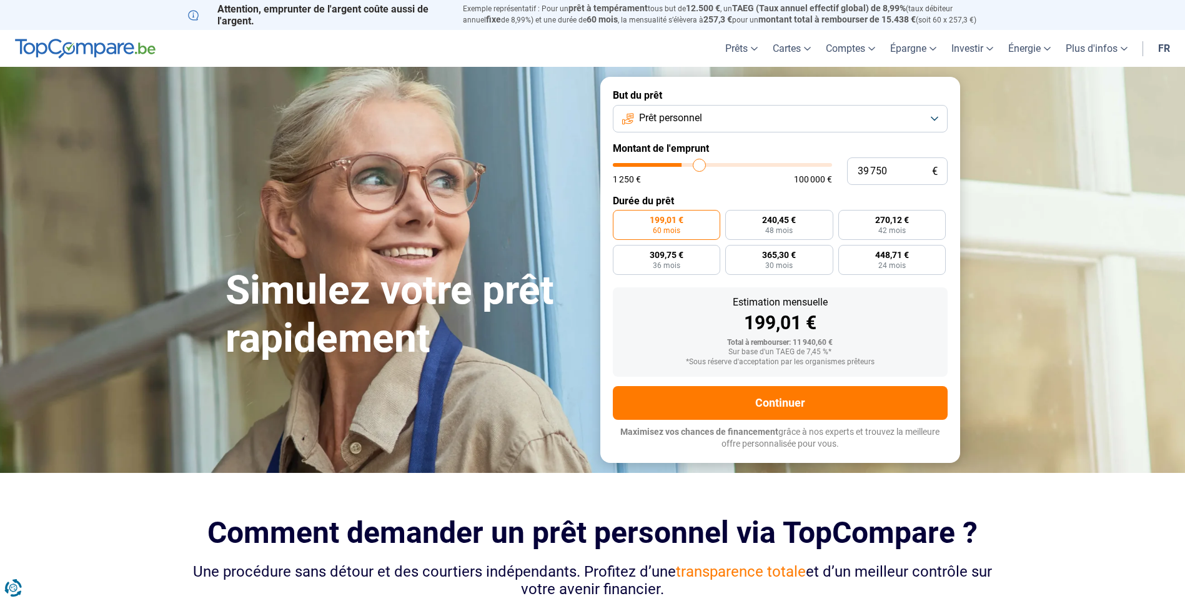
type input "40 250"
type input "40250"
type input "40 750"
type input "40750"
type input "41 250"
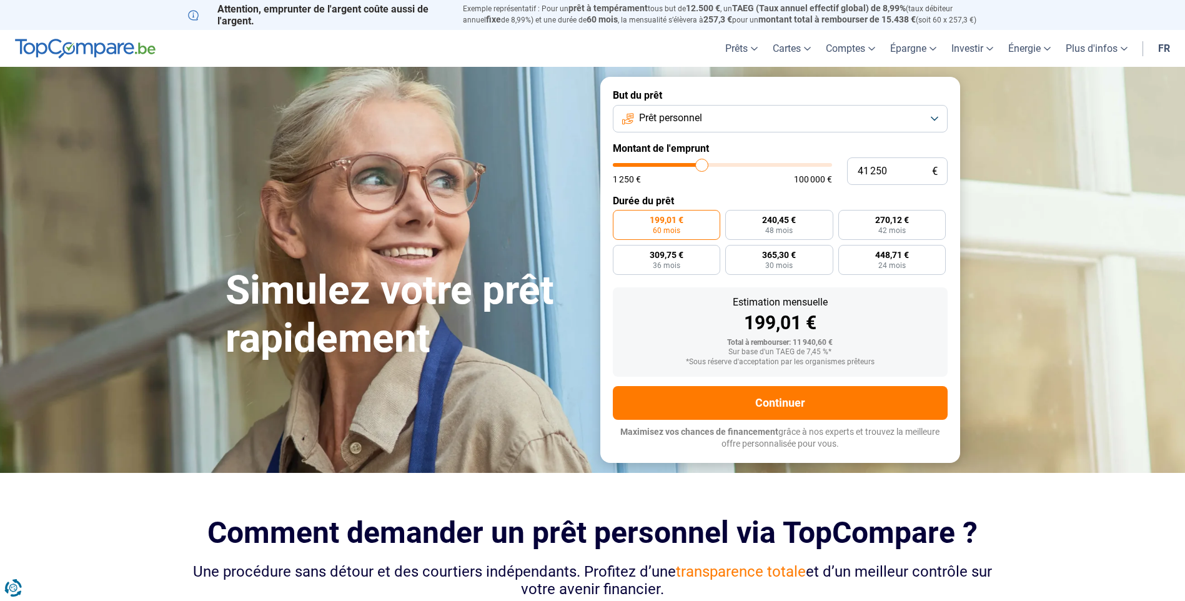
type input "41250"
type input "41 500"
type input "41500"
type input "42 500"
type input "42500"
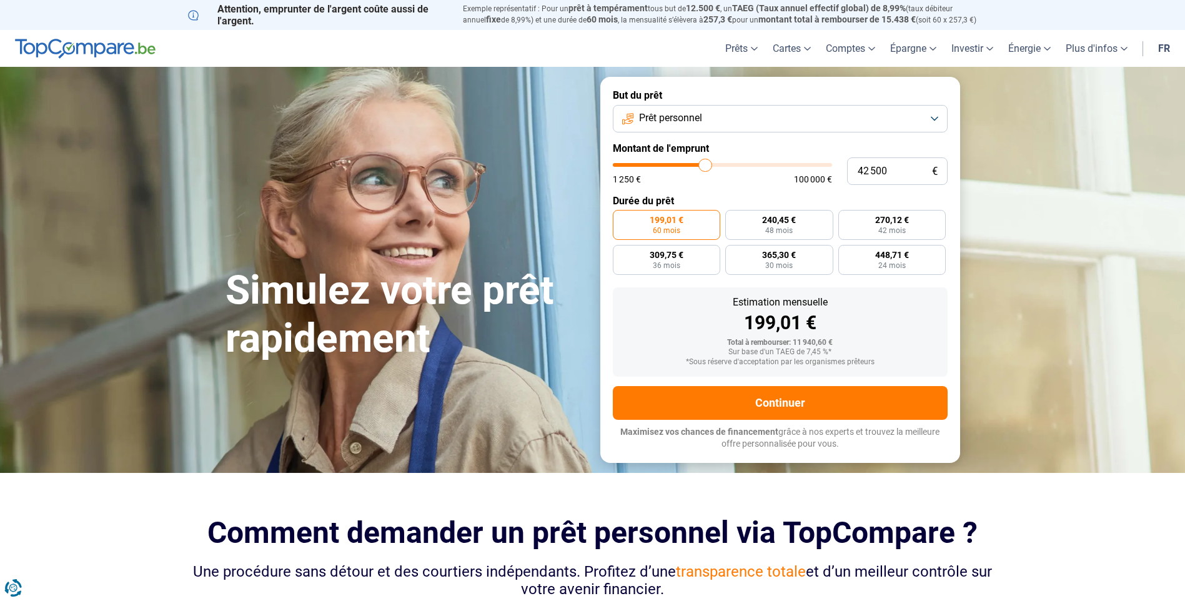
type input "43 500"
type input "43500"
type input "44 000"
type input "44000"
type input "44 500"
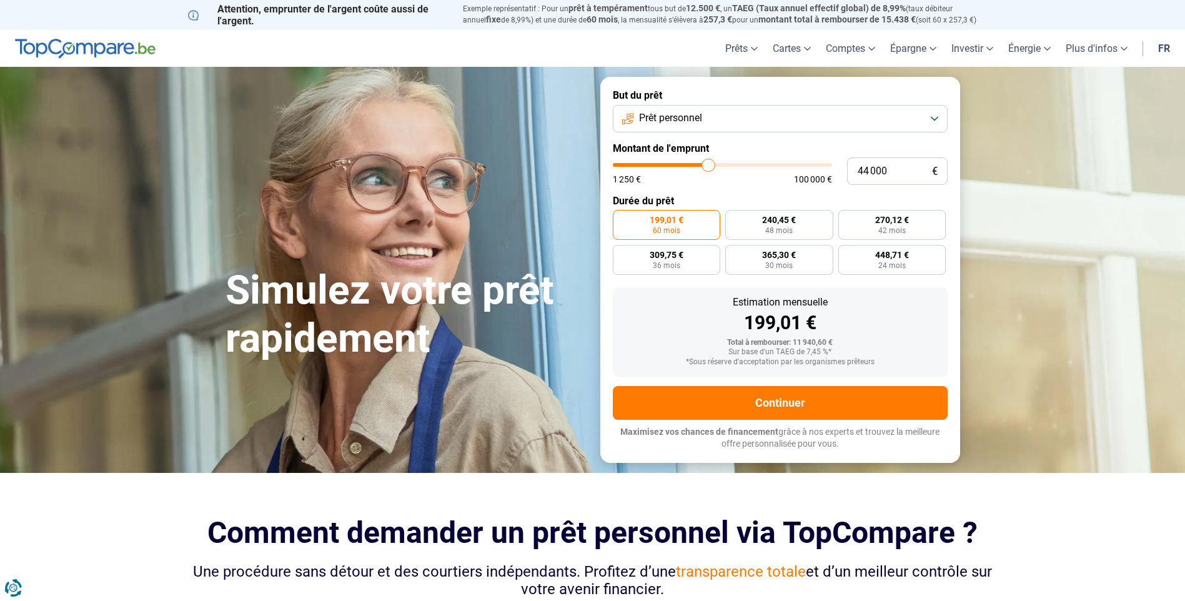
type input "44500"
type input "45 250"
type input "45250"
type input "46 750"
type input "46750"
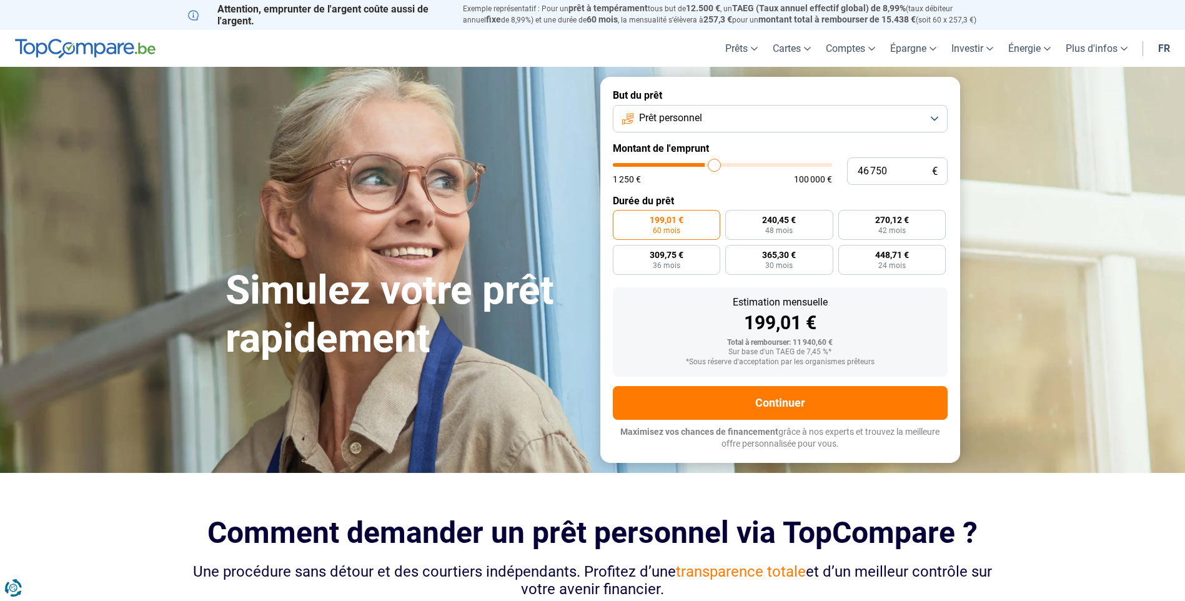
type input "48 500"
type input "48500"
type input "50 500"
type input "50500"
type input "52 500"
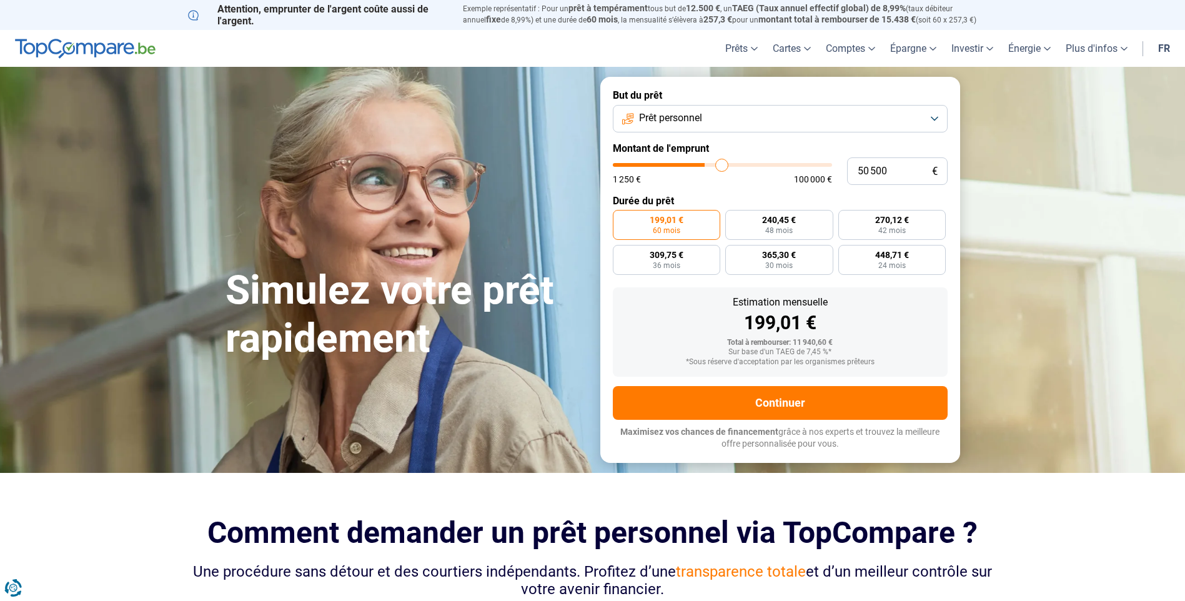
type input "52500"
type input "53 250"
type input "53250"
type input "53 500"
type input "53500"
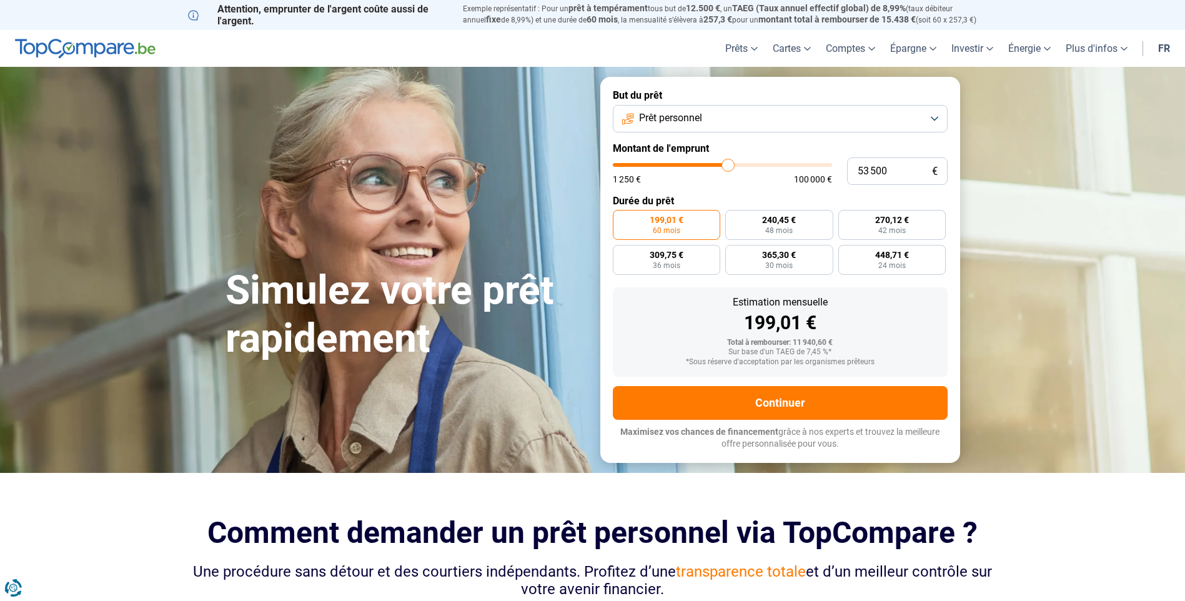
type input "54 000"
type input "54000"
type input "55 000"
type input "55000"
type input "56 500"
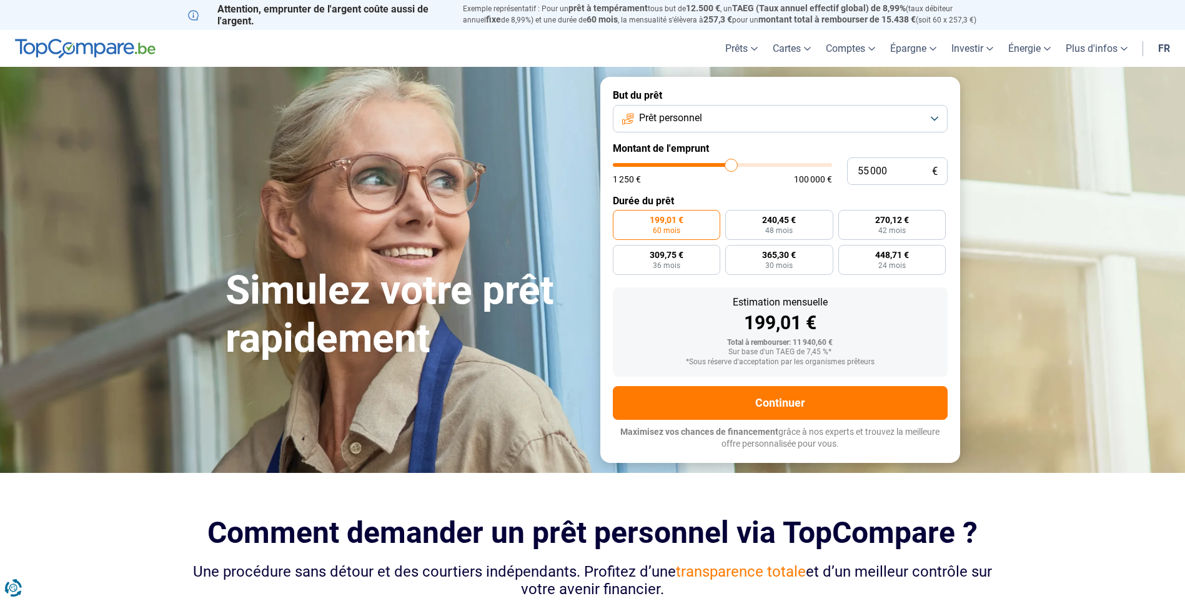
type input "56500"
type input "57 250"
type input "57250"
type input "57 500"
drag, startPoint x: 637, startPoint y: 167, endPoint x: 737, endPoint y: 164, distance: 99.4
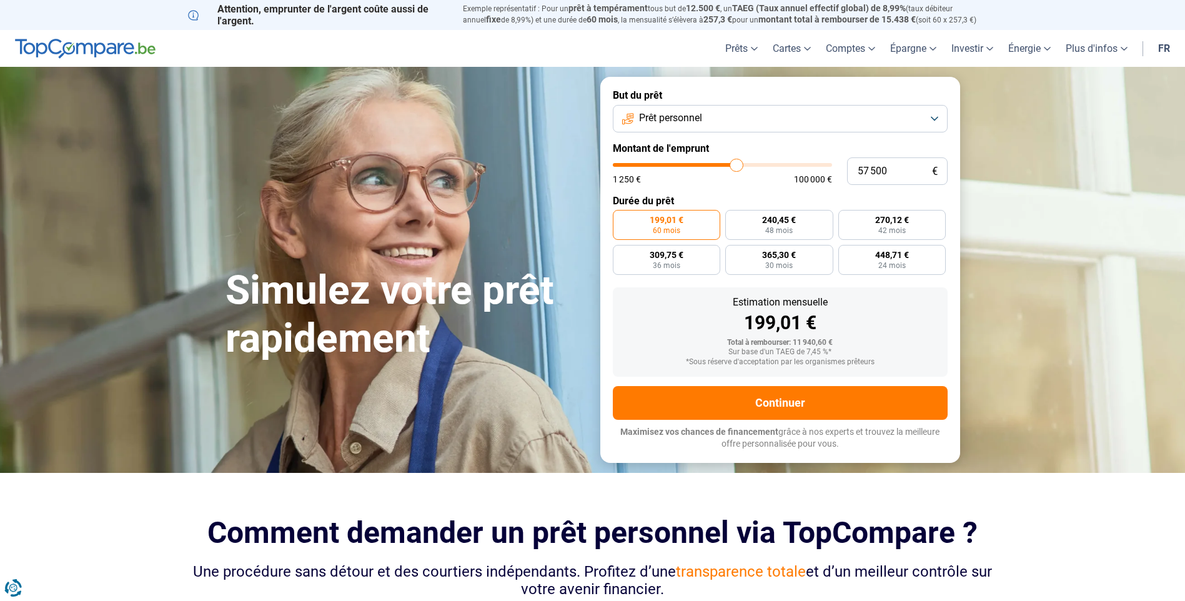
type input "57500"
click at [737, 164] on input "range" at bounding box center [722, 165] width 219 height 4
radio input "false"
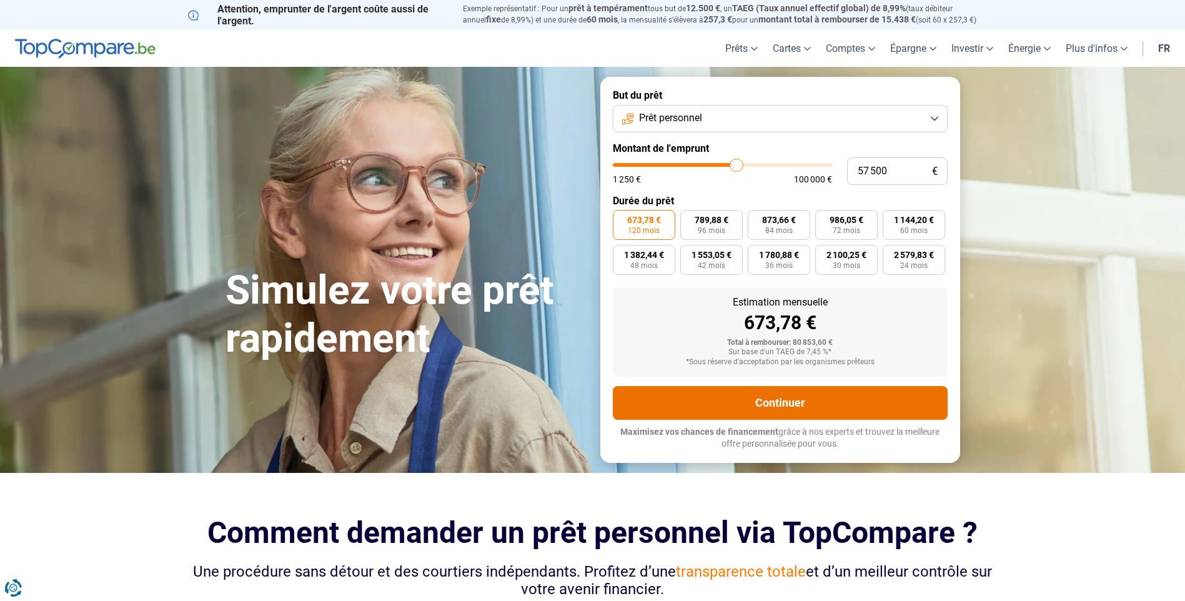
click at [766, 401] on button "Continuer" at bounding box center [780, 403] width 335 height 34
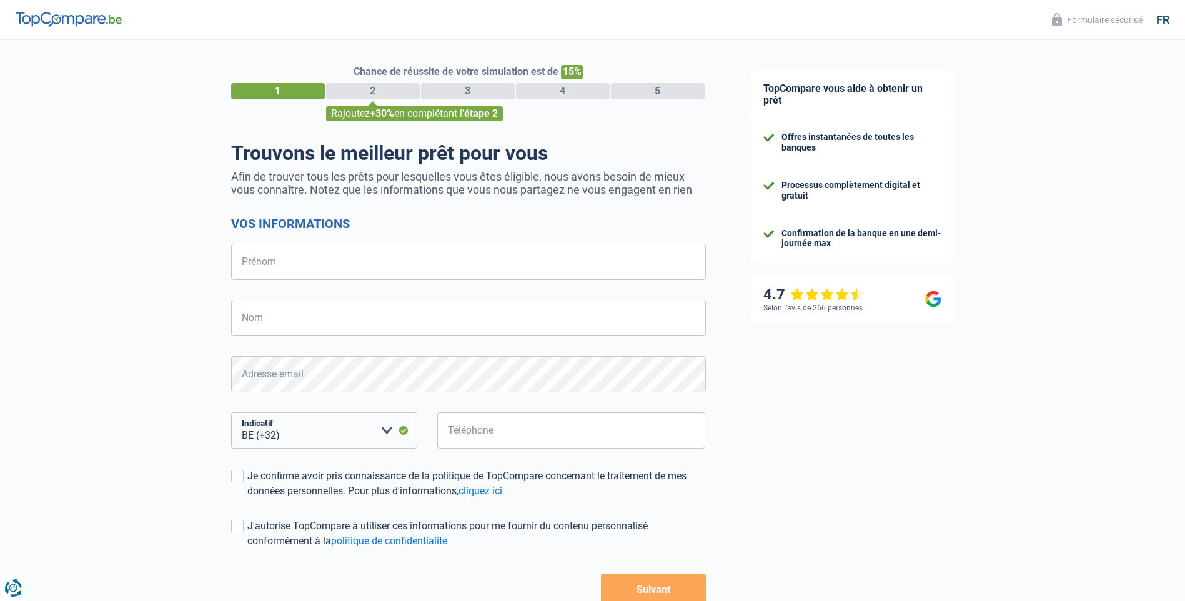
select select "32"
click at [409, 267] on input "Prénom" at bounding box center [468, 262] width 475 height 36
type input "[PERSON_NAME]"
type input "mattez"
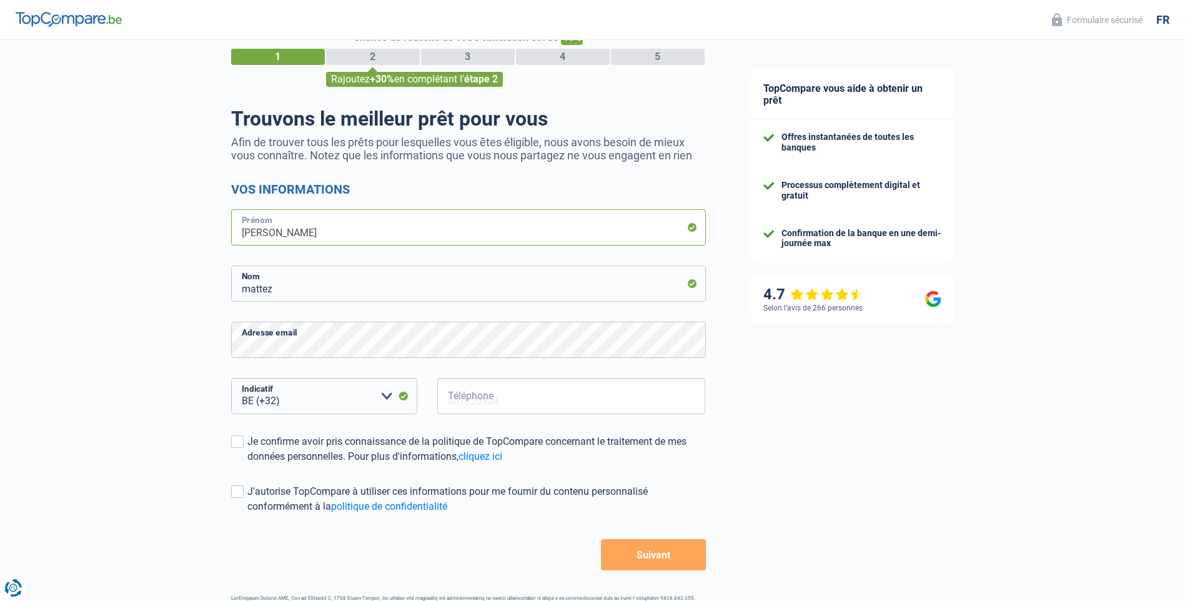
scroll to position [62, 0]
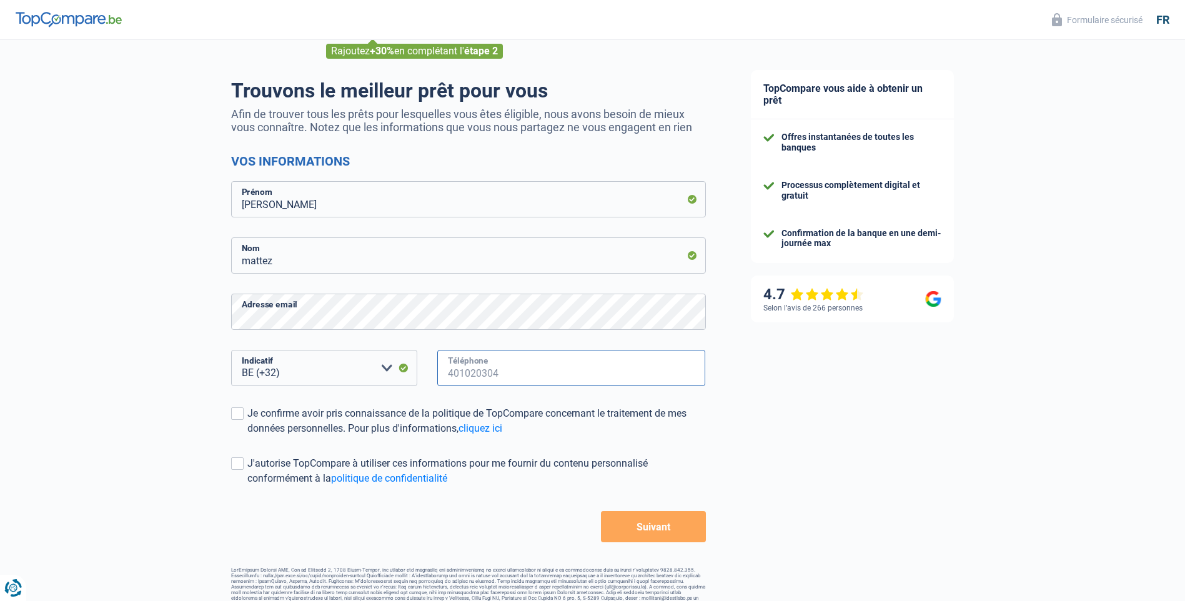
click at [511, 379] on input "Téléphone" at bounding box center [571, 368] width 269 height 36
type input "479213192"
click at [236, 414] on span at bounding box center [237, 413] width 12 height 12
click at [247, 436] on input "Je confirme avoir pris connaissance de la politique de TopCompare concernant le…" at bounding box center [247, 436] width 0 height 0
click at [631, 535] on button "Suivant" at bounding box center [653, 526] width 104 height 31
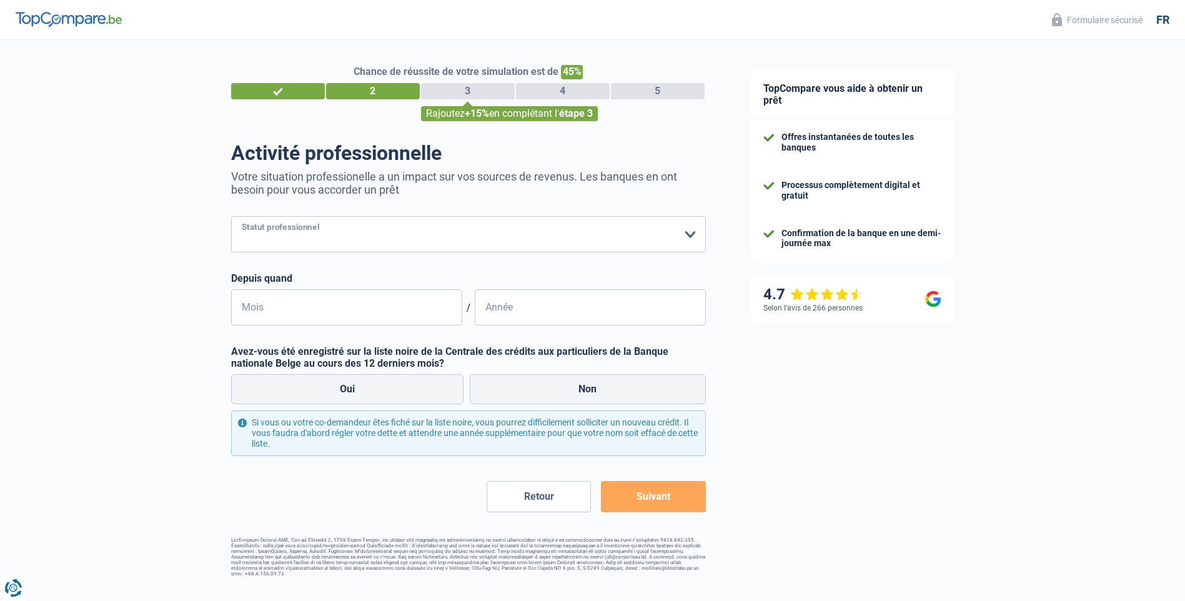
click at [689, 237] on select "Ouvrier Employé privé Employé public Invalide Indépendant Pensionné Chômeur Mut…" at bounding box center [468, 234] width 475 height 36
select select "publicEmployee"
click at [231, 217] on select "Ouvrier Employé privé Employé public Invalide Indépendant Pensionné Chômeur Mut…" at bounding box center [468, 234] width 475 height 36
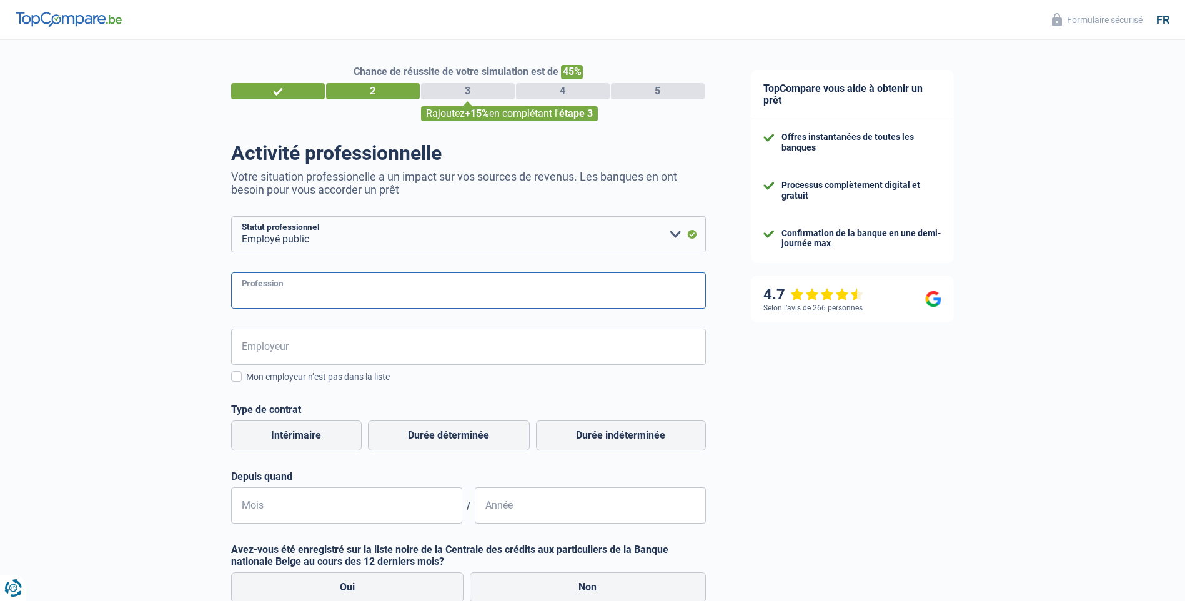
drag, startPoint x: 574, startPoint y: 254, endPoint x: 470, endPoint y: 301, distance: 113.8
click at [470, 301] on input "Profession" at bounding box center [468, 290] width 475 height 36
type input "enseignante"
click at [382, 344] on input "Employeur" at bounding box center [468, 347] width 475 height 36
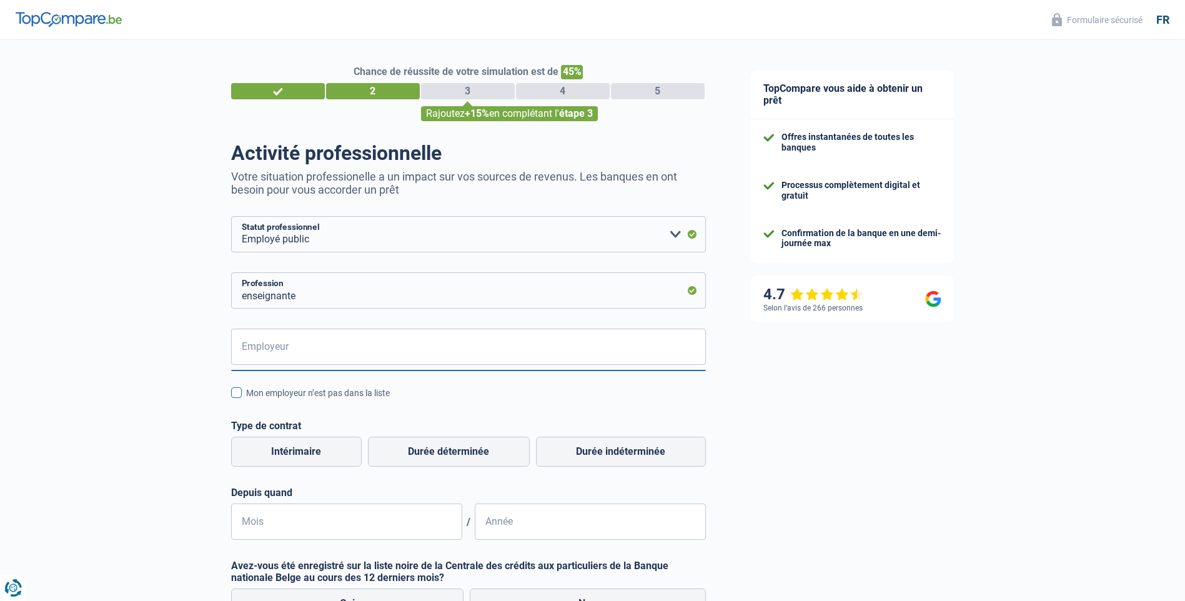
click at [234, 394] on span at bounding box center [236, 392] width 11 height 11
click at [246, 400] on input "Mon employeur n’est pas dans la liste" at bounding box center [246, 400] width 0 height 0
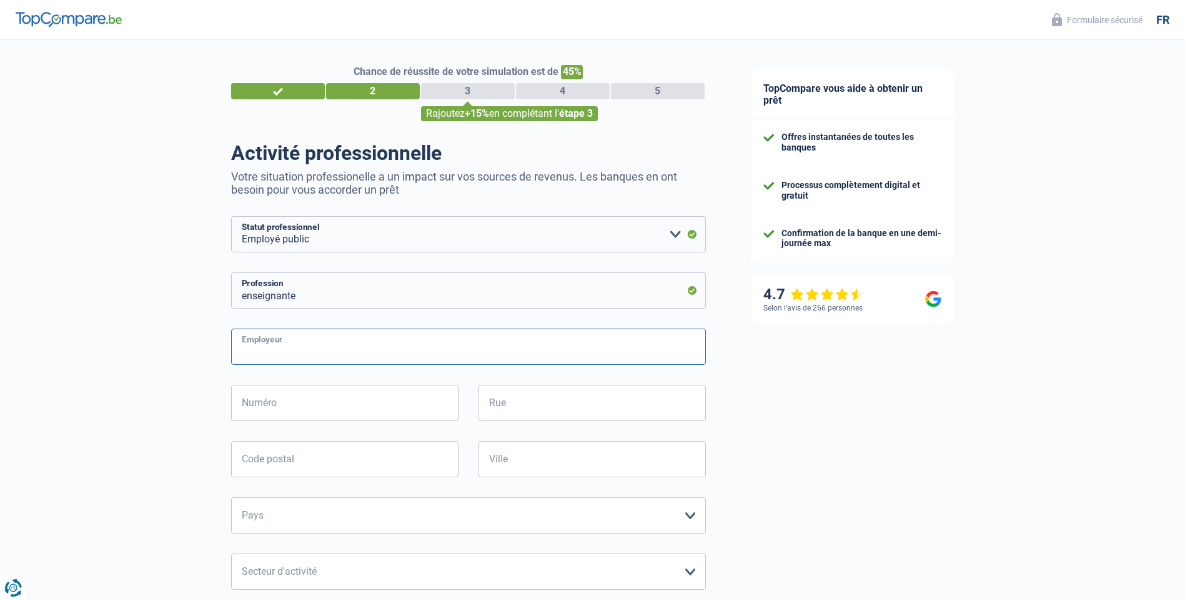
click at [372, 361] on input "Employeur" at bounding box center [468, 347] width 475 height 36
type input "communauté [DEMOGRAPHIC_DATA]"
type input "44"
type input "[GEOGRAPHIC_DATA][PERSON_NAME]"
type input "1080"
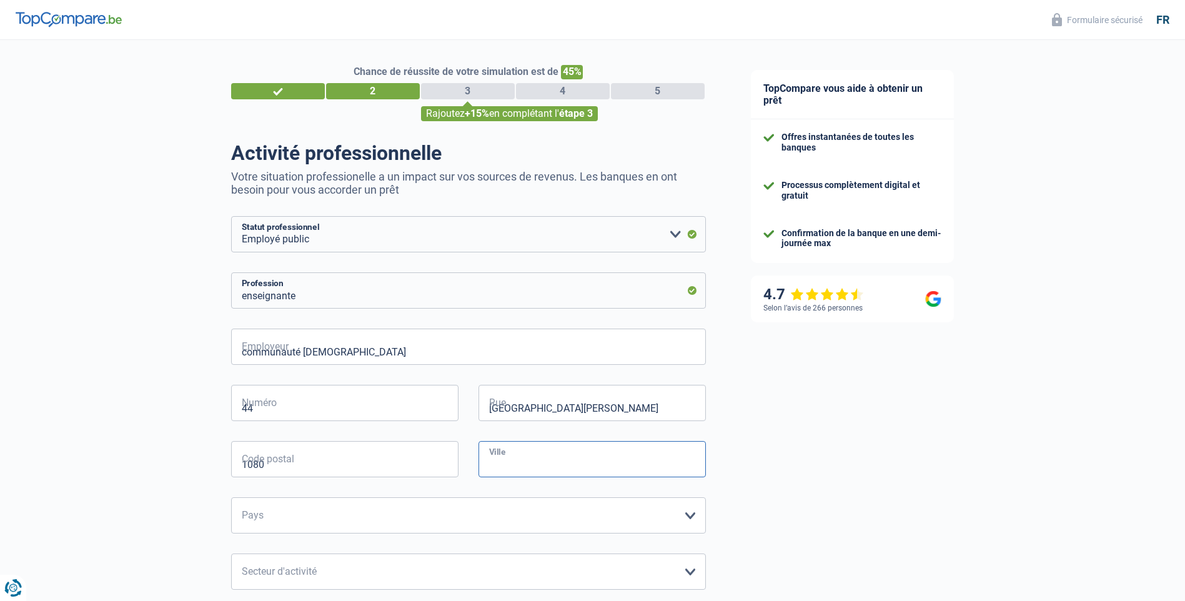
type input "[GEOGRAPHIC_DATA]"
select select "BE"
type input "01"
type input "1995"
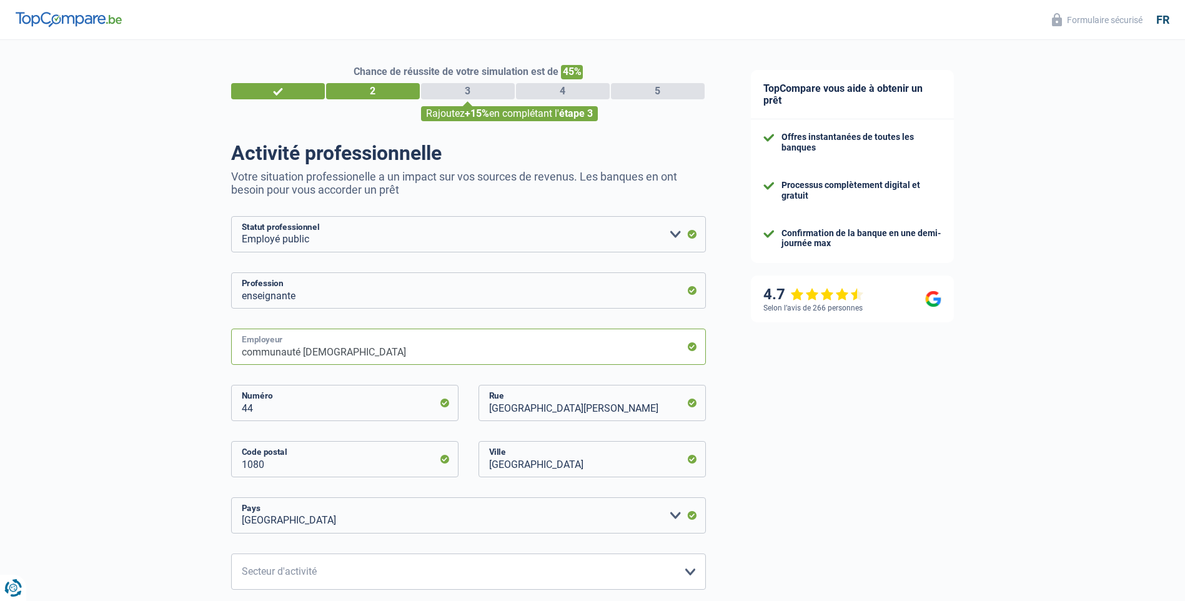
scroll to position [389, 0]
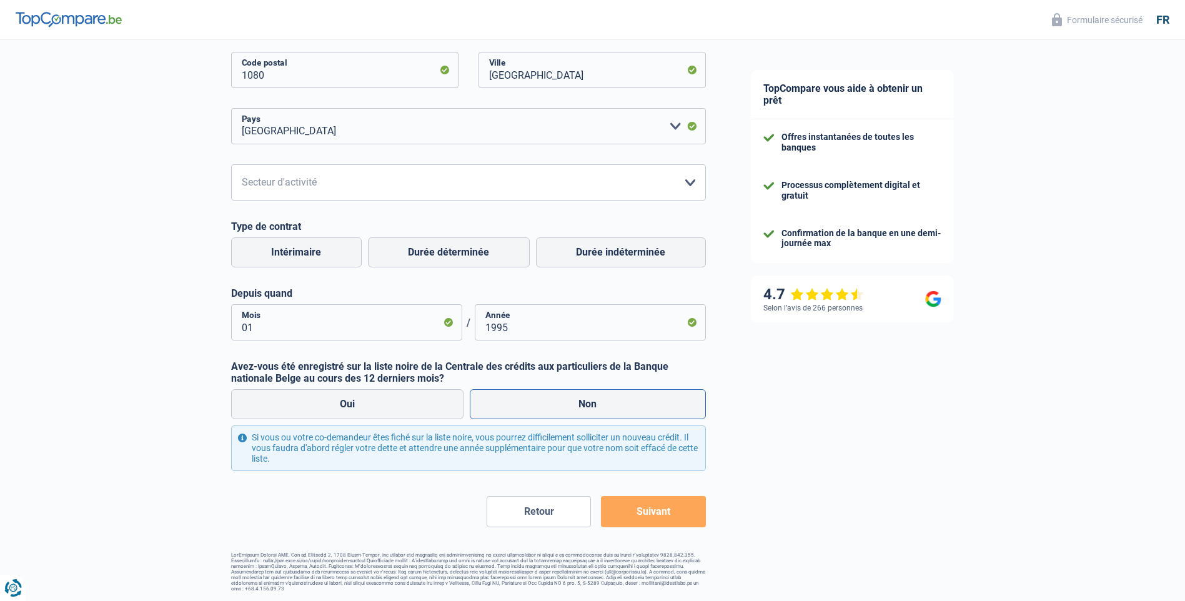
click at [596, 414] on label "Non" at bounding box center [588, 404] width 236 height 30
click at [596, 414] on input "Non" at bounding box center [588, 404] width 236 height 30
radio input "true"
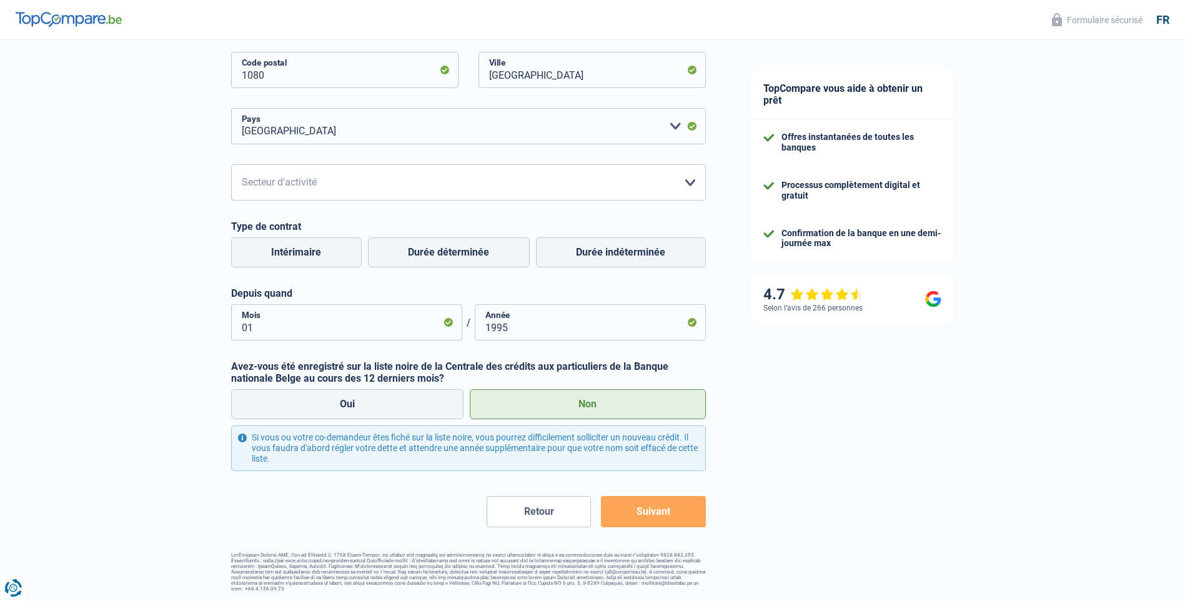
click at [655, 513] on button "Suivant" at bounding box center [653, 511] width 104 height 31
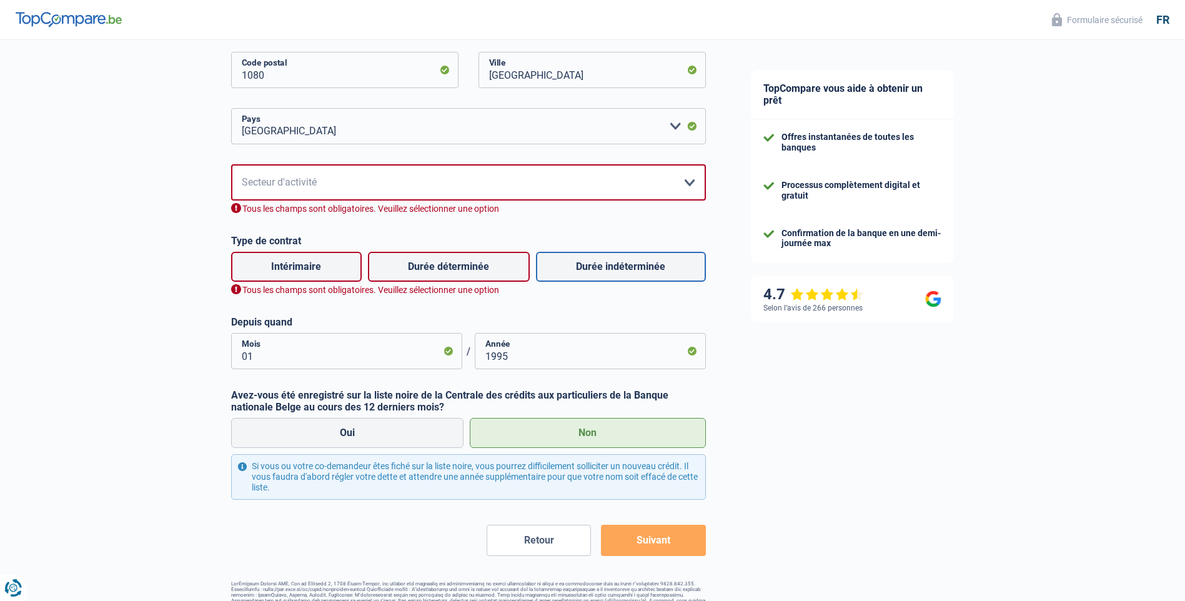
click at [574, 268] on label "Durée indéterminée" at bounding box center [621, 267] width 170 height 30
click at [574, 268] on input "Durée indéterminée" at bounding box center [621, 267] width 170 height 30
radio input "true"
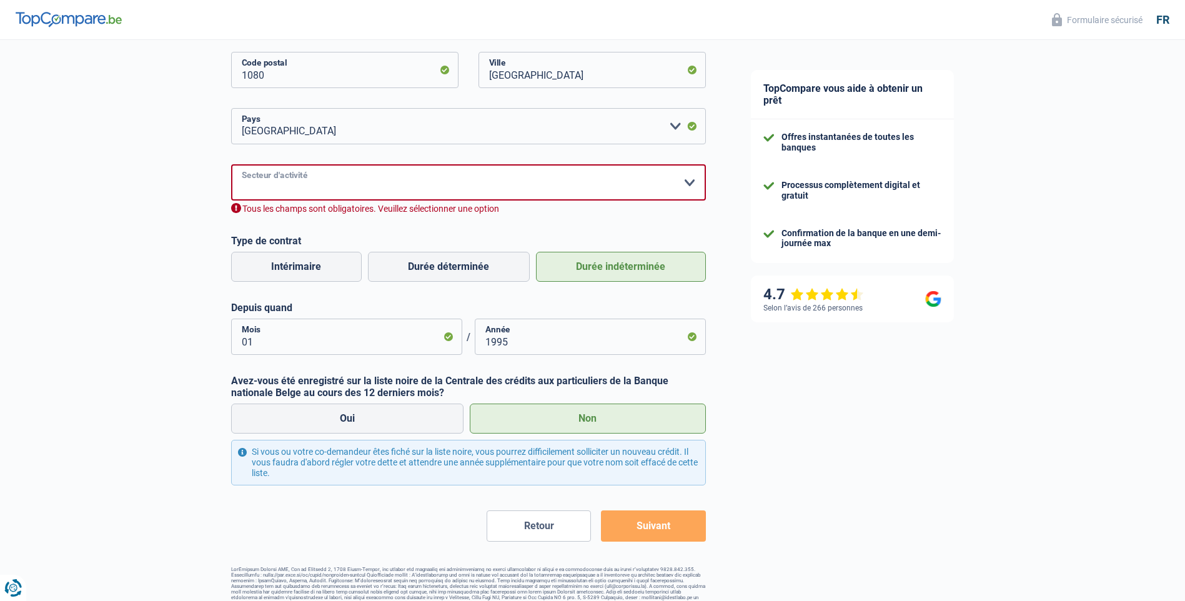
click at [696, 186] on select "Agriculture/Pêche Industrie Horeca Courier/Fitness/Taxi Construction Banques/As…" at bounding box center [468, 182] width 475 height 36
select select "hrc"
click at [231, 166] on select "Agriculture/Pêche Industrie Horeca Courier/Fitness/Taxi Construction Banques/As…" at bounding box center [468, 182] width 475 height 36
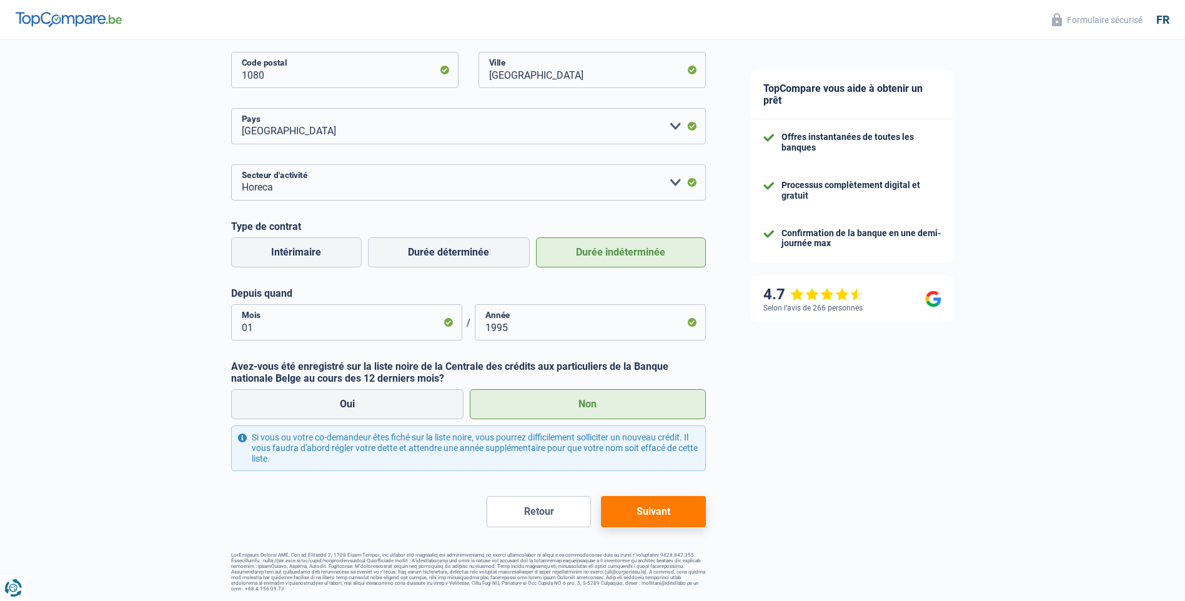
click at [674, 508] on button "Suivant" at bounding box center [653, 511] width 104 height 31
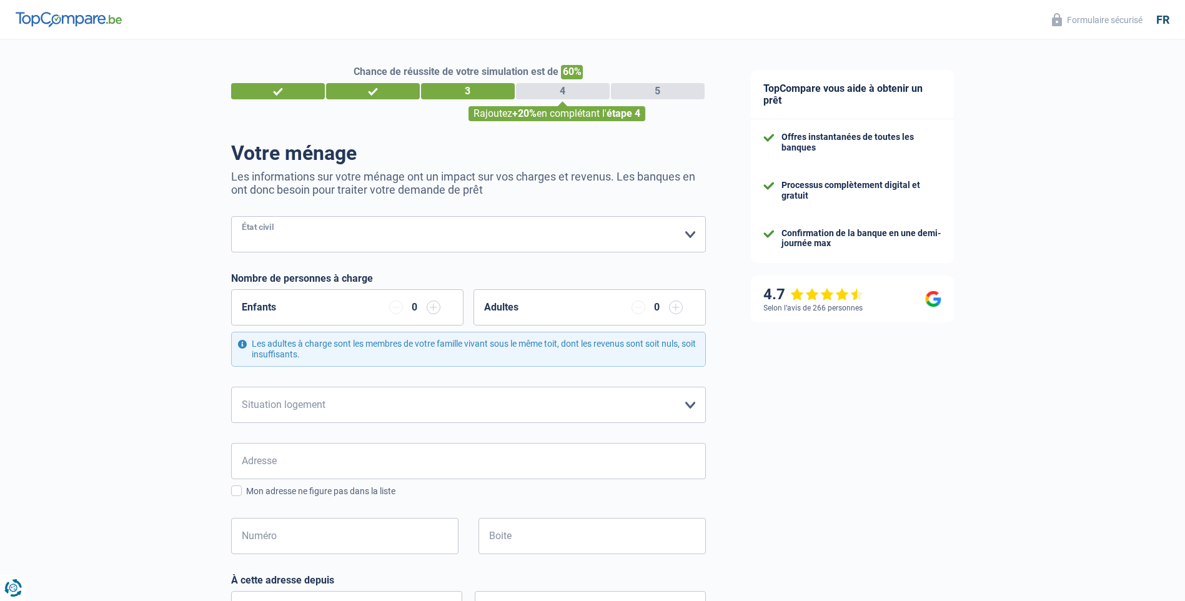
click at [676, 230] on select "Célibataire Marié(e) Cohabitant(e) légal(e) Divorcé(e) Veuf(ve) Séparé (de fait…" at bounding box center [468, 234] width 475 height 36
select select "divorced"
click at [231, 217] on select "Célibataire Marié(e) Cohabitant(e) légal(e) Divorcé(e) Veuf(ve) Séparé (de fait…" at bounding box center [468, 234] width 475 height 36
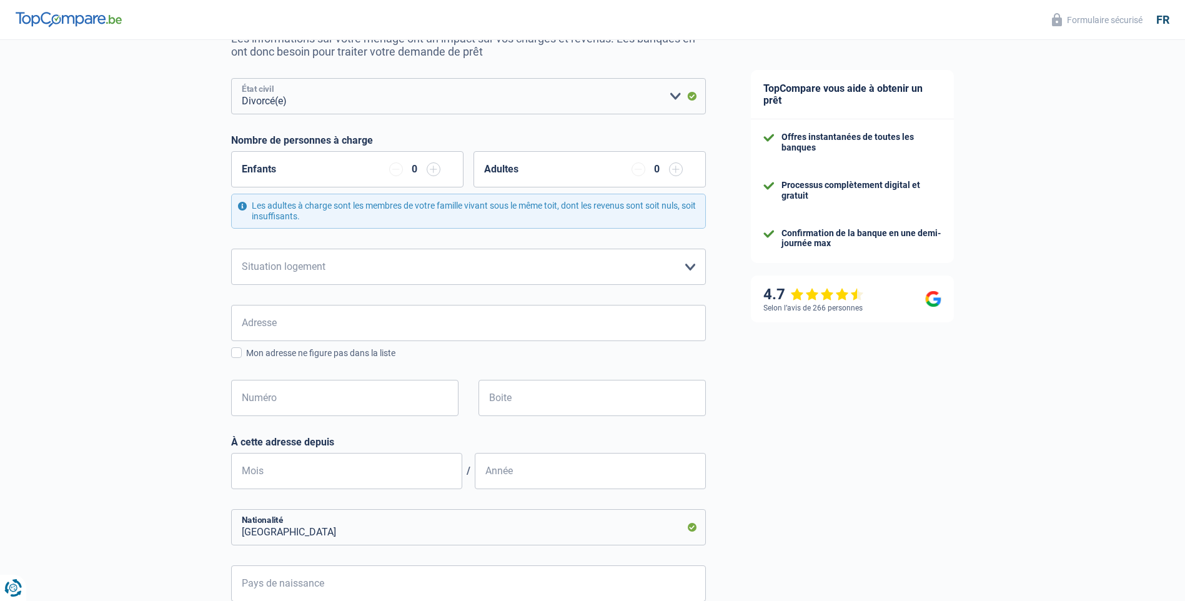
scroll to position [187, 0]
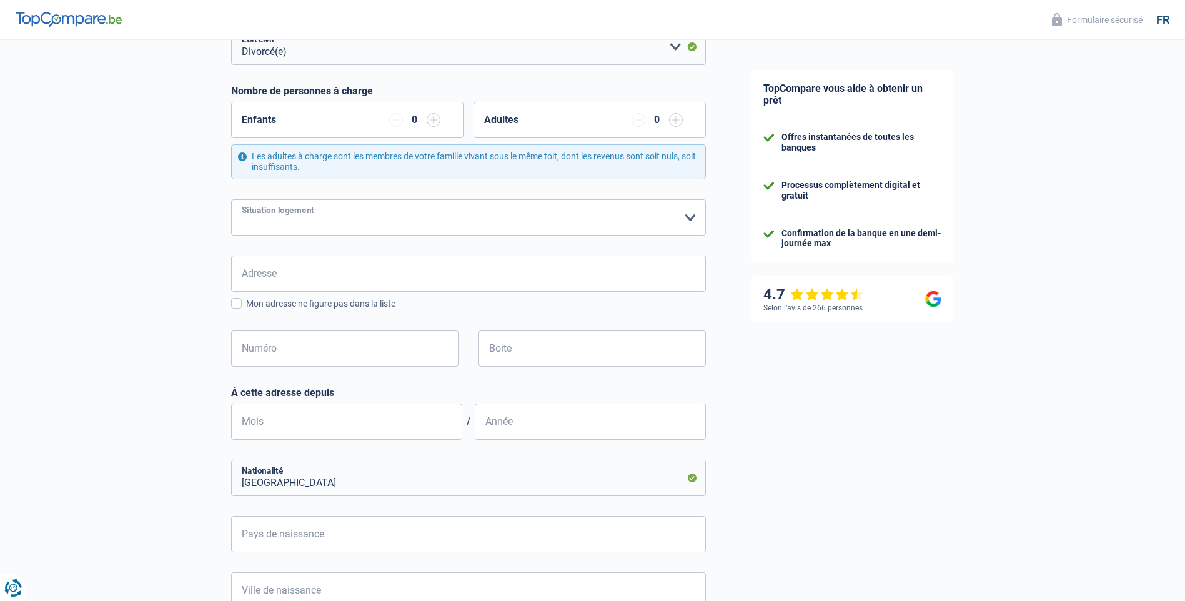
click at [690, 221] on select "Locataire Propriétaire avec prêt hypothécaire Propriétaire sans prêt hypothécai…" at bounding box center [468, 217] width 475 height 36
select select "rents"
click at [231, 200] on select "Locataire Propriétaire avec prêt hypothécaire Propriétaire sans prêt hypothécai…" at bounding box center [468, 217] width 475 height 36
click at [593, 271] on input "Adresse" at bounding box center [468, 274] width 475 height 36
type input "vieux fours 61 blaton"
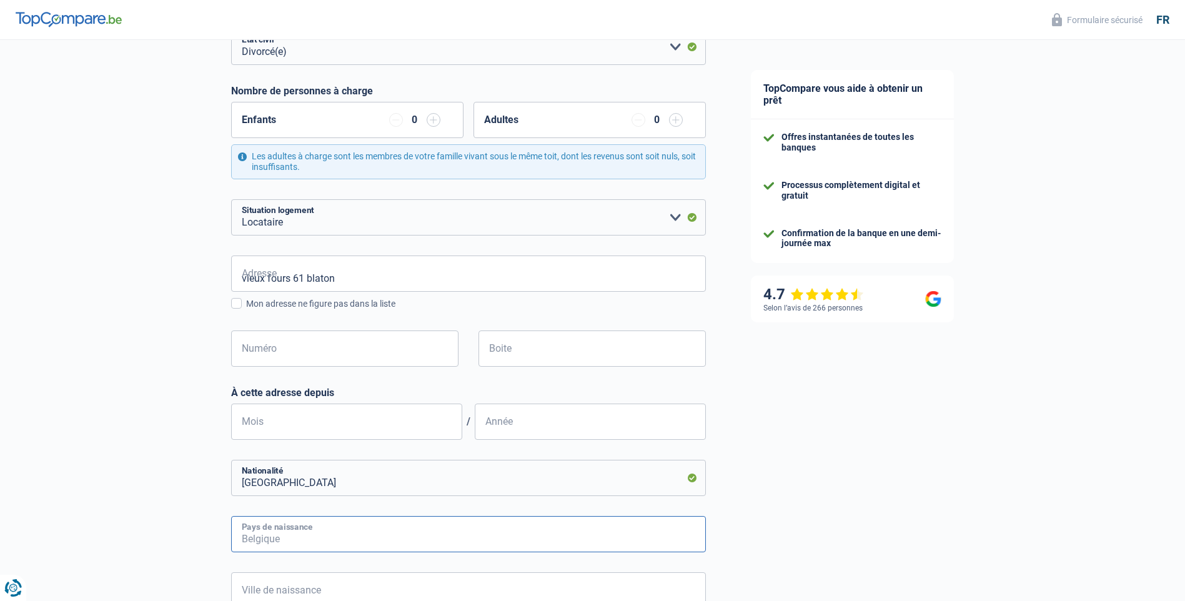
type input "Belgique"
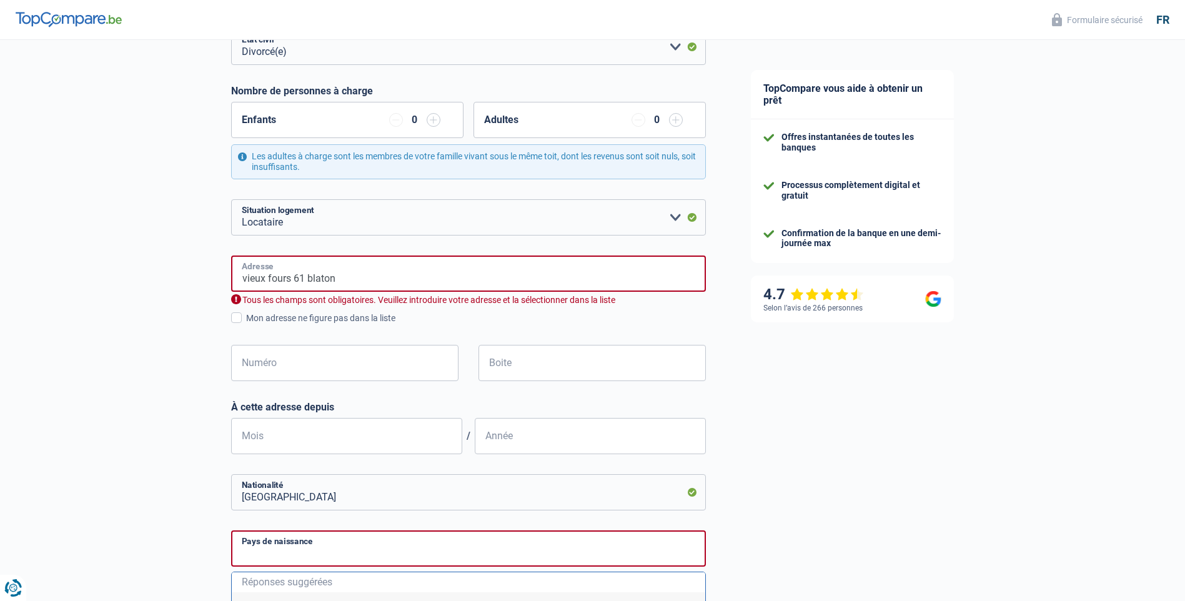
type input "place Jules Destrée"
type input "Belgique"
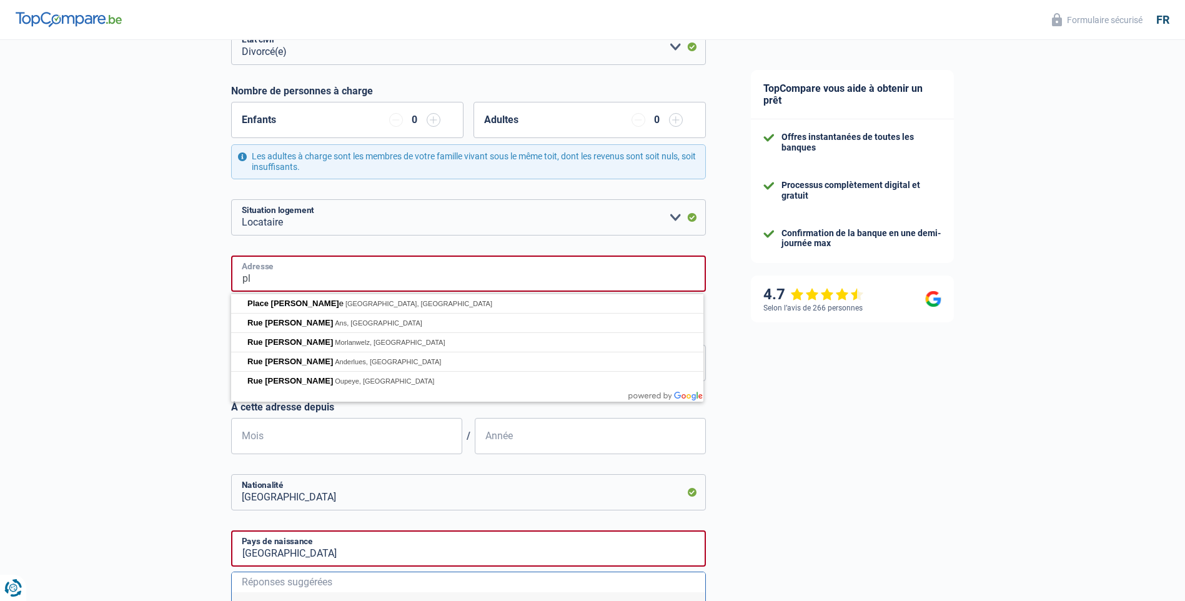
type input "p"
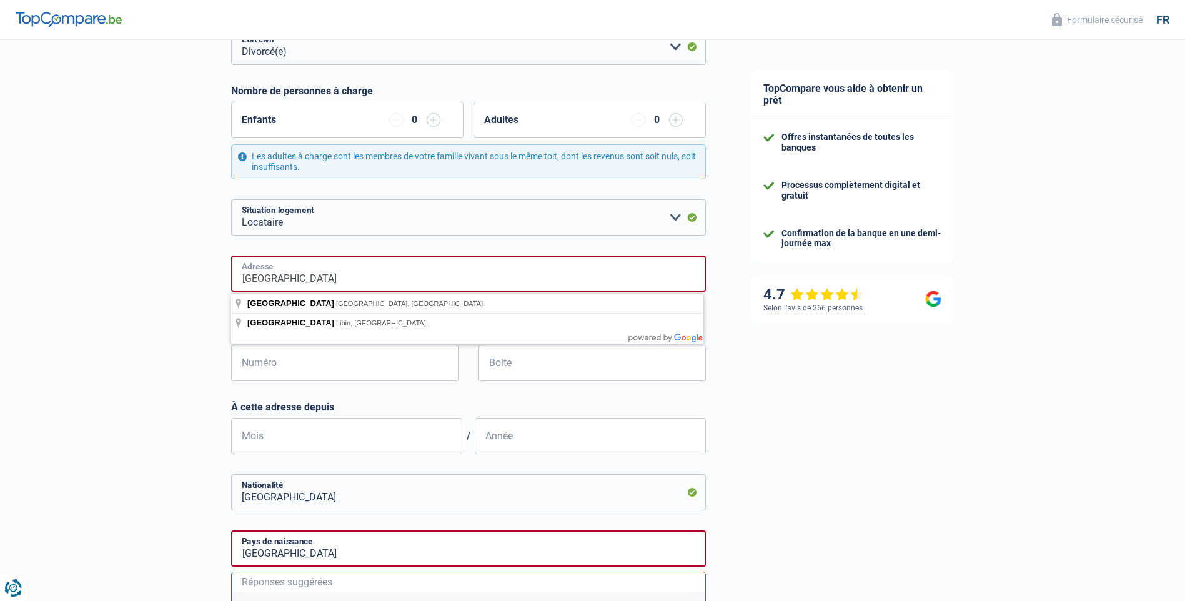
type input "rue des vieux fours"
click at [794, 400] on div "TopCompare vous aide à obtenir un prêt Offres instantanées de toutes les banque…" at bounding box center [957, 406] width 457 height 1106
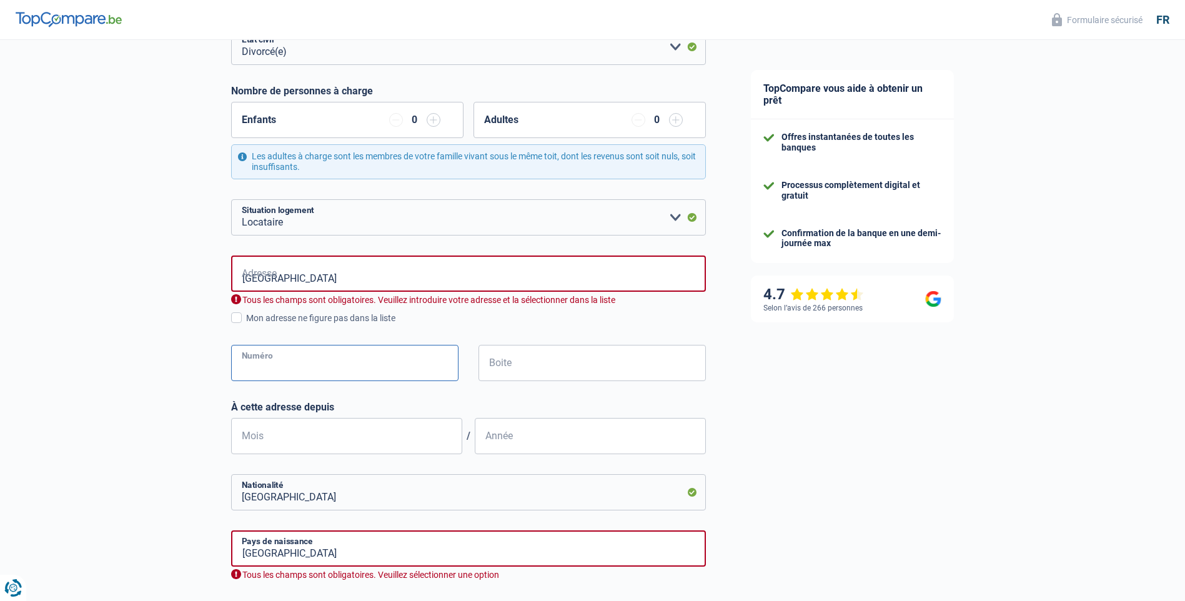
click at [406, 360] on input "Numéro" at bounding box center [344, 363] width 227 height 36
type input "61"
click at [530, 449] on input "Année" at bounding box center [590, 436] width 231 height 36
click at [416, 446] on input "Mois" at bounding box center [346, 436] width 231 height 36
type input "08"
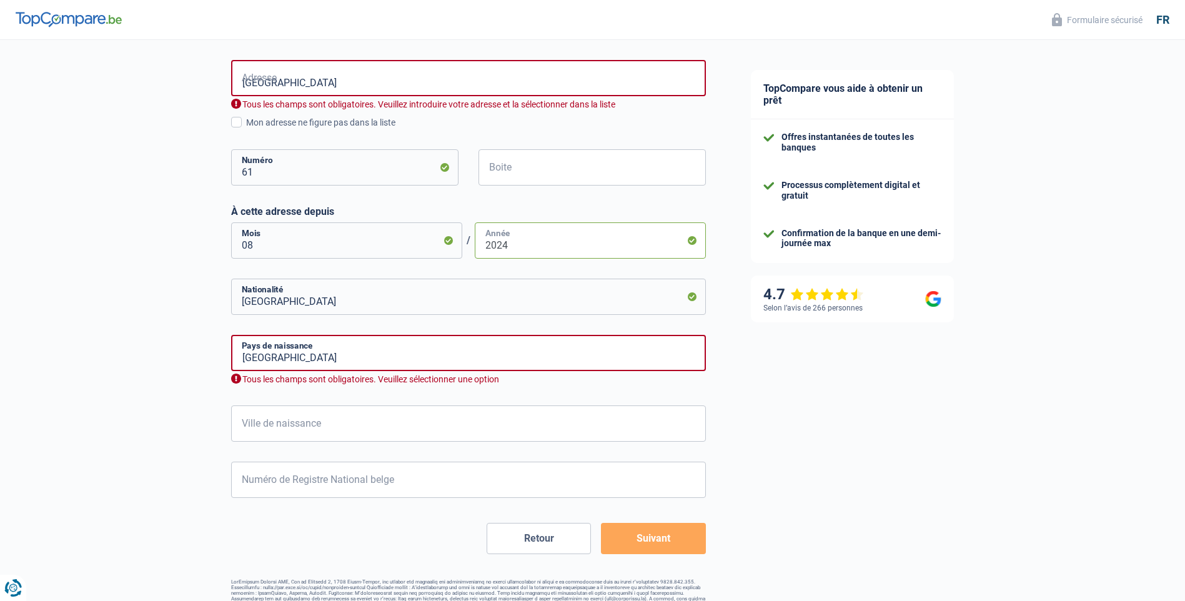
scroll to position [410, 0]
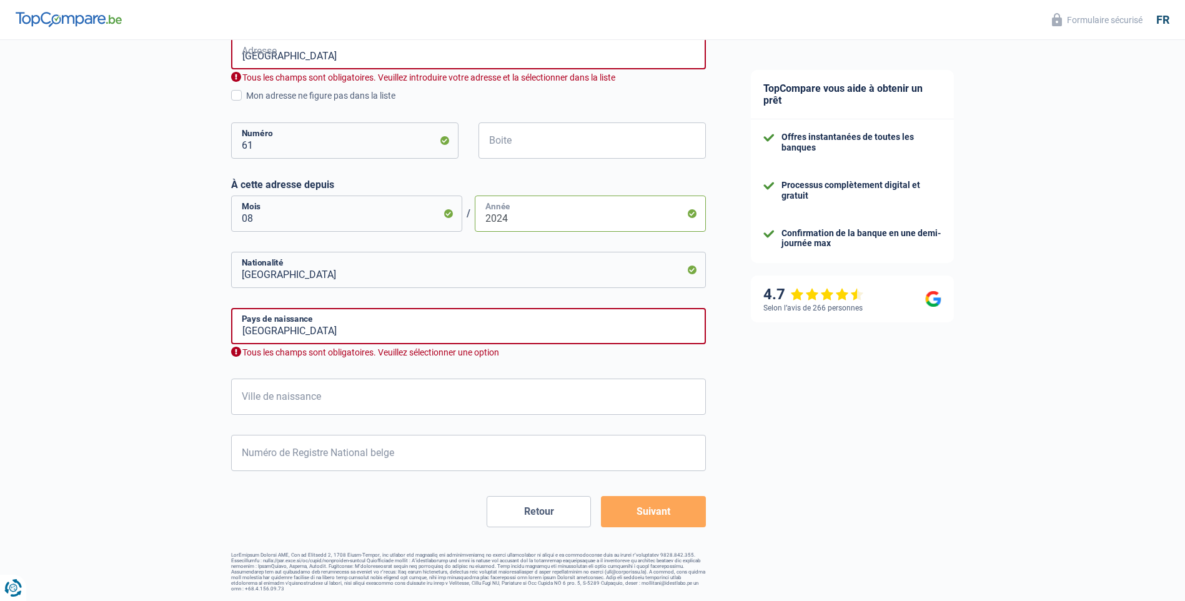
type input "2024"
click at [544, 402] on input "Ville de naissance" at bounding box center [468, 397] width 475 height 36
type input "tournai"
type input "63.05.28-162.65"
type input "tournai"
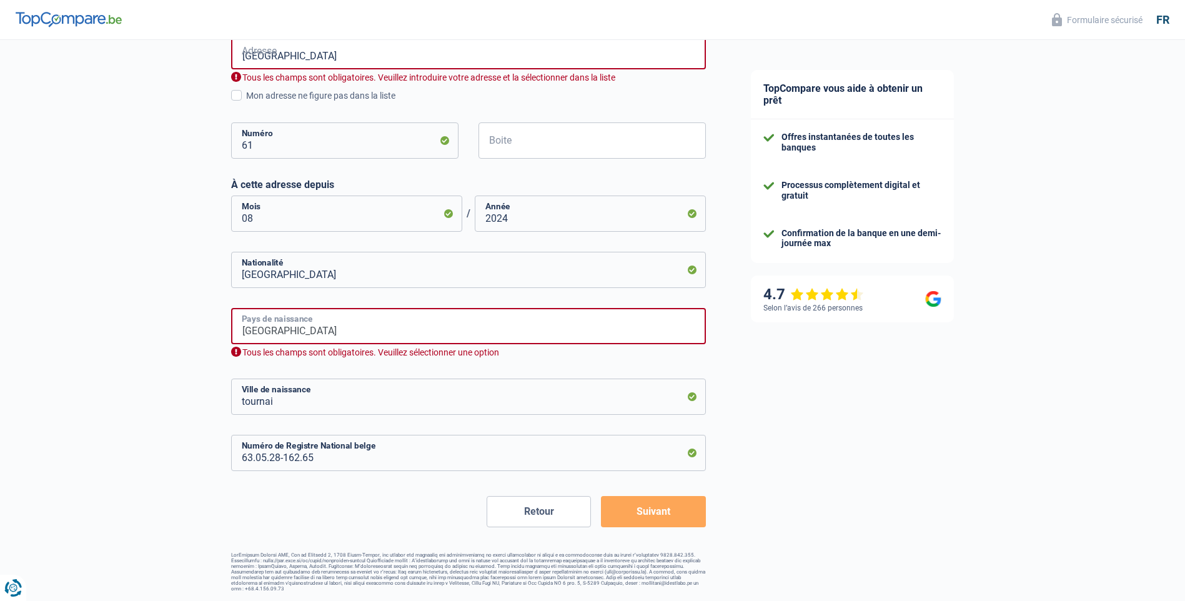
click at [672, 321] on input "Belgique" at bounding box center [468, 326] width 475 height 36
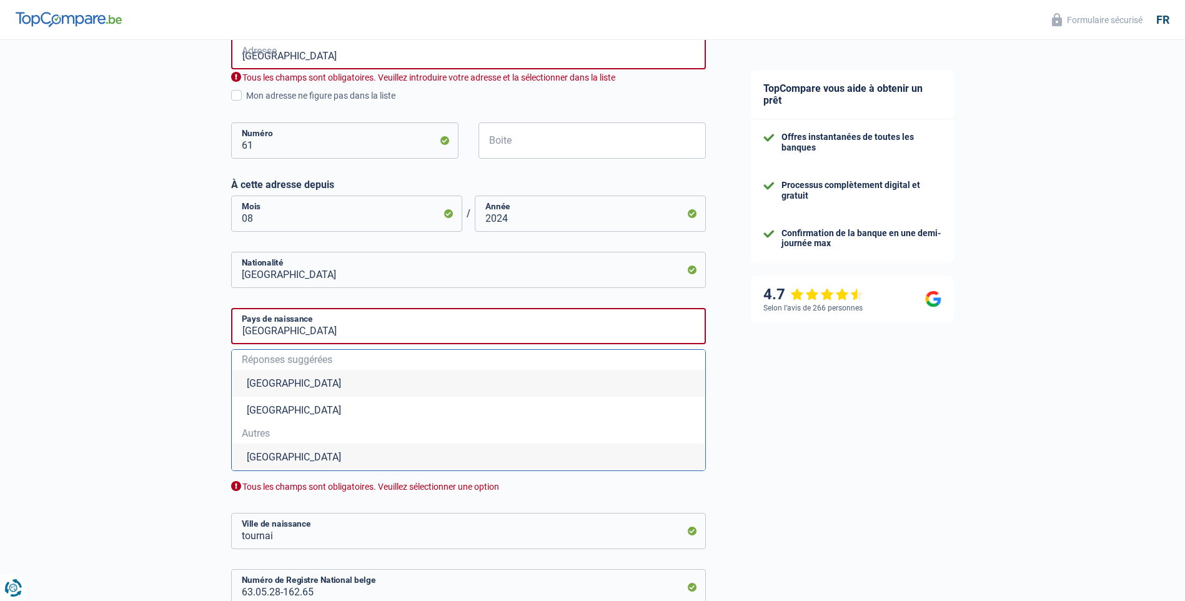
click at [279, 381] on li "Belgique" at bounding box center [469, 383] width 474 height 27
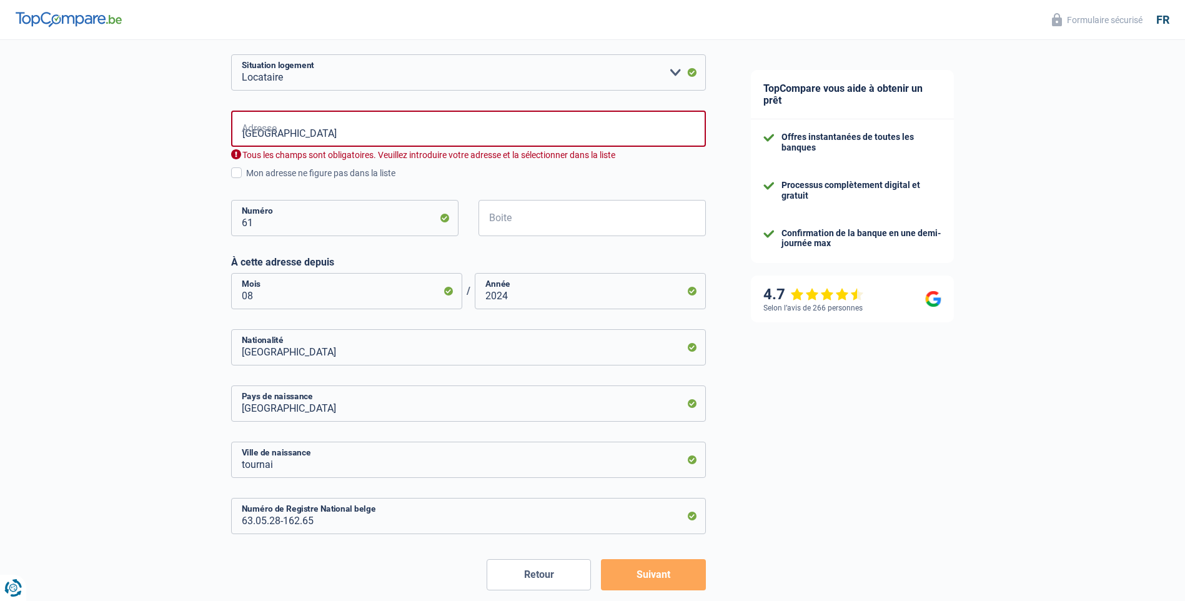
scroll to position [208, 0]
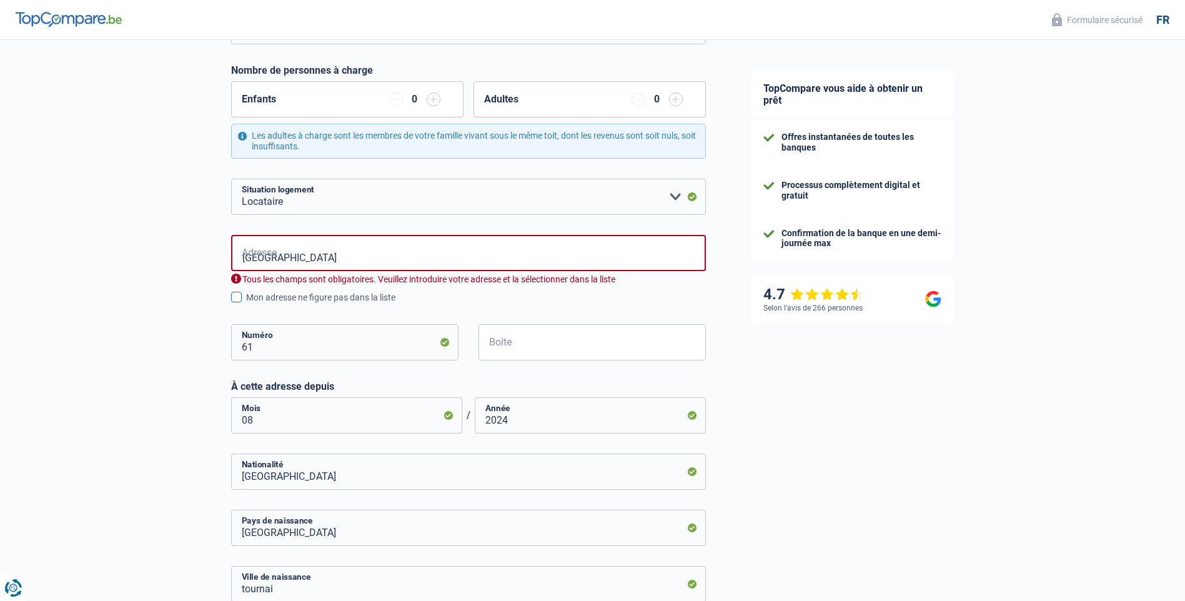
click at [237, 297] on span at bounding box center [236, 297] width 11 height 11
click at [246, 304] on input "Mon adresse ne figure pas dans la liste" at bounding box center [246, 304] width 0 height 0
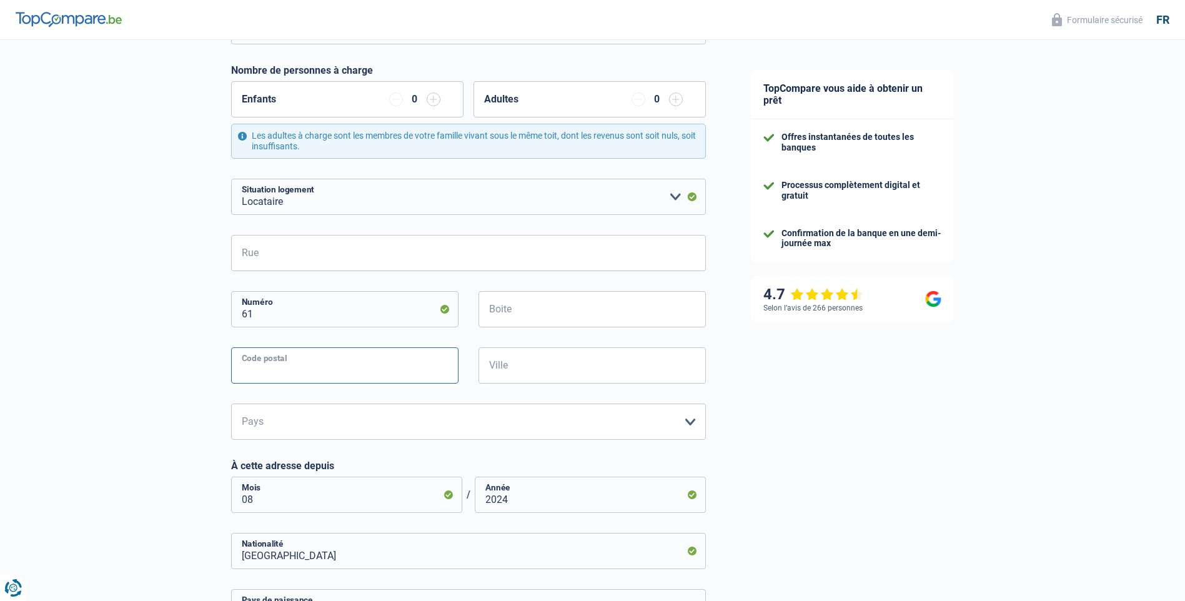
click at [381, 362] on input "Code postal" at bounding box center [344, 365] width 227 height 36
type input "7321"
type input "Clos des hauts trieux 1/2.3"
type input "BERNISSART"
select select "BE"
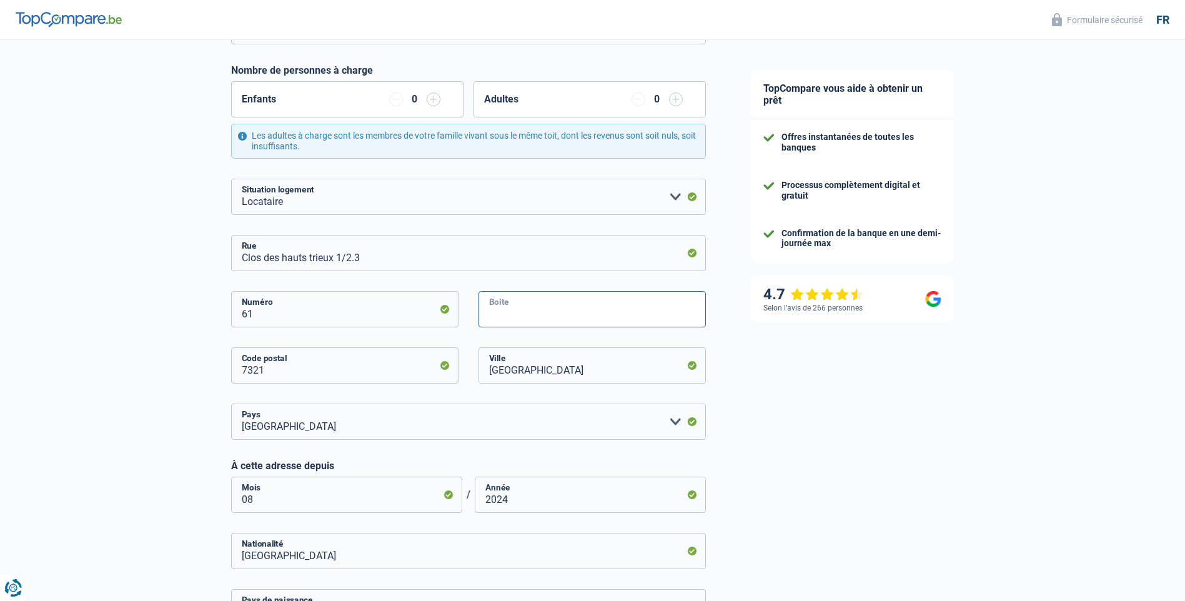
click at [590, 314] on input "Boite" at bounding box center [592, 309] width 227 height 36
click at [459, 255] on input "Clos des hauts trieux 1/2.3" at bounding box center [468, 253] width 475 height 36
type input "C"
type input "des vieux fours"
click at [958, 434] on div "TopCompare vous aide à obtenir un prêt Offres instantanées de toutes les banque…" at bounding box center [957, 350] width 457 height 1037
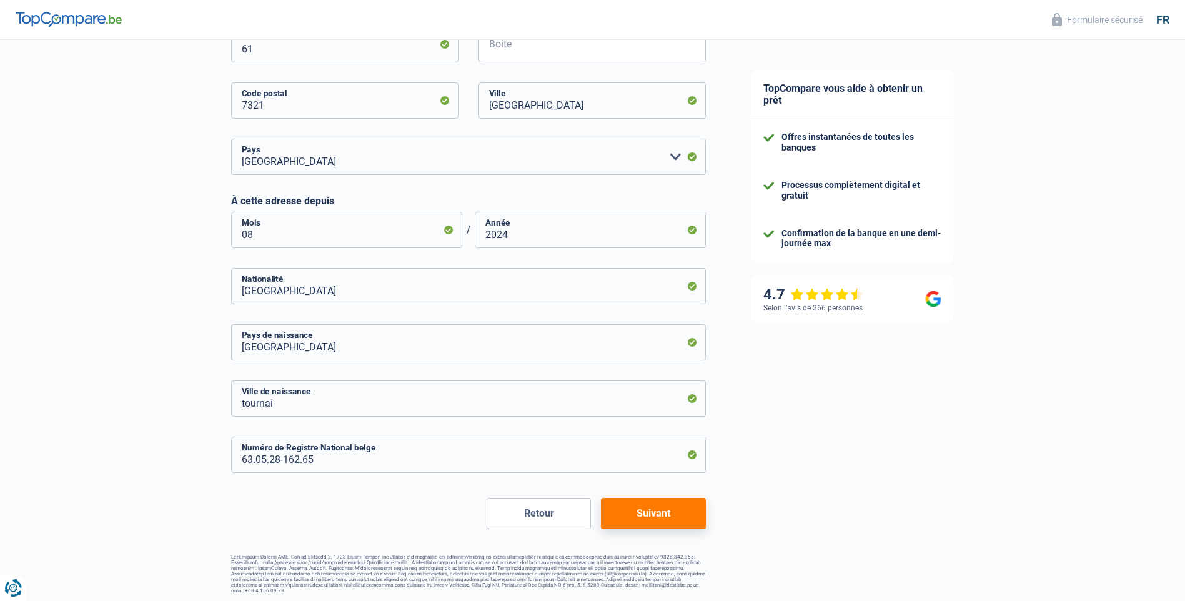
scroll to position [475, 0]
click at [676, 512] on button "Suivant" at bounding box center [653, 511] width 104 height 31
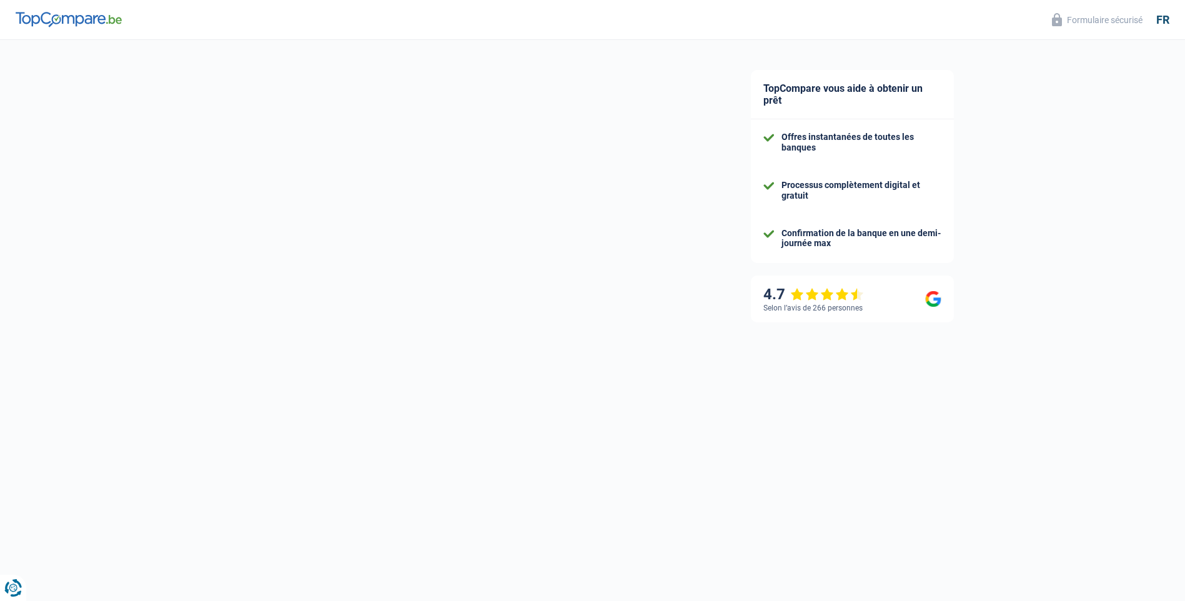
select select "netSalary"
select select "mealVouchers"
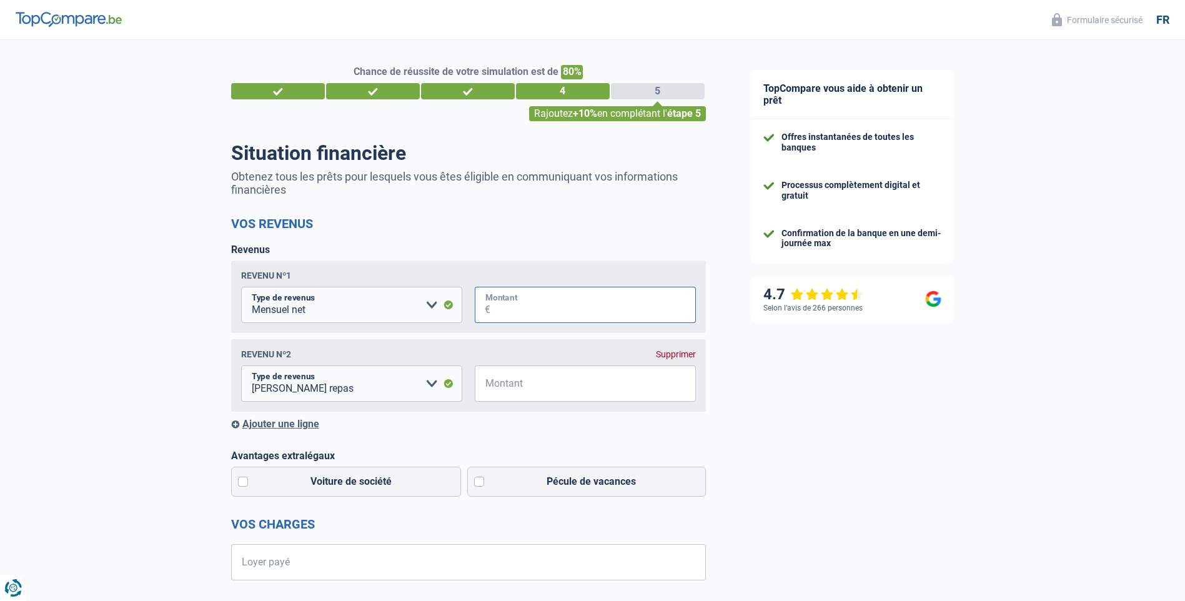
click at [561, 307] on input "Montant" at bounding box center [593, 305] width 206 height 36
type input "3.200"
click at [575, 386] on input "Montant" at bounding box center [593, 384] width 206 height 36
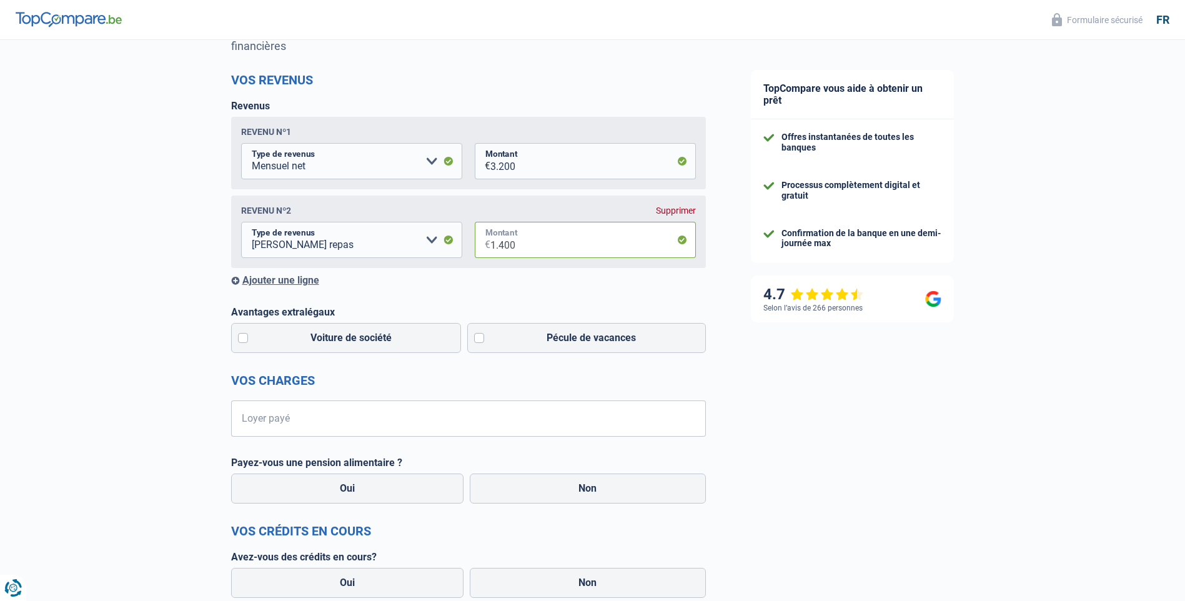
scroll to position [250, 0]
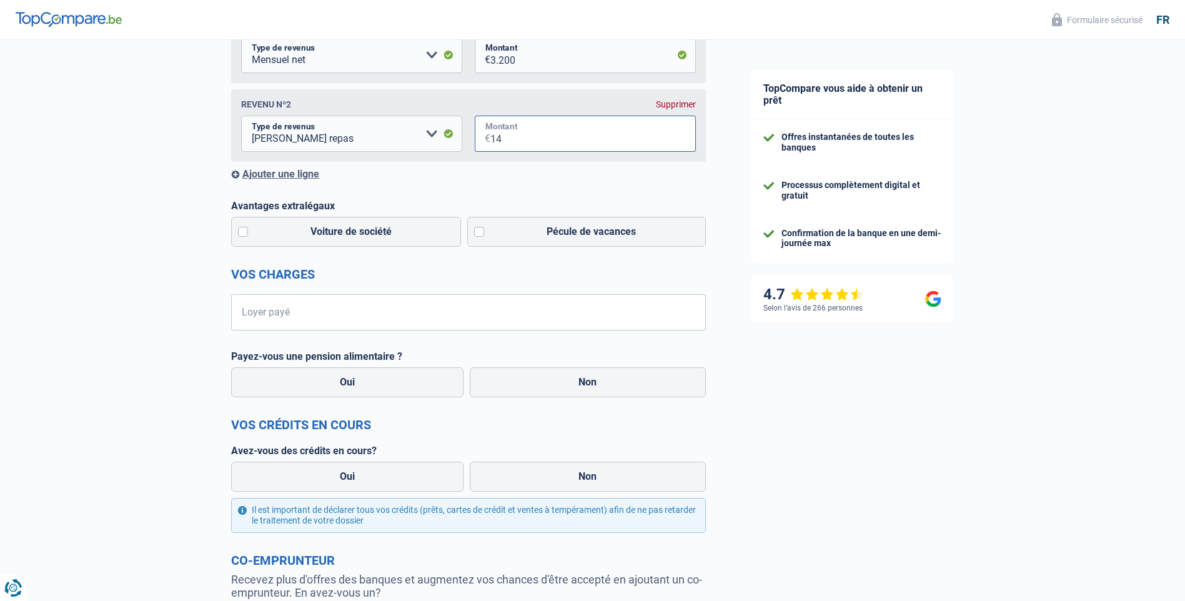
type input "1"
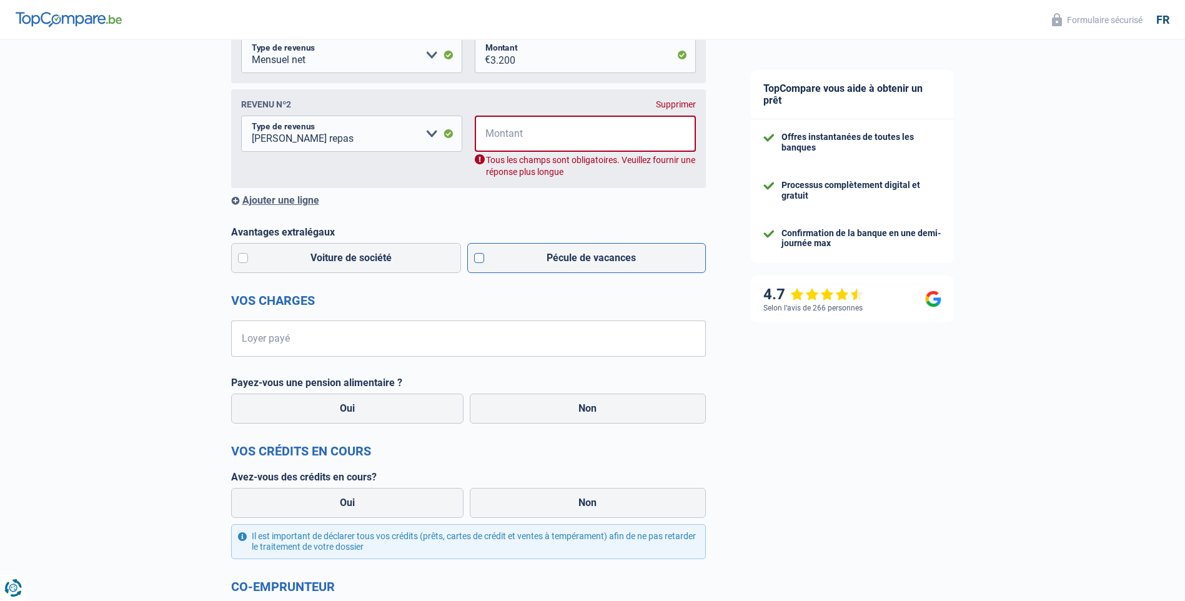
click at [479, 259] on label "Pécule de vacances" at bounding box center [586, 258] width 239 height 30
click at [479, 259] on input "Pécule de vacances" at bounding box center [586, 258] width 239 height 30
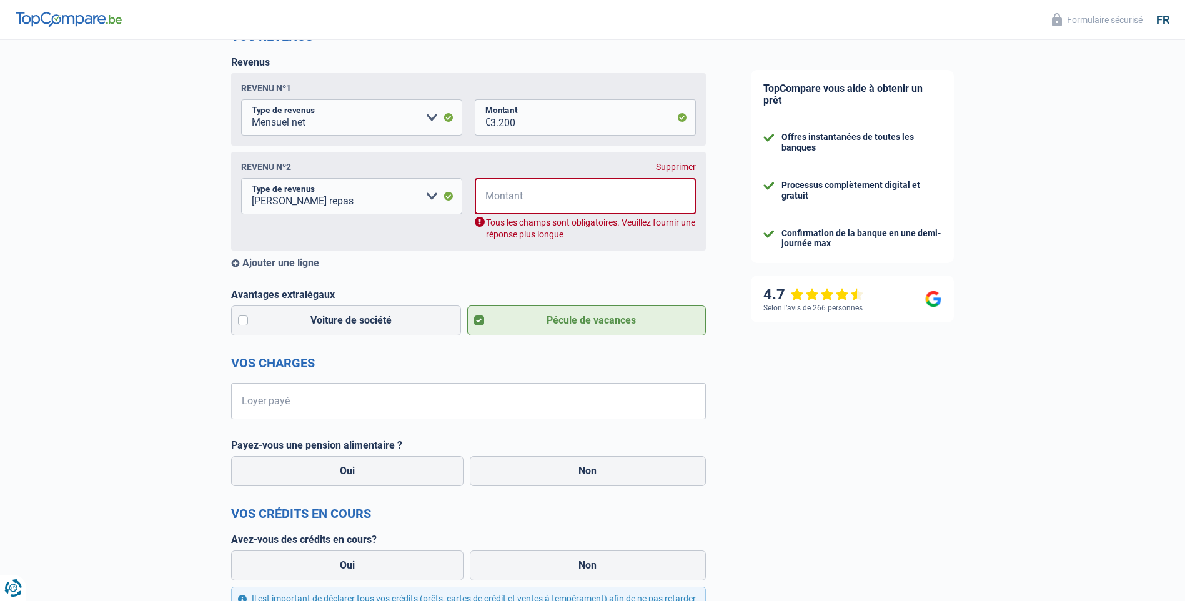
click at [667, 170] on div "Supprimer" at bounding box center [676, 167] width 40 height 10
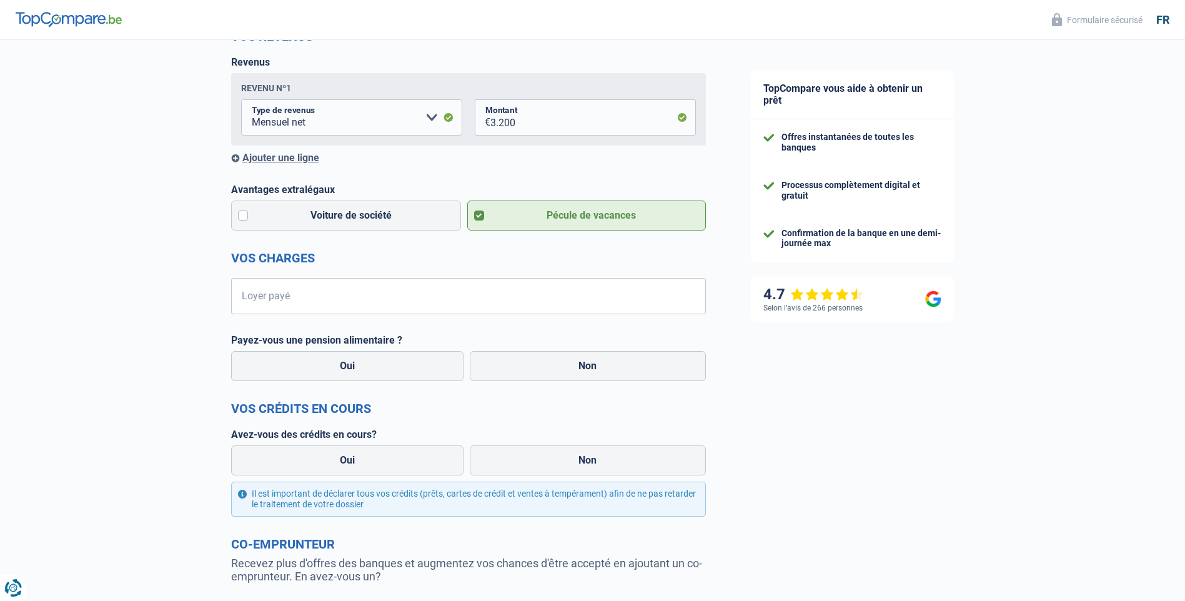
click at [638, 217] on label "Pécule de vacances" at bounding box center [586, 216] width 239 height 30
click at [638, 217] on input "Pécule de vacances" at bounding box center [586, 216] width 239 height 30
checkbox input "false"
click at [675, 293] on input "Loyer payé" at bounding box center [476, 296] width 459 height 36
type input "625"
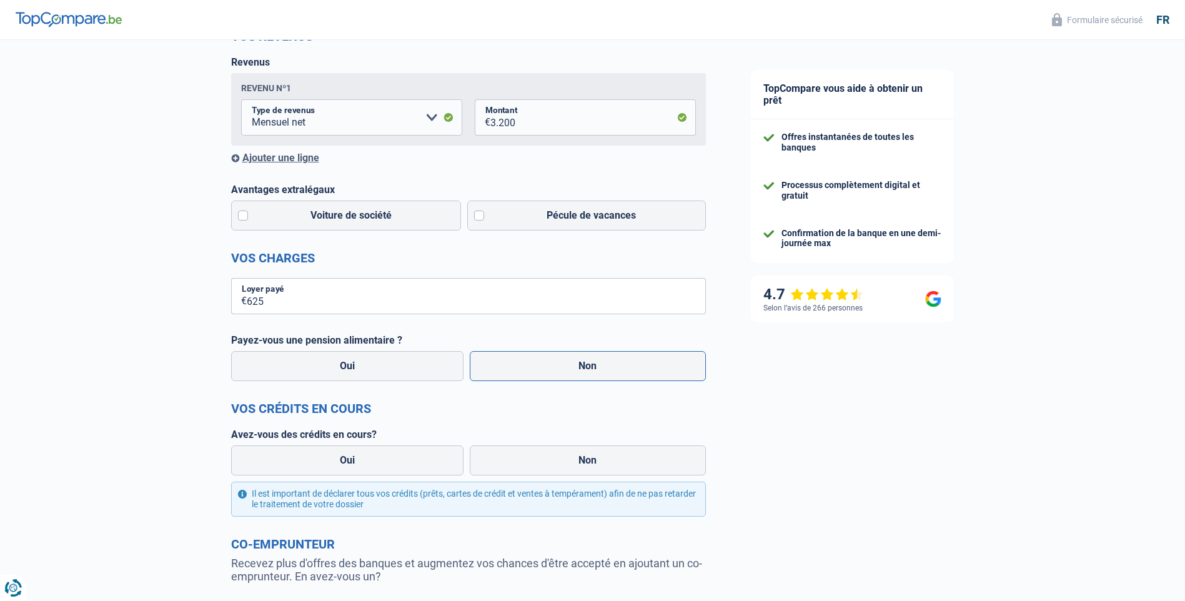
click at [597, 367] on label "Non" at bounding box center [588, 366] width 236 height 30
click at [597, 367] on input "Non" at bounding box center [588, 366] width 236 height 30
radio input "true"
click at [367, 465] on label "Oui" at bounding box center [347, 460] width 233 height 30
click at [367, 465] on input "Oui" at bounding box center [347, 460] width 233 height 30
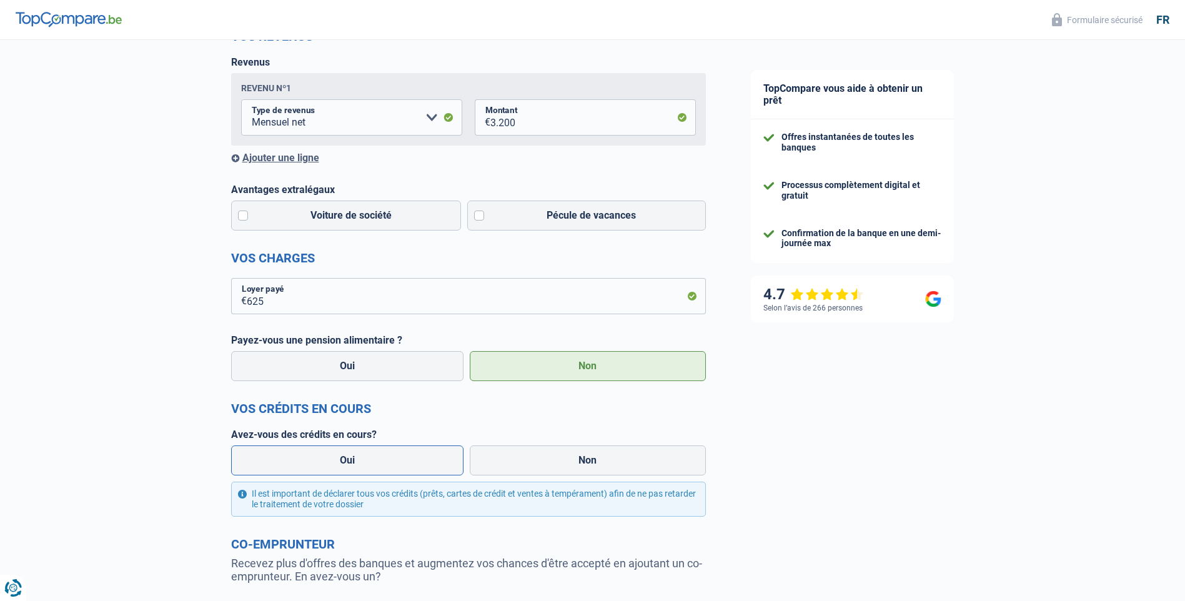
radio input "true"
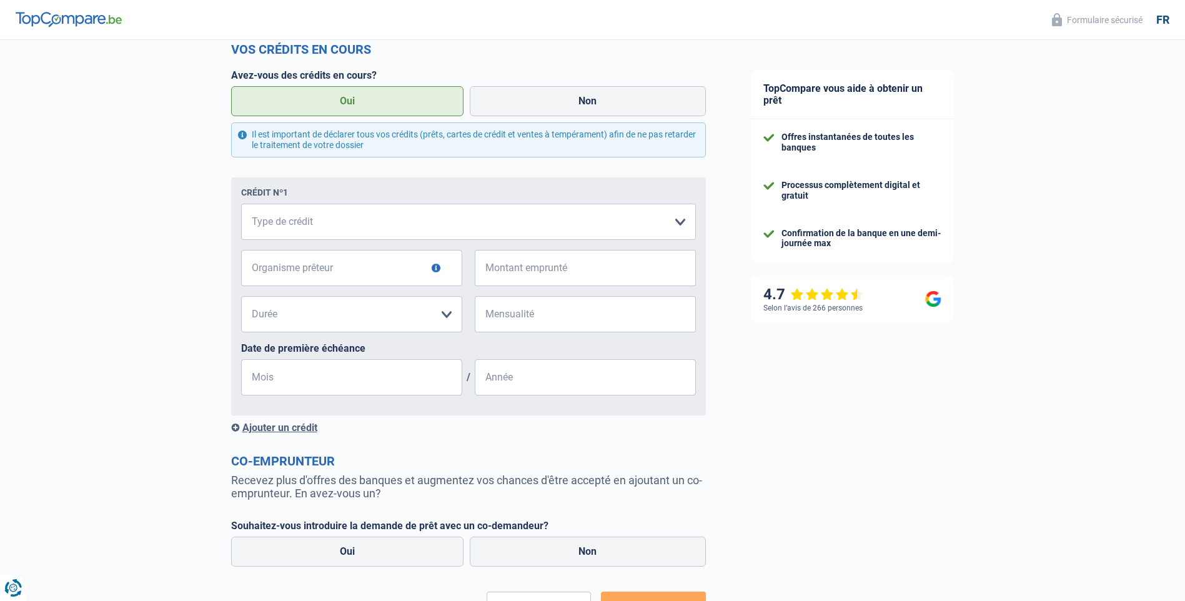
scroll to position [625, 0]
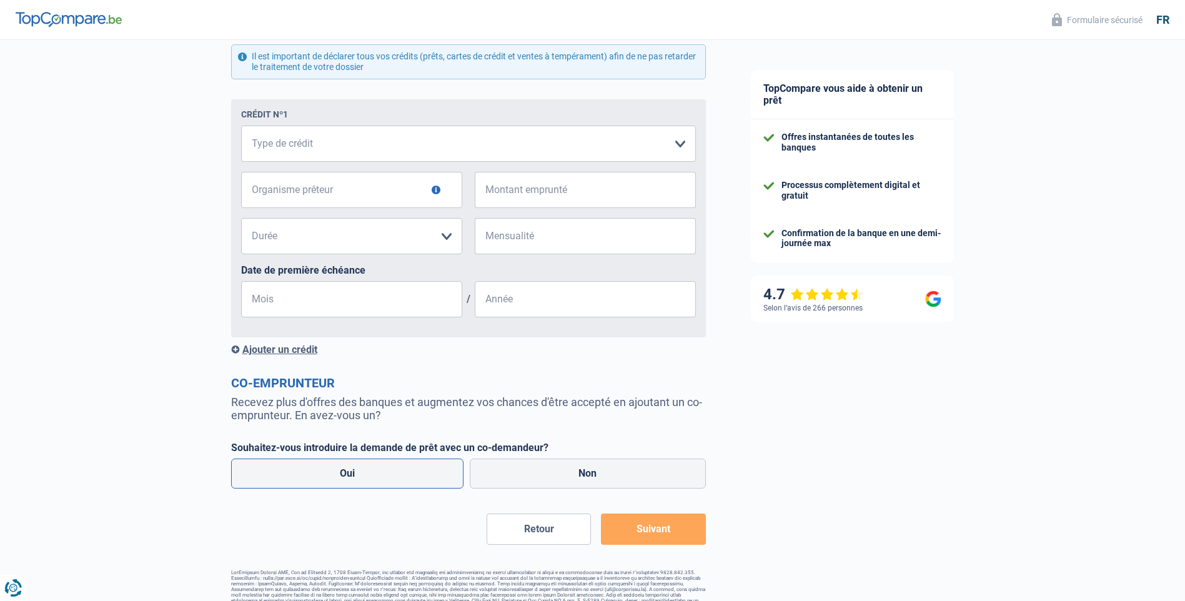
click at [395, 474] on label "Oui" at bounding box center [347, 474] width 233 height 30
click at [395, 474] on input "Oui" at bounding box center [347, 474] width 233 height 30
radio input "true"
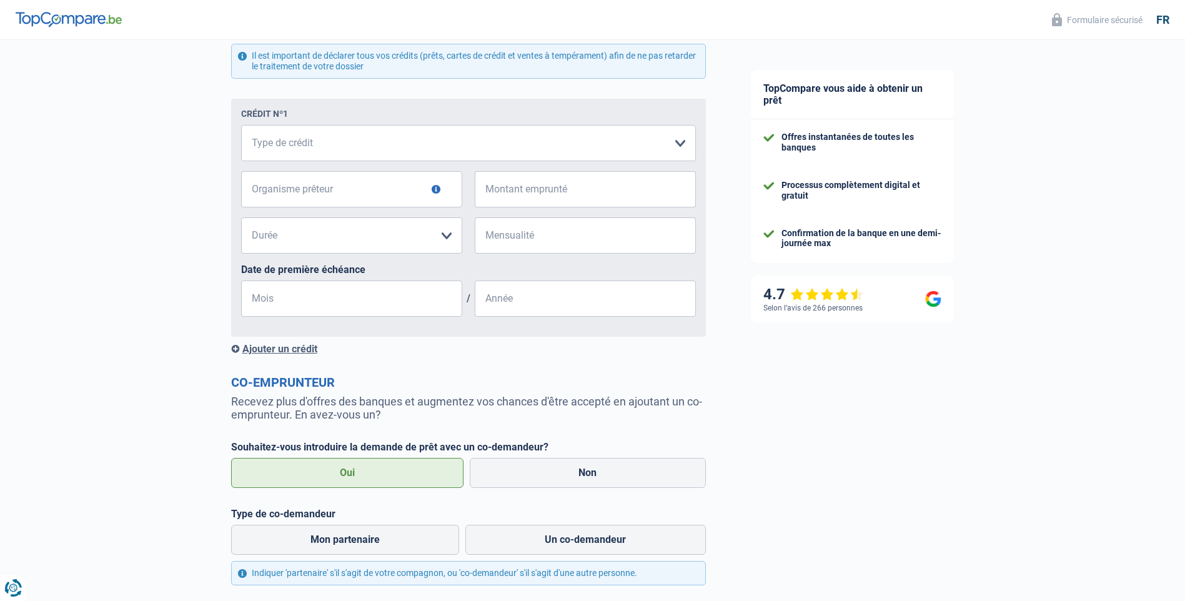
scroll to position [742, 0]
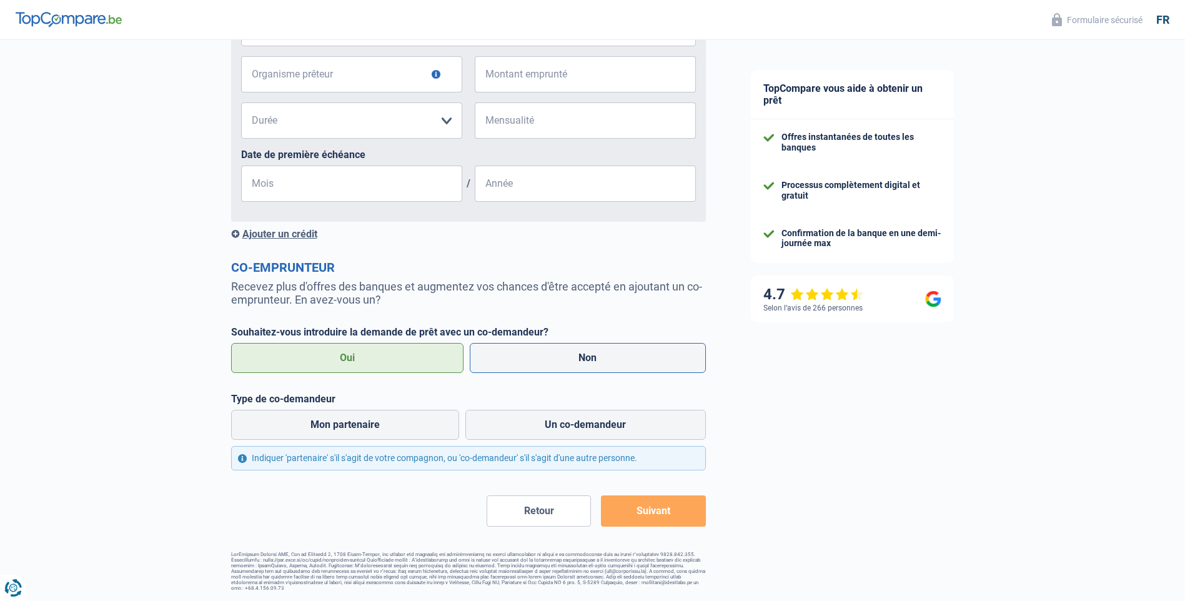
click at [539, 364] on label "Non" at bounding box center [588, 358] width 236 height 30
click at [539, 364] on input "Non" at bounding box center [588, 358] width 236 height 30
radio input "true"
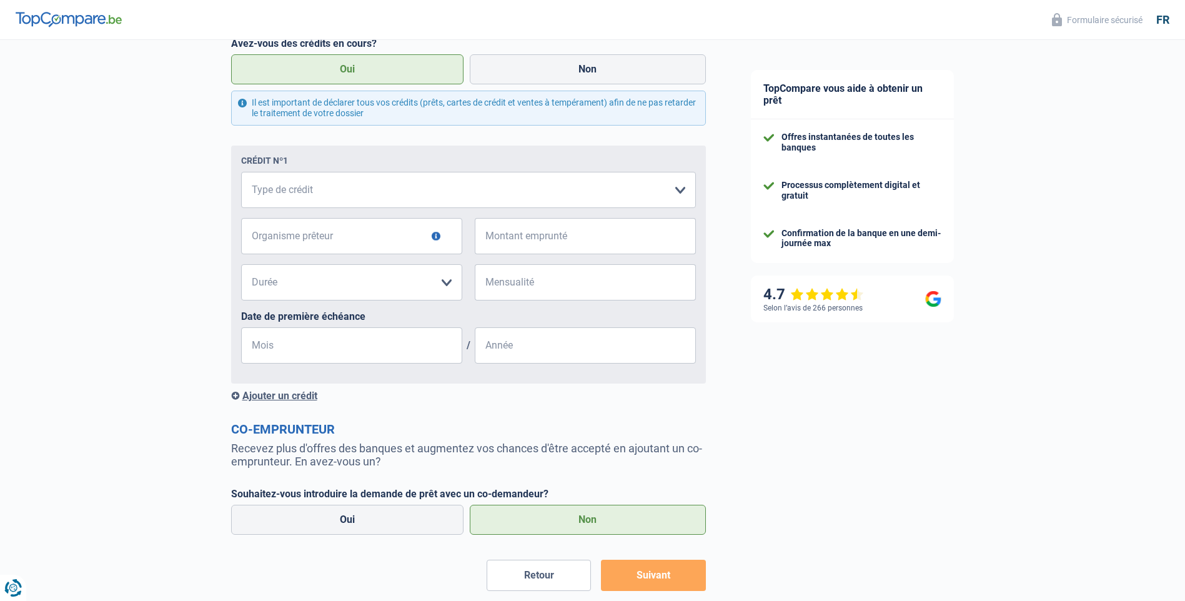
scroll to position [520, 0]
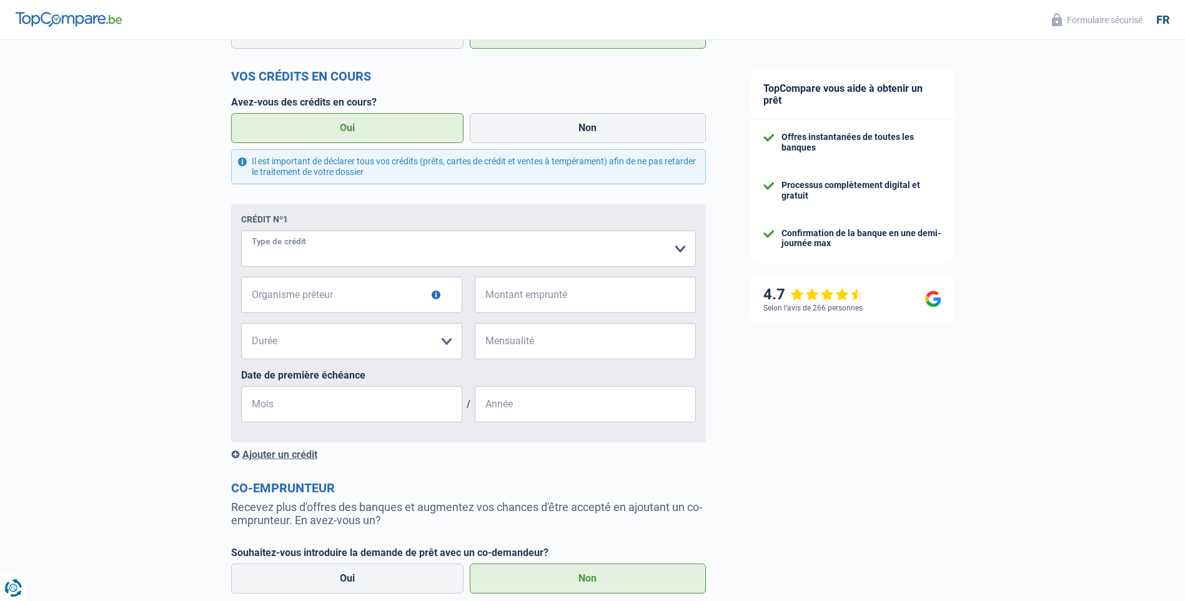
click at [678, 254] on select "Carte ou ouverture de crédit Prêt hypothécaire Vente à tempérament Prêt à tempé…" at bounding box center [468, 249] width 455 height 36
select select "personalLoan"
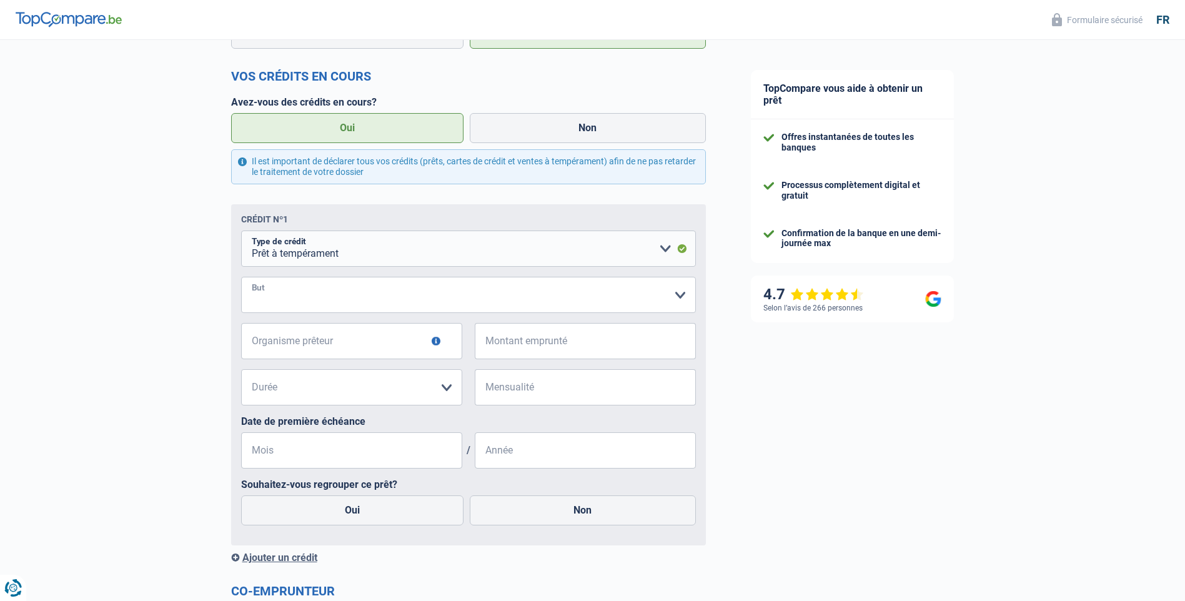
click at [659, 302] on select "Confort maison: meubles, textile, peinture, électroménager, outillage non-profe…" at bounding box center [468, 295] width 455 height 36
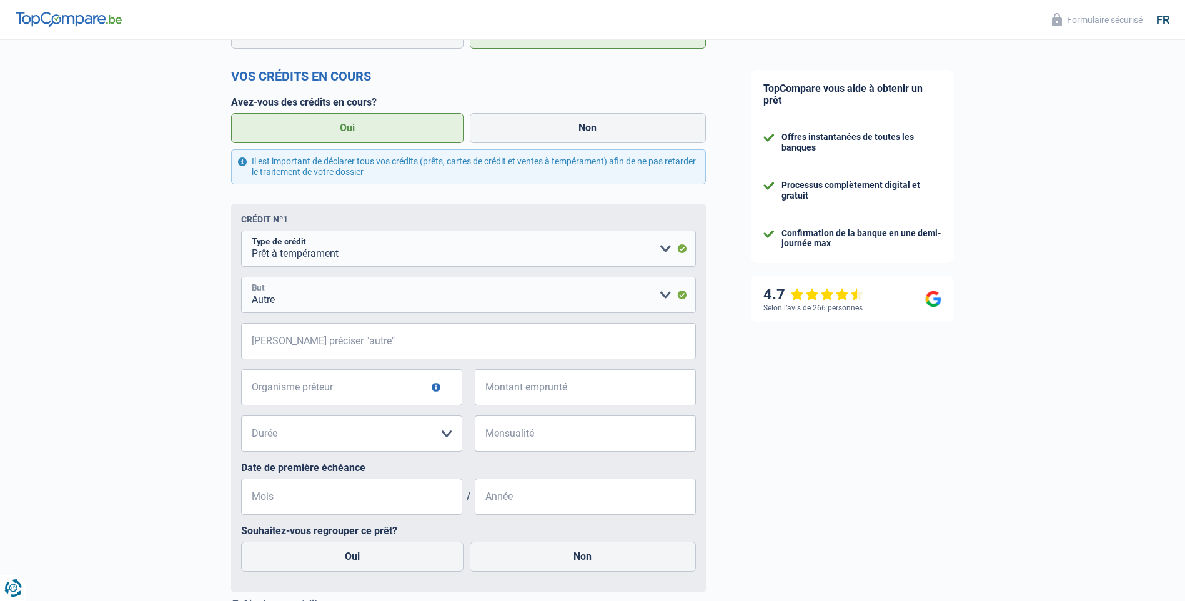
click at [659, 295] on select "Confort maison: meubles, textile, peinture, électroménager, outillage non-profe…" at bounding box center [468, 295] width 455 height 36
select select "familyEvent"
click at [241, 279] on select "Confort maison: meubles, textile, peinture, électroménager, outillage non-profe…" at bounding box center [468, 295] width 455 height 36
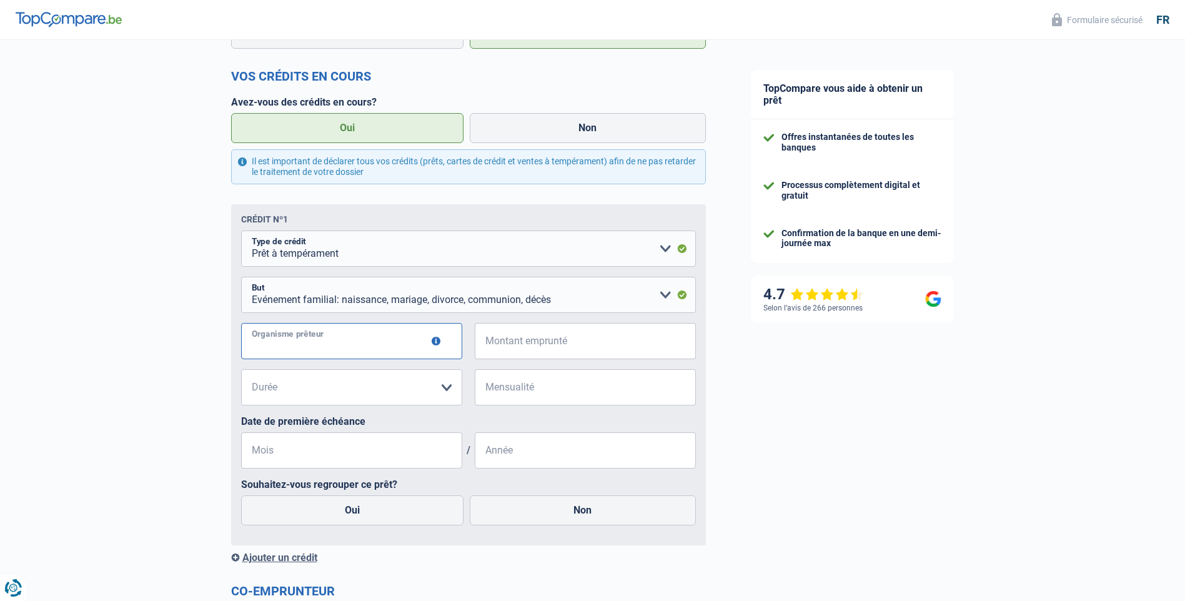
click at [388, 350] on input "Organisme prêteur" at bounding box center [351, 341] width 221 height 36
type input "cofidis"
type input "41.556"
type input "505"
type input "09"
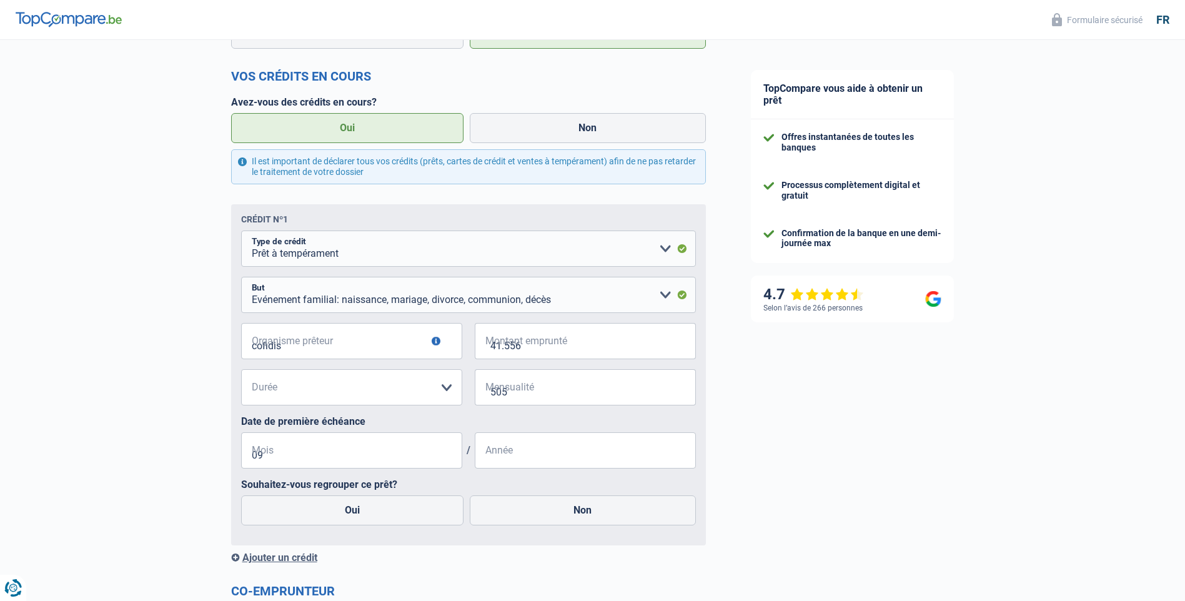
type input "2024"
click at [447, 380] on select "12 mois 18 mois 24 mois 30 mois 36 mois 42 mois 48 mois 60 mois 72 mois 84 mois…" at bounding box center [351, 387] width 221 height 36
click at [400, 396] on select "12 mois 18 mois 24 mois 30 mois 36 mois 42 mois 48 mois 60 mois 72 mois 84 mois…" at bounding box center [351, 387] width 221 height 36
click at [444, 391] on select "12 mois 18 mois 24 mois 30 mois 36 mois 42 mois 48 mois 60 mois 72 mois 84 mois…" at bounding box center [351, 387] width 221 height 36
select select "120"
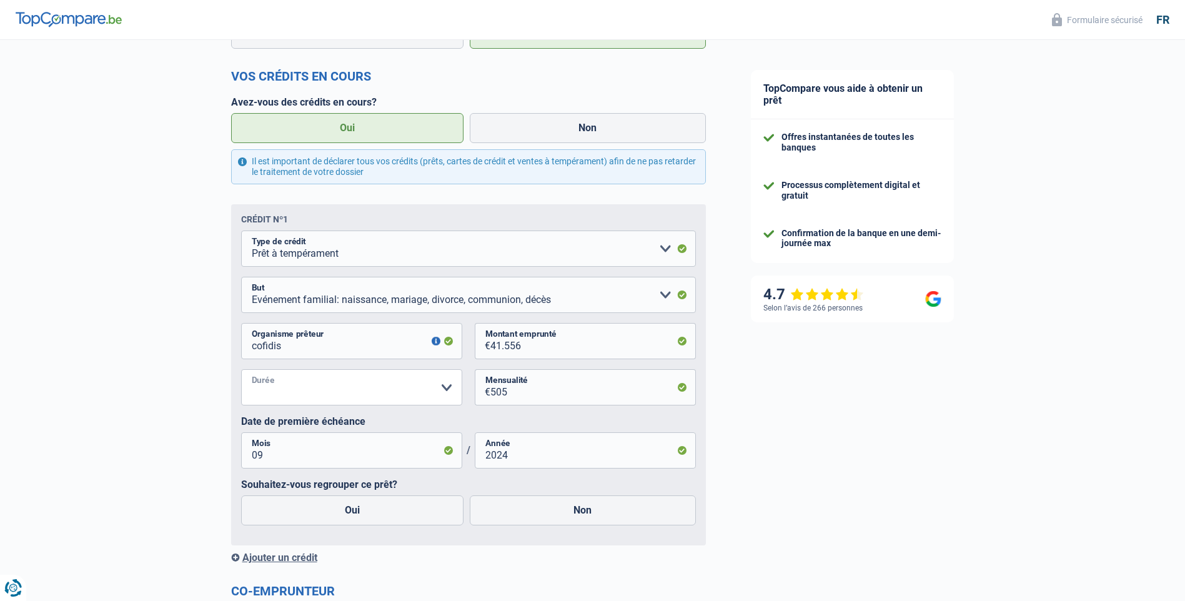
click at [241, 371] on select "12 mois 18 mois 24 mois 30 mois 36 mois 42 mois 48 mois 60 mois 72 mois 84 mois…" at bounding box center [351, 387] width 221 height 36
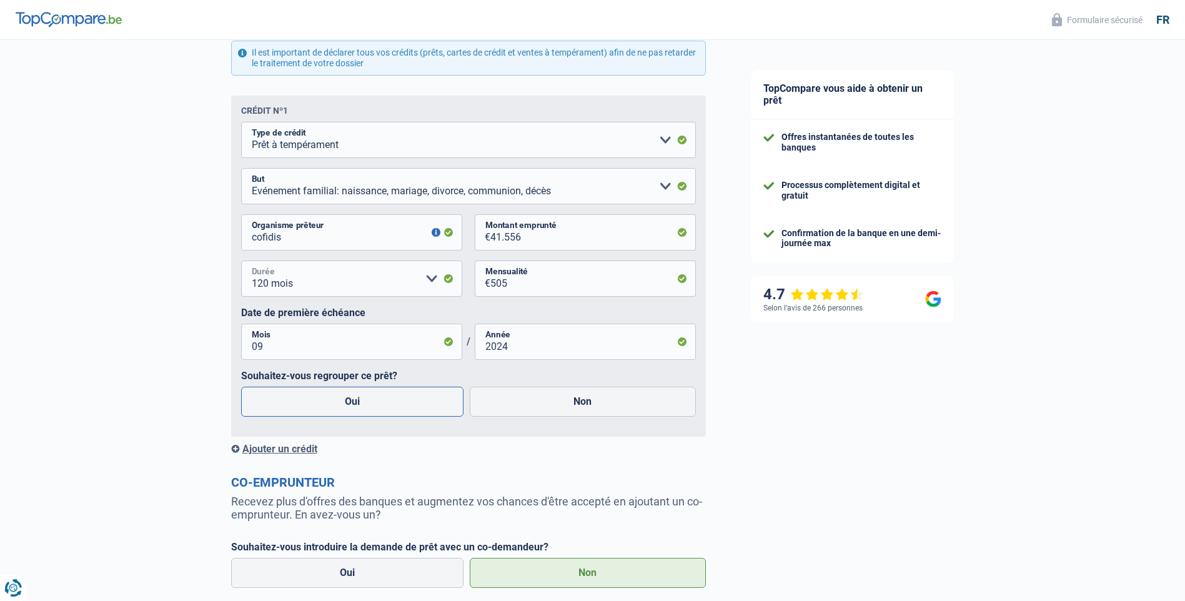
scroll to position [748, 0]
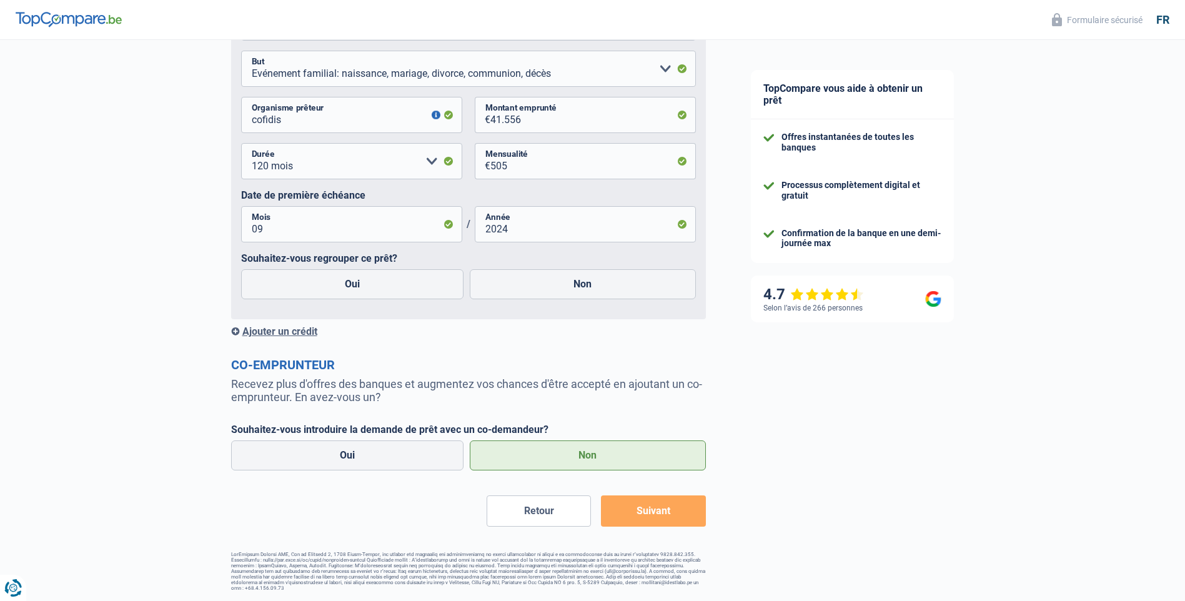
click at [503, 454] on label "Non" at bounding box center [588, 455] width 236 height 30
click at [503, 454] on input "Non" at bounding box center [588, 455] width 236 height 30
click at [417, 279] on label "Oui" at bounding box center [352, 284] width 223 height 30
click at [417, 279] on input "Oui" at bounding box center [352, 284] width 223 height 30
radio input "true"
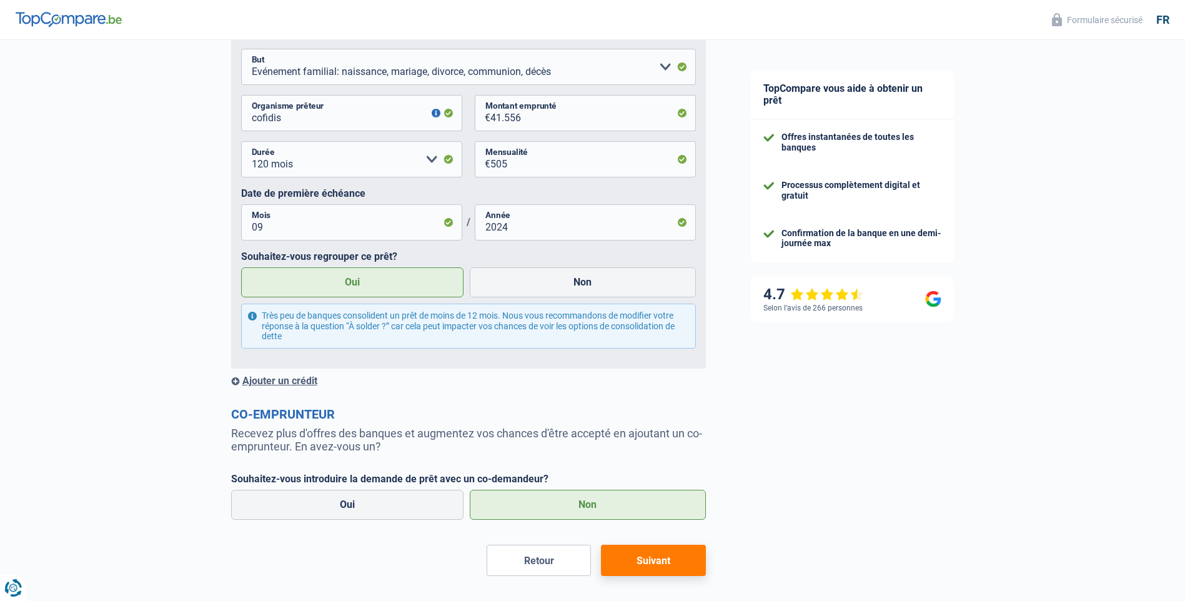
click at [665, 564] on button "Suivant" at bounding box center [653, 560] width 104 height 31
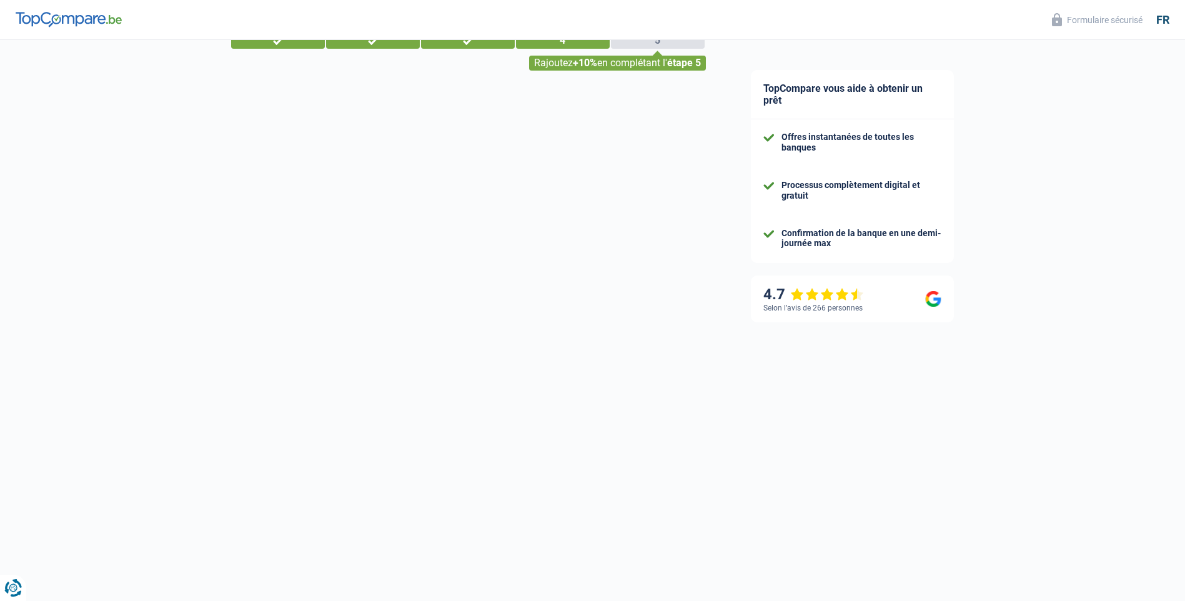
scroll to position [30, 0]
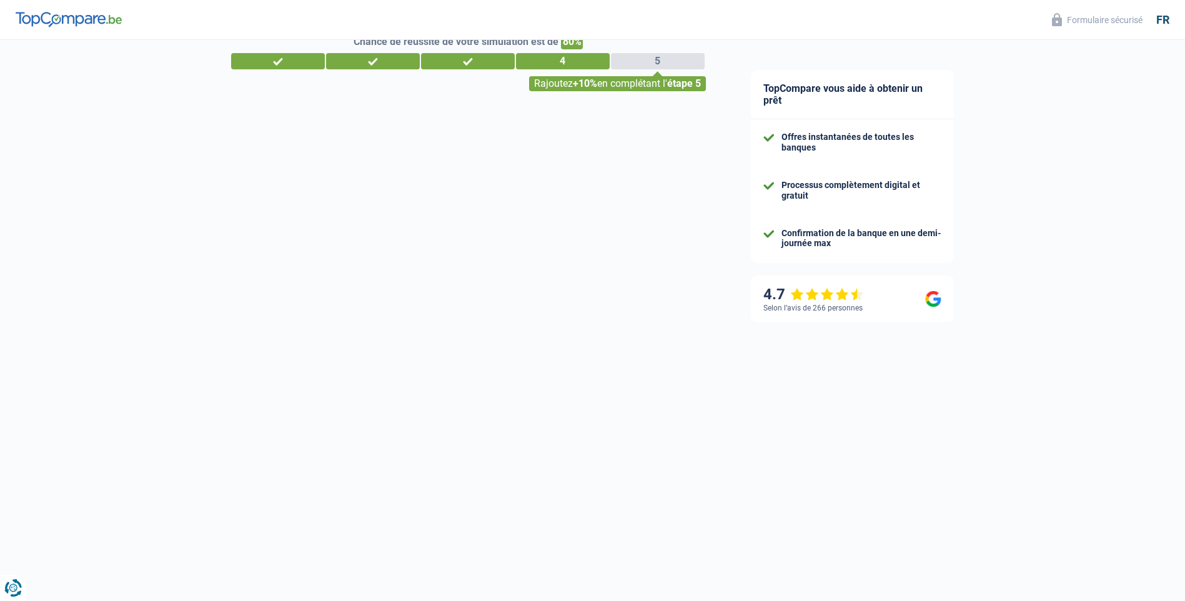
select select "refinancing"
select select "120"
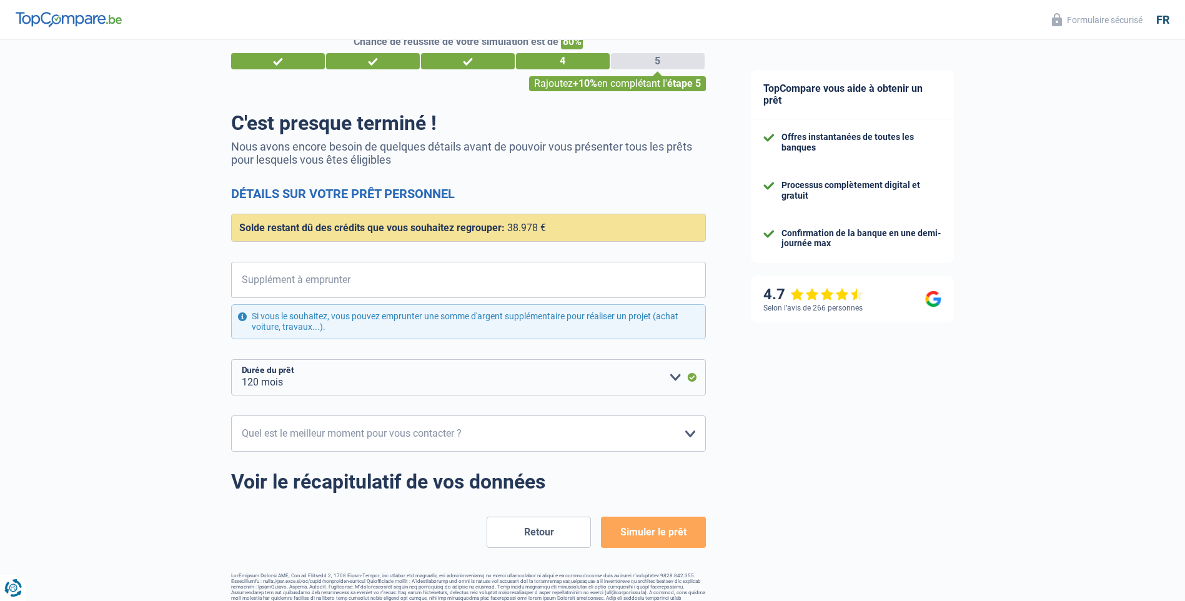
scroll to position [0, 0]
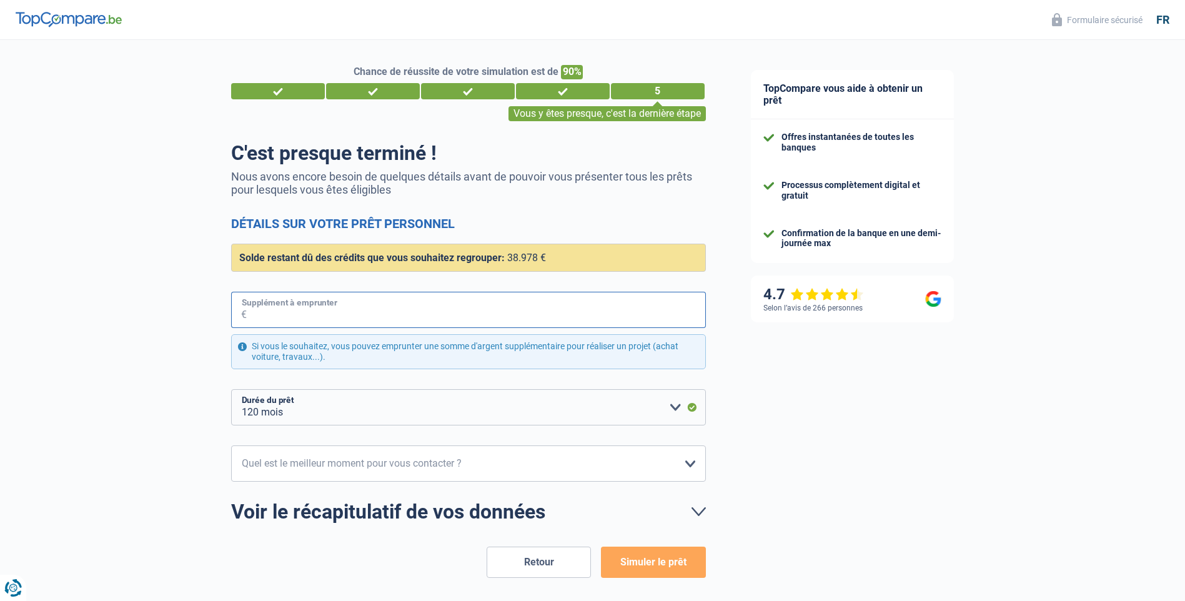
click at [659, 313] on input "Supplément à emprunter" at bounding box center [476, 310] width 459 height 36
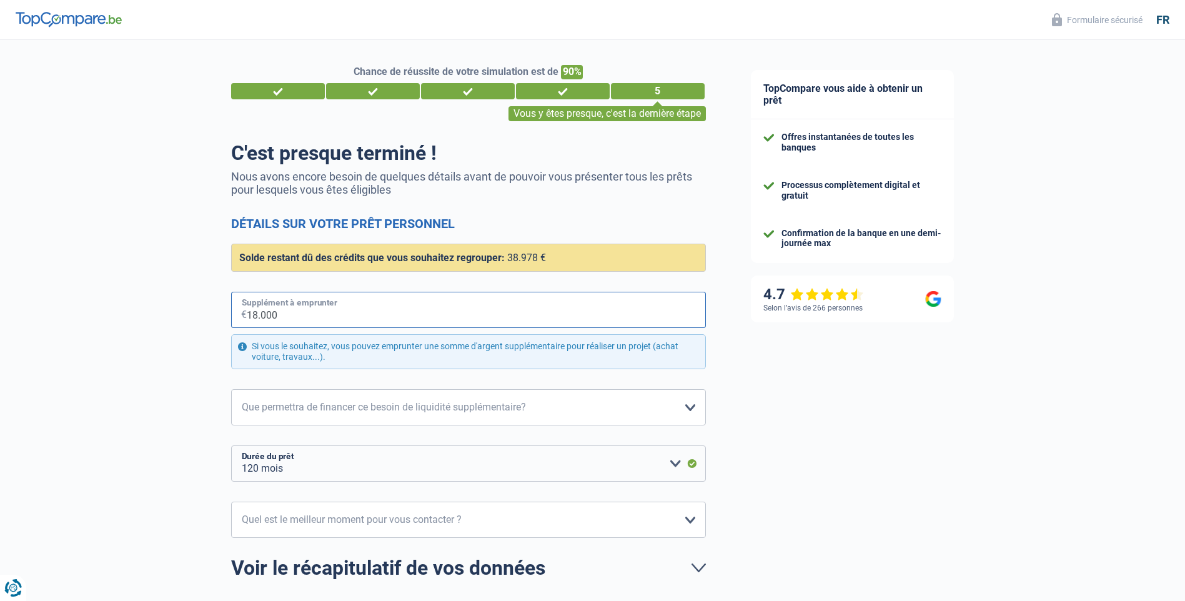
type input "18.000"
click at [685, 411] on select "Confort maison: meubles, textile, peinture, électroménager, outillage non-profe…" at bounding box center [468, 407] width 475 height 36
select select "other"
click at [231, 390] on select "Confort maison: meubles, textile, peinture, électroménager, outillage non-profe…" at bounding box center [468, 407] width 475 height 36
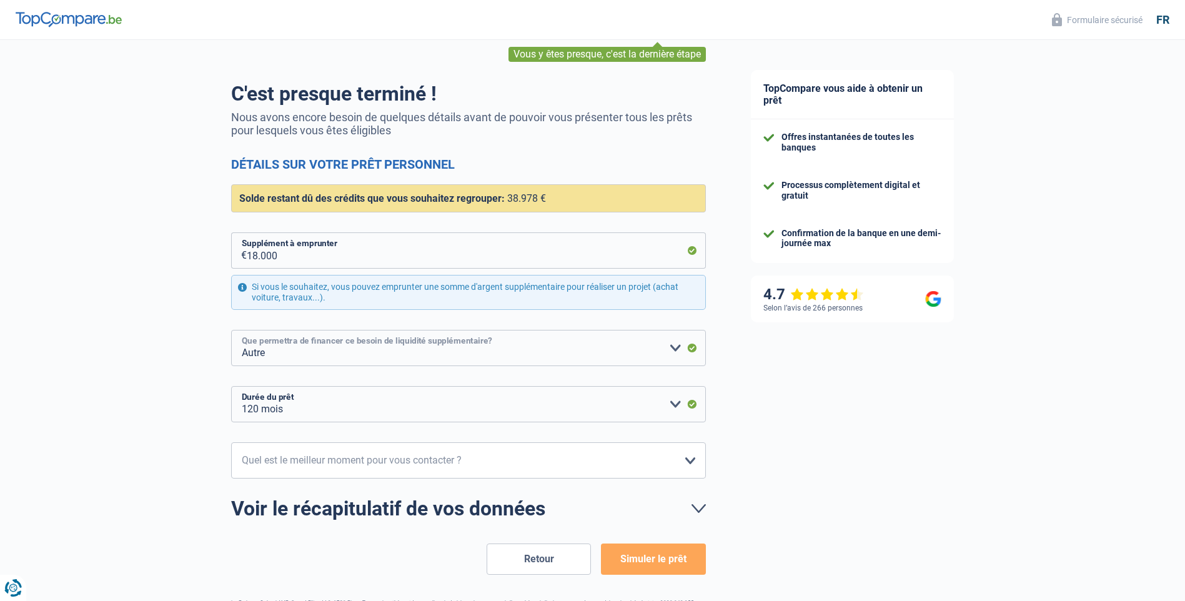
scroll to position [107, 0]
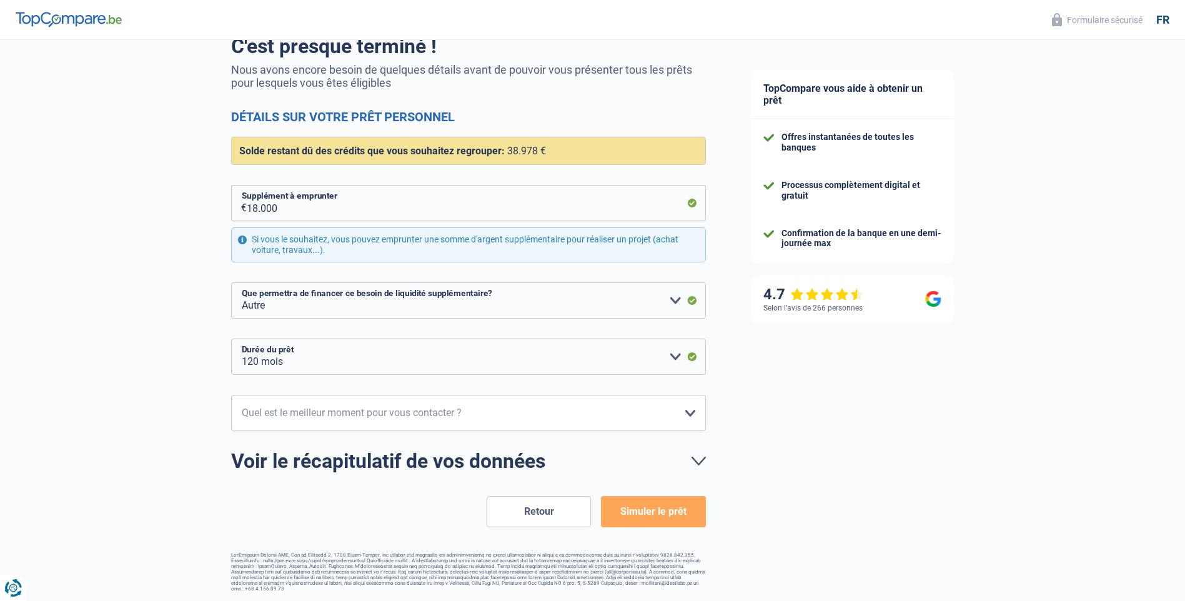
click at [664, 505] on button "Simuler le prêt" at bounding box center [653, 511] width 104 height 31
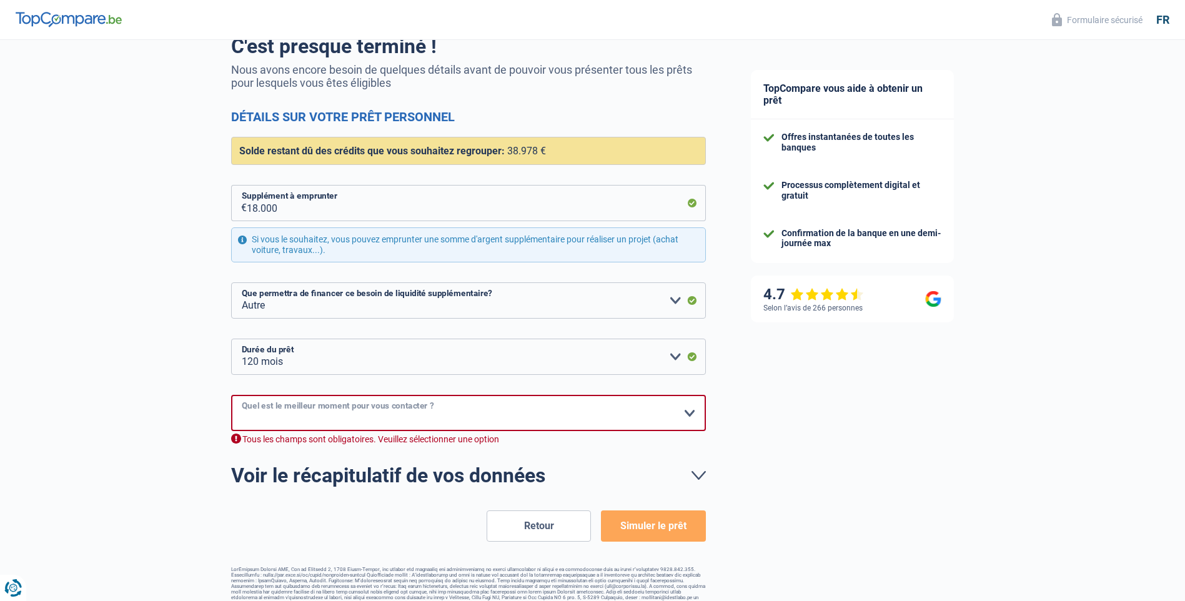
click at [695, 410] on select "10h-12h 12h-14h 14h-16h 16h-18h Veuillez sélectionner une option" at bounding box center [468, 413] width 475 height 36
select select "10-12"
click at [231, 396] on select "10h-12h 12h-14h 14h-16h 16h-18h Veuillez sélectionner une option" at bounding box center [468, 413] width 475 height 36
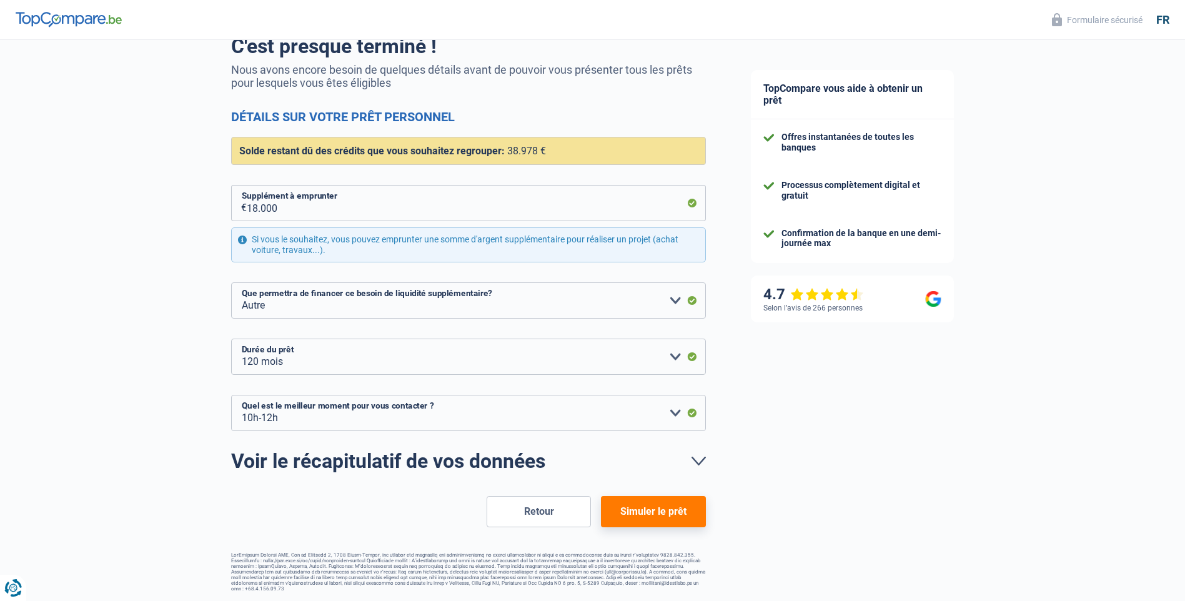
click at [625, 512] on button "Simuler le prêt" at bounding box center [653, 511] width 104 height 31
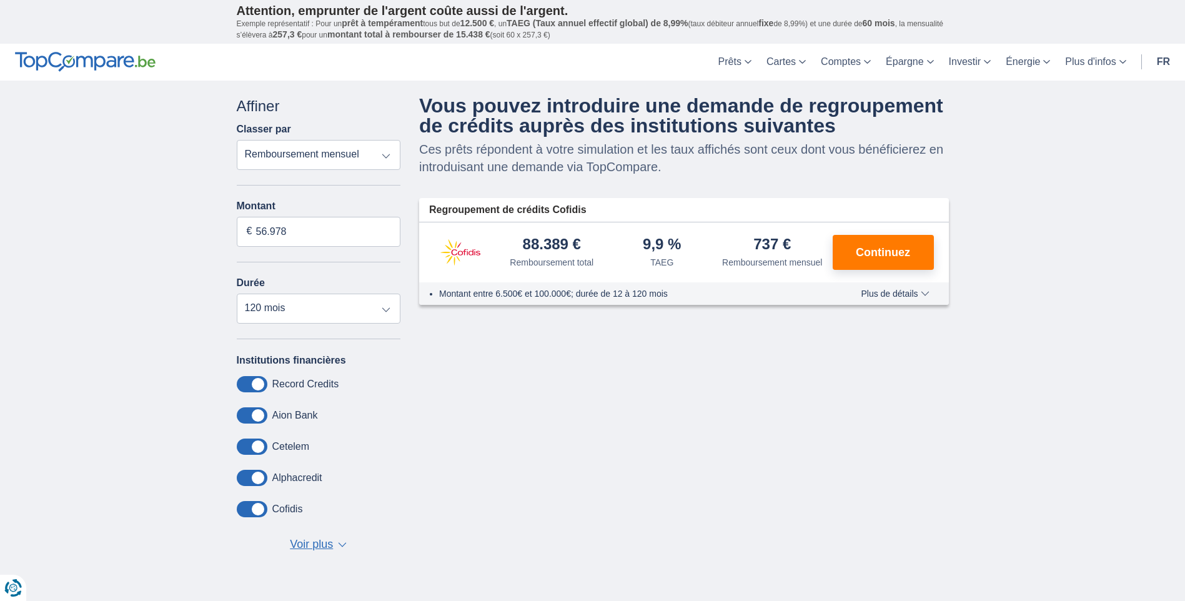
click at [344, 545] on span "▼" at bounding box center [342, 544] width 9 height 5
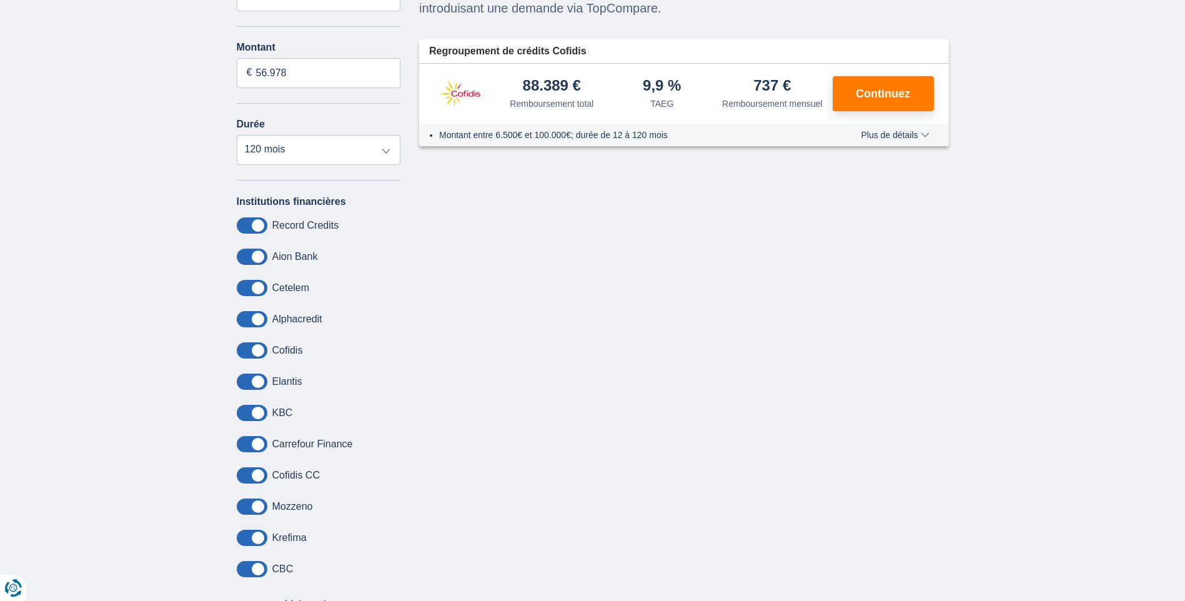
scroll to position [250, 0]
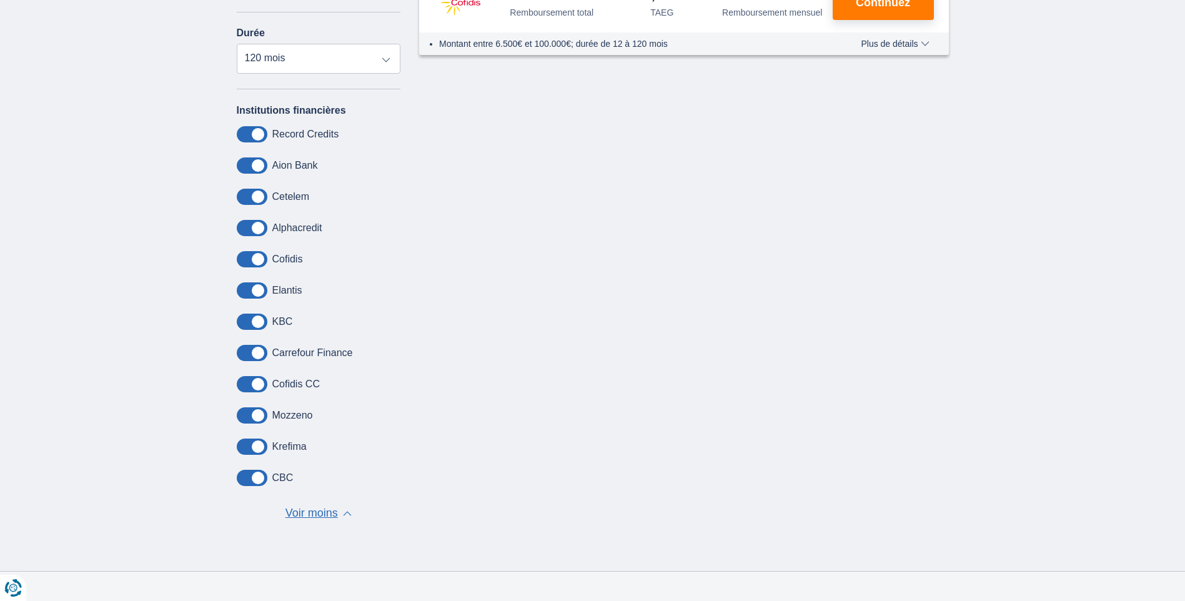
click at [249, 415] on span at bounding box center [252, 415] width 31 height 16
click at [0, 0] on input "checkbox" at bounding box center [0, 0] width 0 height 0
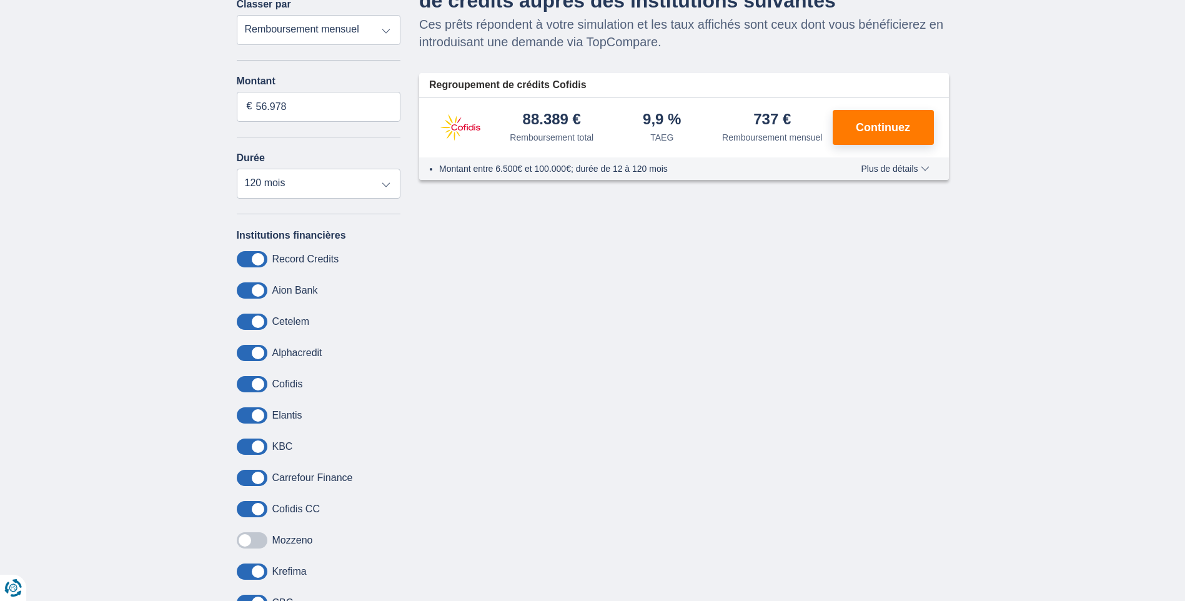
scroll to position [62, 0]
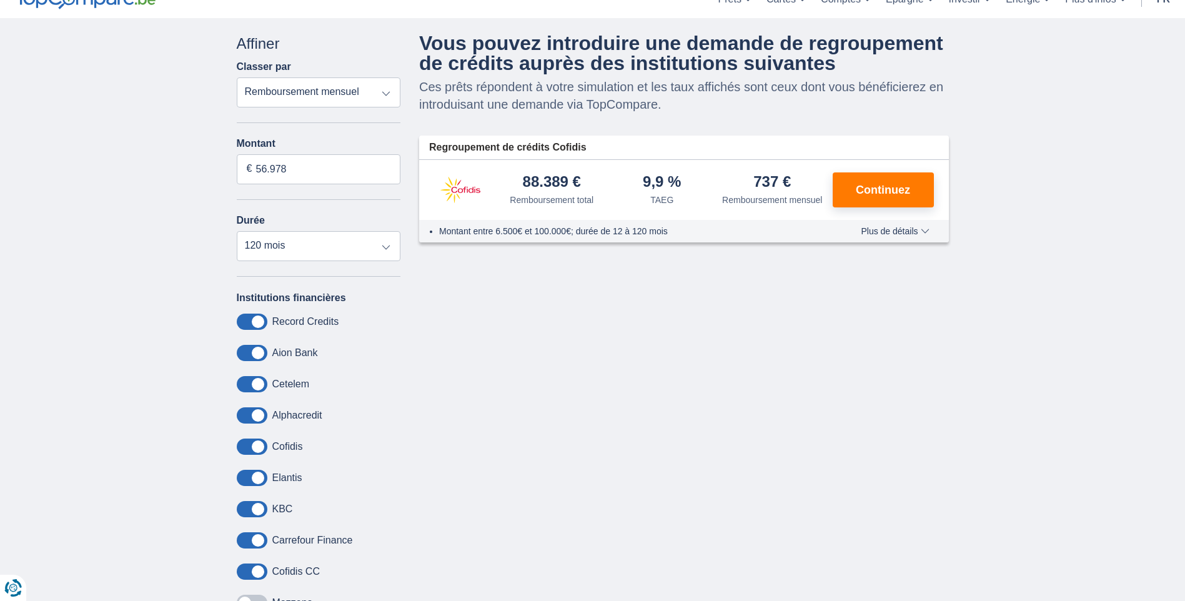
click at [247, 443] on span at bounding box center [252, 447] width 31 height 16
click at [0, 0] on input "checkbox" at bounding box center [0, 0] width 0 height 0
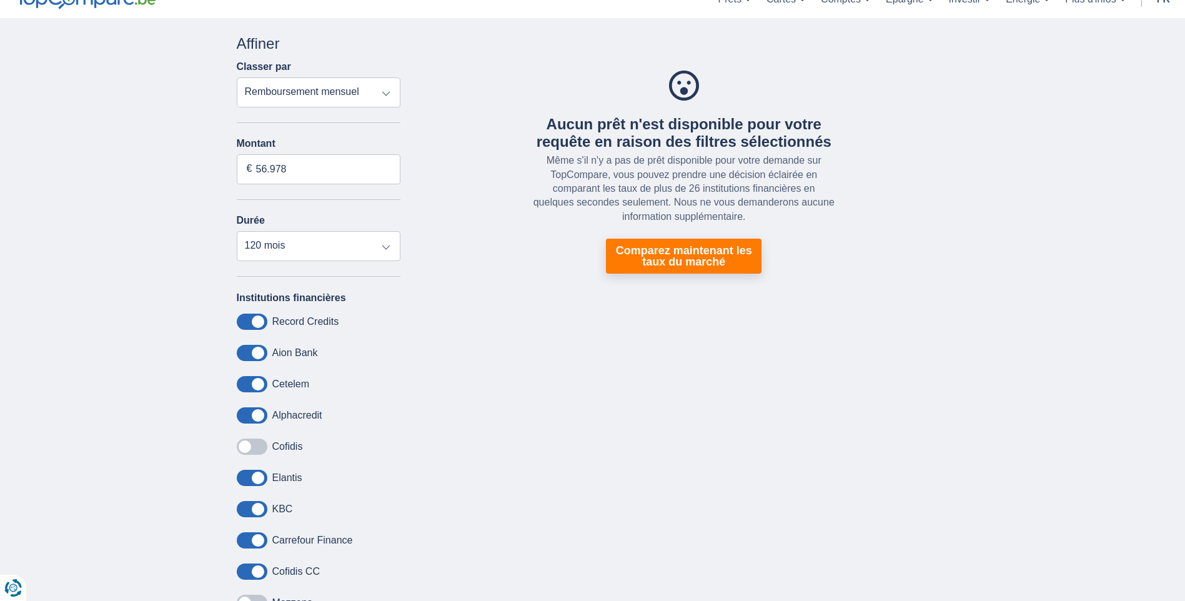
click at [263, 442] on span at bounding box center [252, 447] width 31 height 16
click at [0, 0] on input "checkbox" at bounding box center [0, 0] width 0 height 0
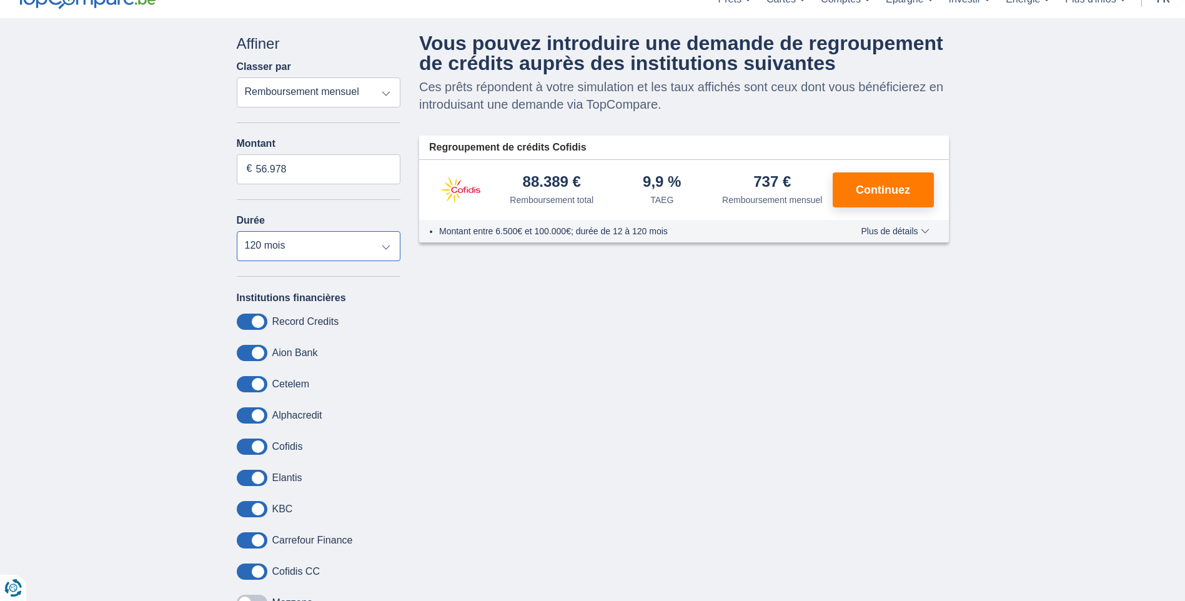
click at [388, 246] on select "12 mois 18 mois 24 mois 30 mois 36 mois 42 mois 48 mois 60 mois 72 mois 84 mois…" at bounding box center [319, 246] width 164 height 30
click at [237, 231] on select "12 mois 18 mois 24 mois 30 mois 36 mois 42 mois 48 mois 60 mois 72 mois 84 mois…" at bounding box center [319, 246] width 164 height 30
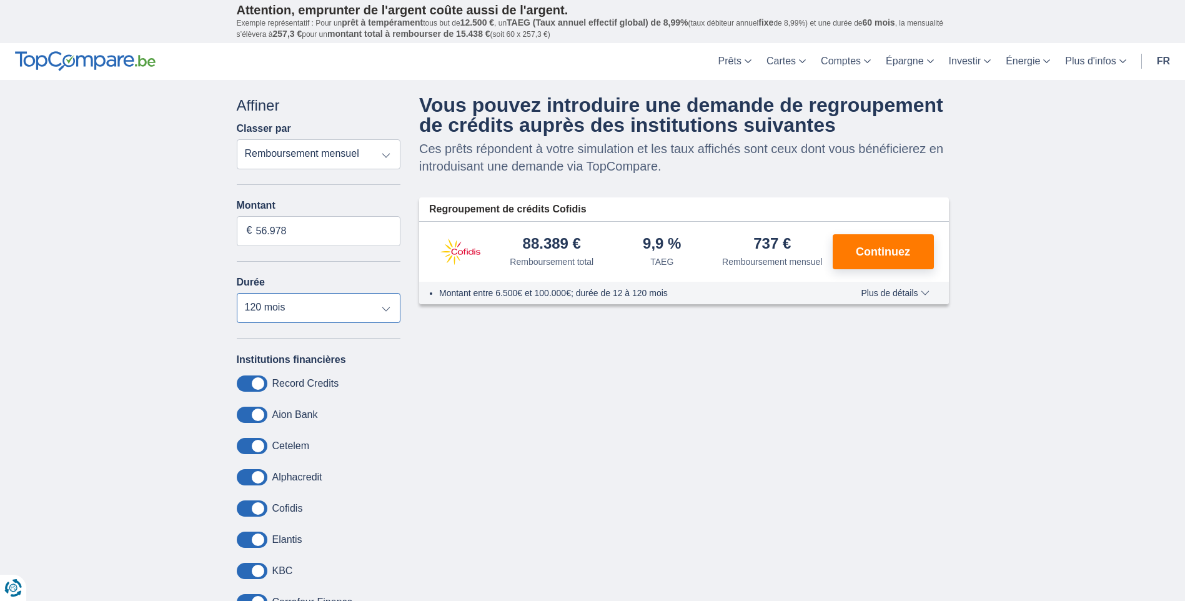
scroll to position [0, 0]
click at [883, 253] on span "Continuez" at bounding box center [883, 252] width 54 height 11
